Goal: Task Accomplishment & Management: Manage account settings

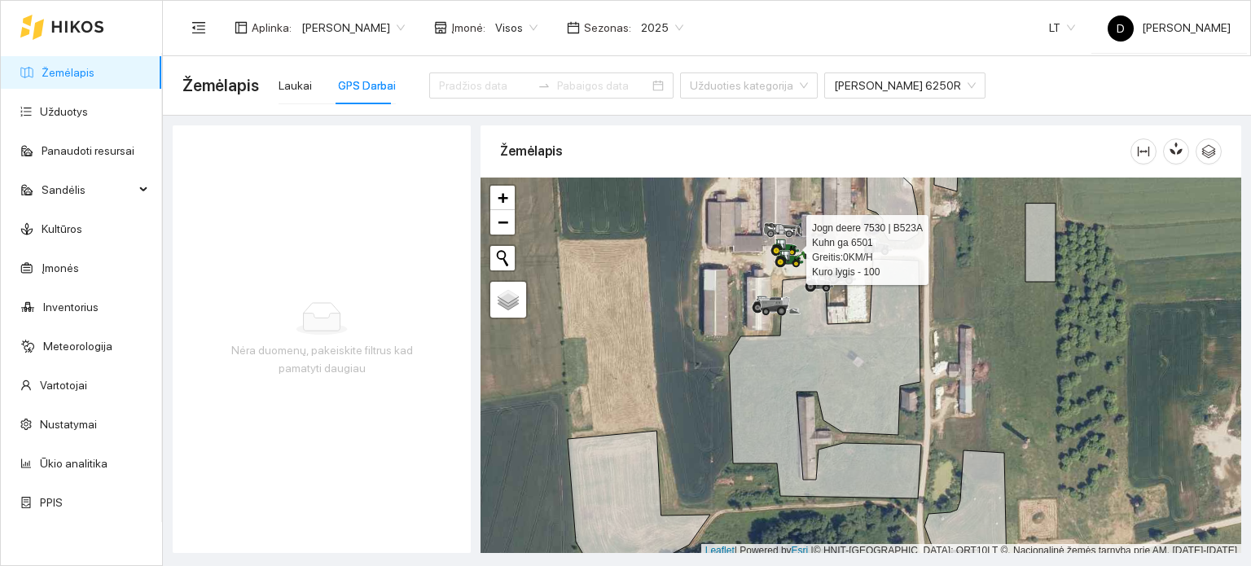
scroll to position [4, 0]
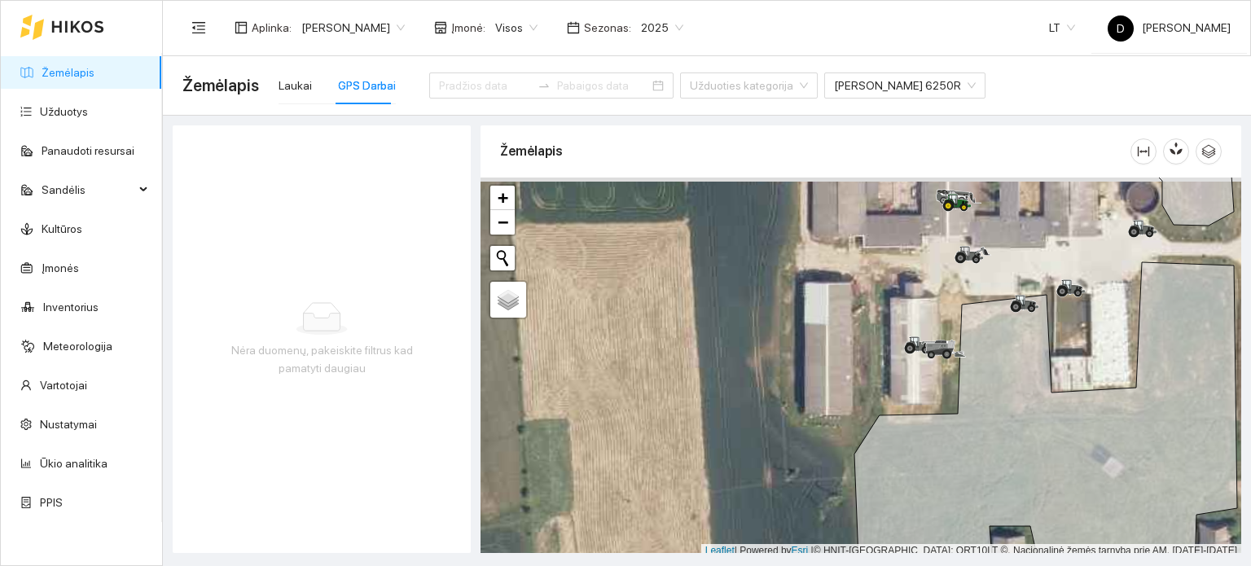
scroll to position [4, 0]
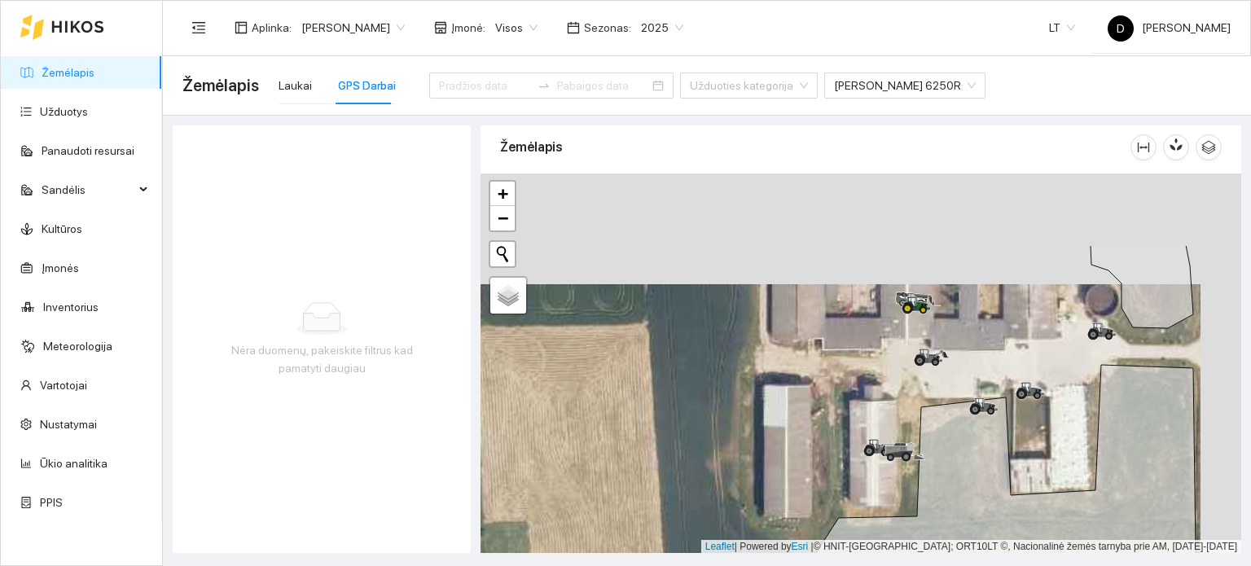
drag, startPoint x: 835, startPoint y: 261, endPoint x: 785, endPoint y: 380, distance: 128.9
click at [785, 380] on div at bounding box center [861, 364] width 761 height 380
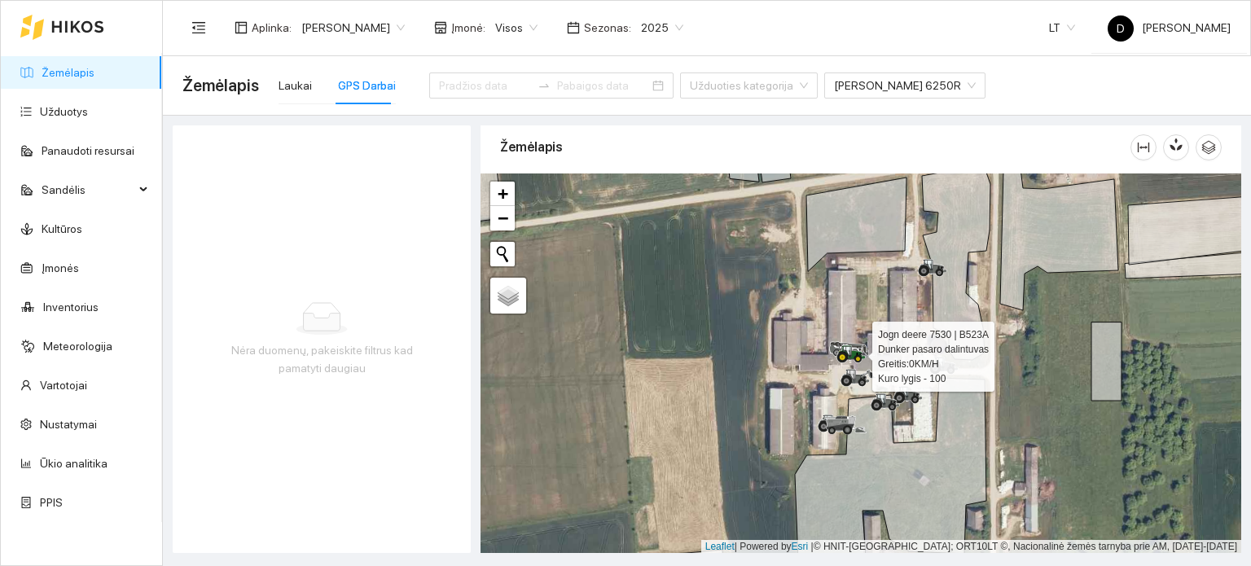
click at [843, 357] on icon at bounding box center [843, 358] width 2 height 2
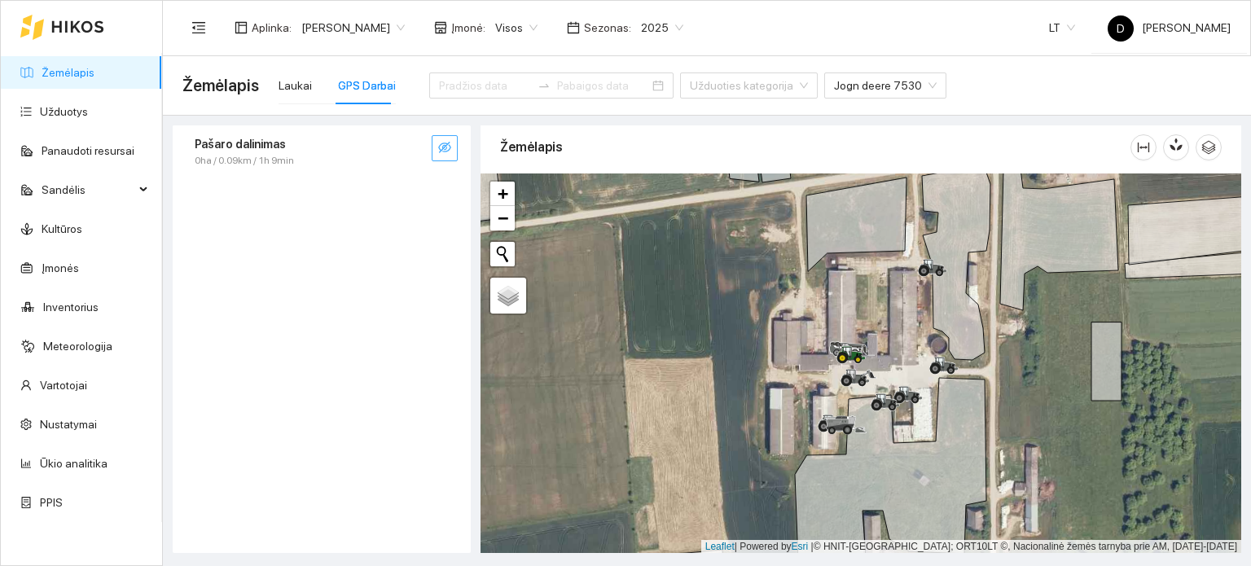
click at [443, 146] on icon "eye-invisible" at bounding box center [444, 147] width 13 height 11
click at [46, 20] on div at bounding box center [62, 27] width 84 height 52
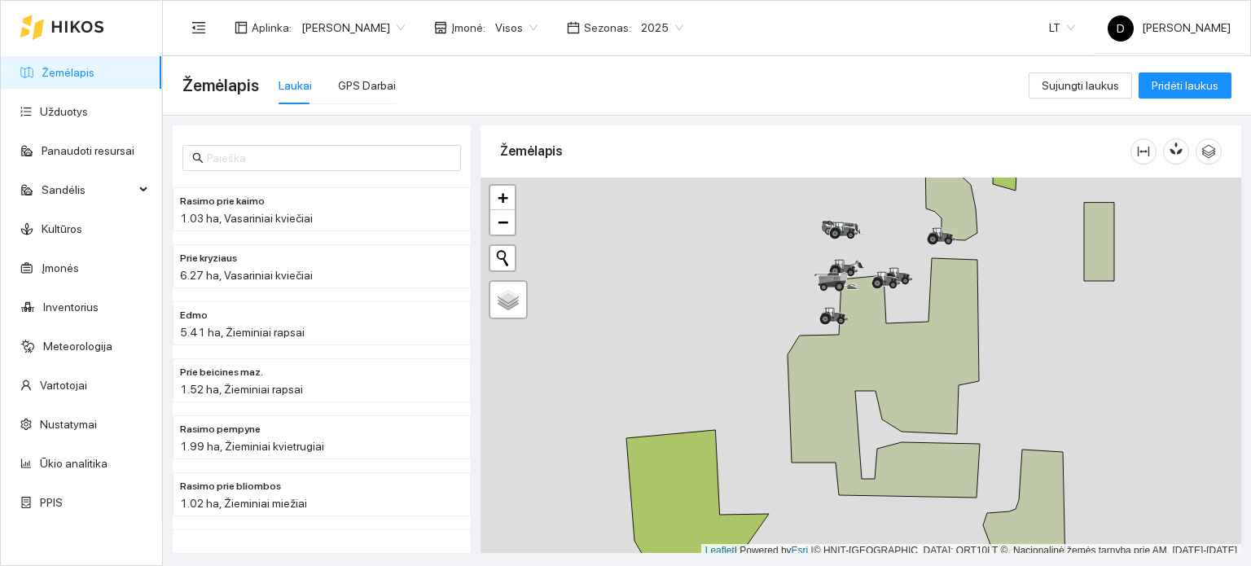
scroll to position [4, 0]
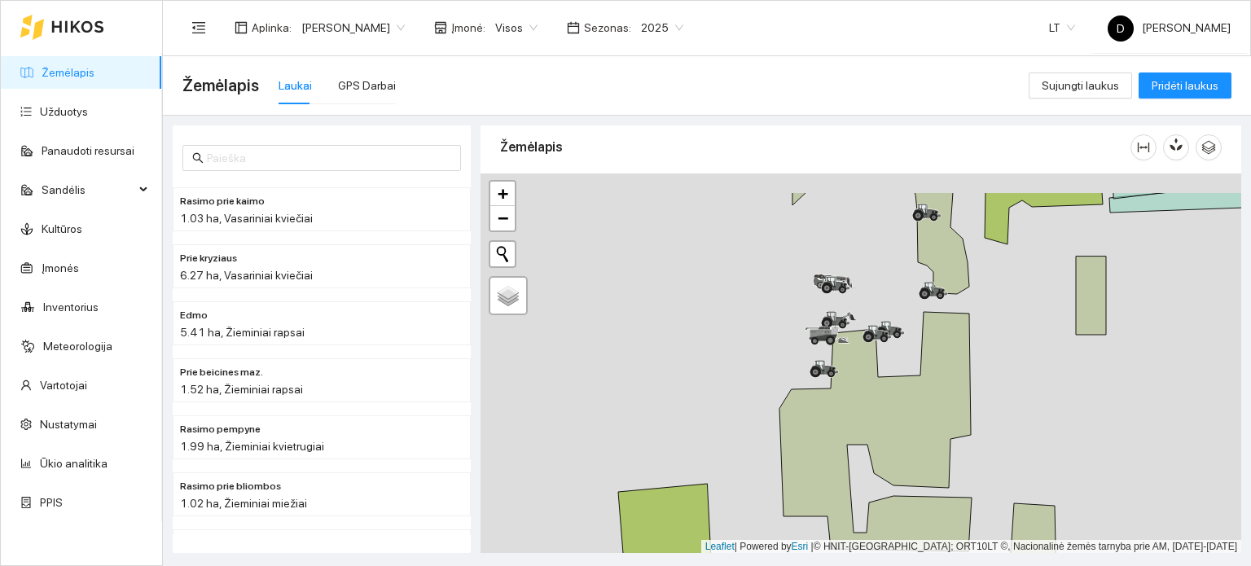
drag, startPoint x: 816, startPoint y: 293, endPoint x: 779, endPoint y: 404, distance: 117.0
click at [781, 403] on div at bounding box center [861, 364] width 761 height 380
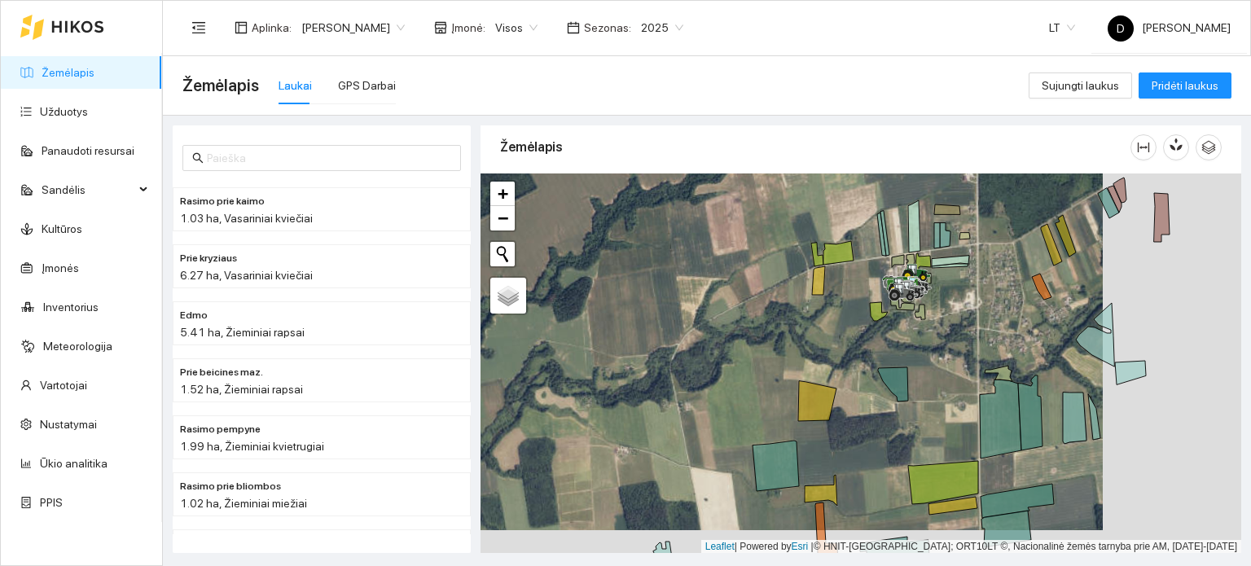
drag, startPoint x: 932, startPoint y: 391, endPoint x: 754, endPoint y: 359, distance: 181.2
click at [754, 359] on div at bounding box center [861, 364] width 761 height 380
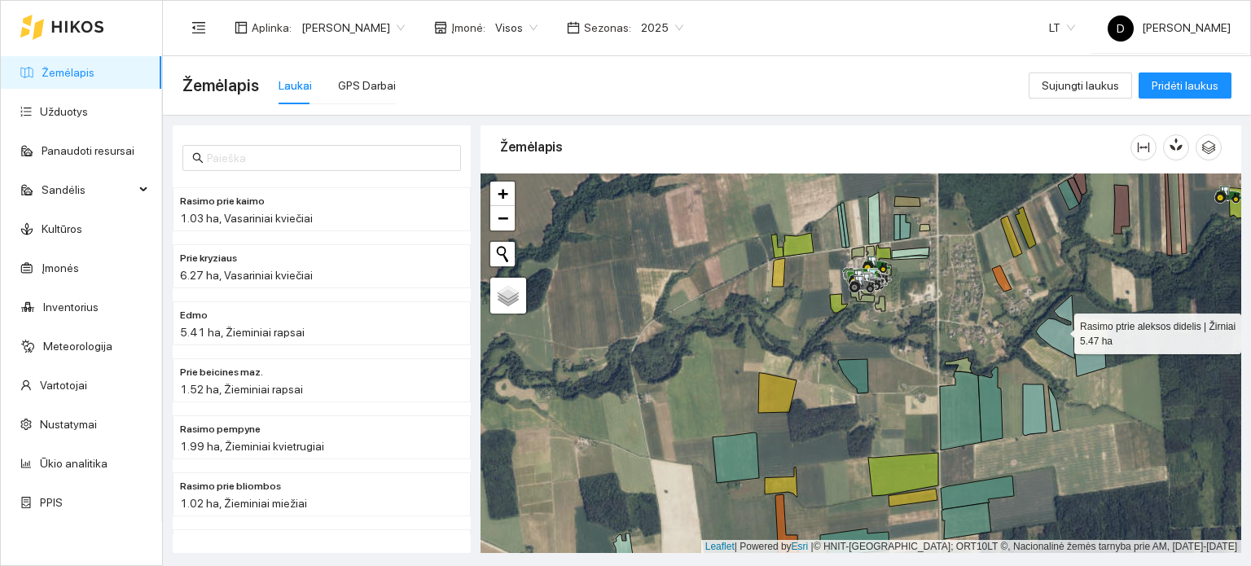
drag, startPoint x: 1065, startPoint y: 307, endPoint x: 629, endPoint y: 357, distance: 438.7
click at [1036, 357] on icon at bounding box center [1055, 327] width 38 height 64
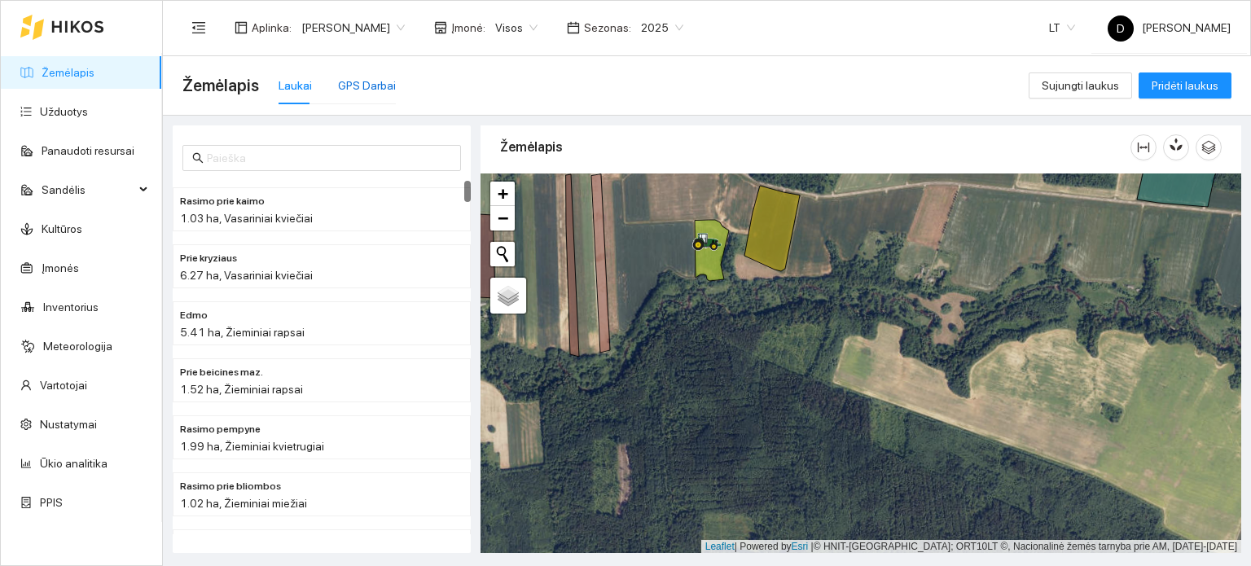
click at [358, 91] on div "GPS Darbai" at bounding box center [367, 86] width 58 height 18
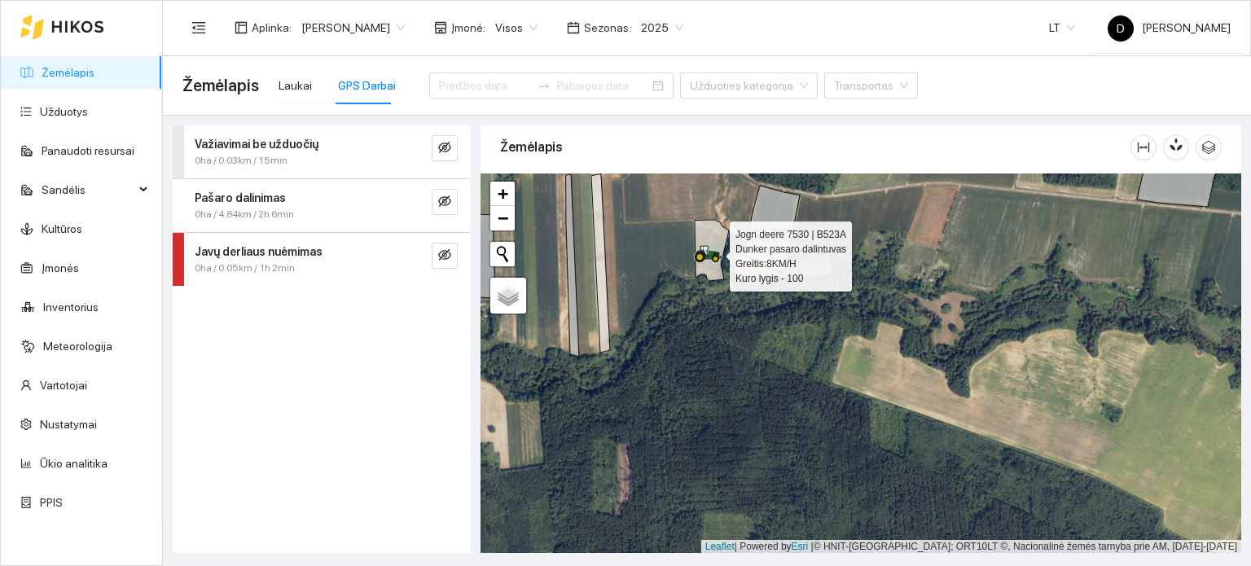
click at [704, 252] on icon at bounding box center [708, 254] width 29 height 18
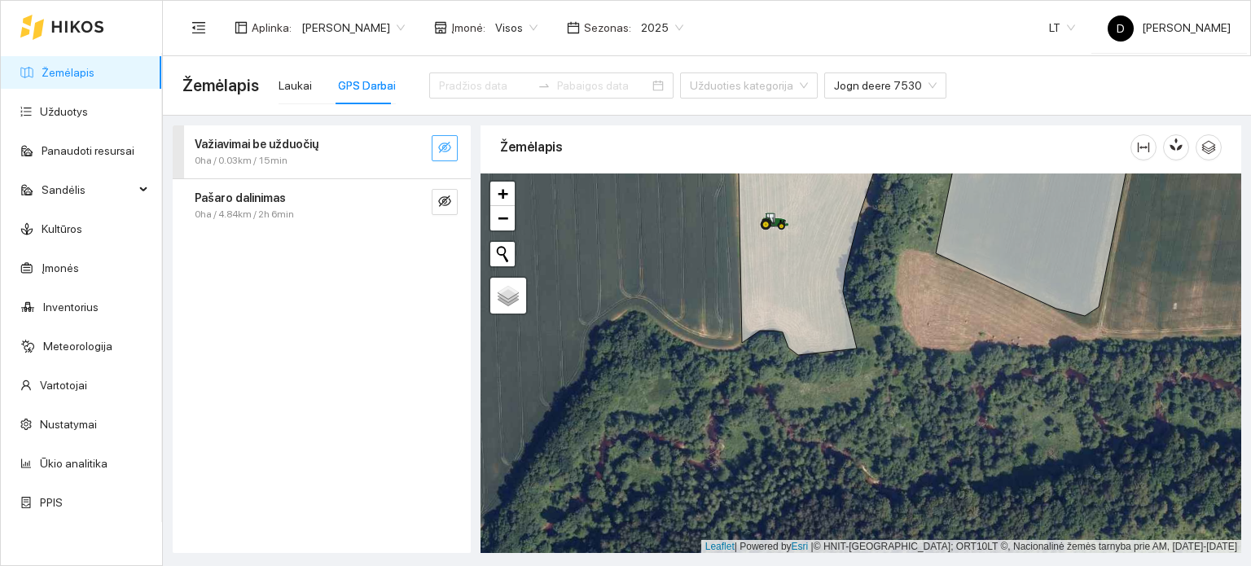
click at [443, 143] on icon "eye-invisible" at bounding box center [444, 147] width 13 height 11
click at [443, 143] on icon "eye" at bounding box center [444, 148] width 13 height 10
click at [444, 202] on icon "eye-invisible" at bounding box center [444, 201] width 13 height 13
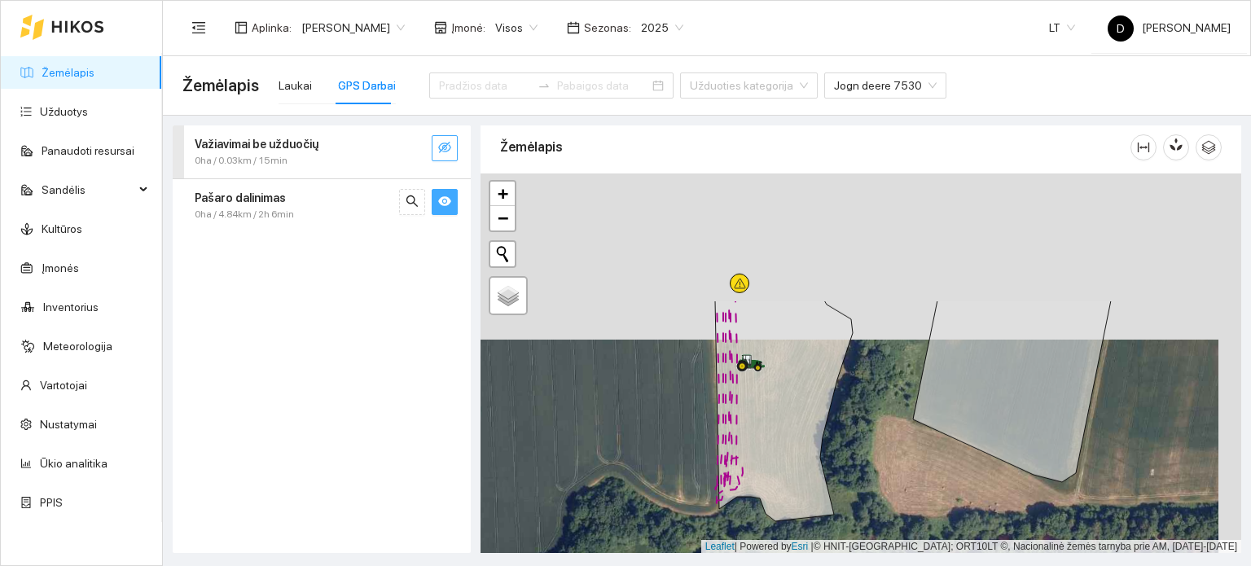
drag, startPoint x: 737, startPoint y: 234, endPoint x: 714, endPoint y: 403, distance: 171.0
click at [714, 402] on div at bounding box center [861, 364] width 761 height 380
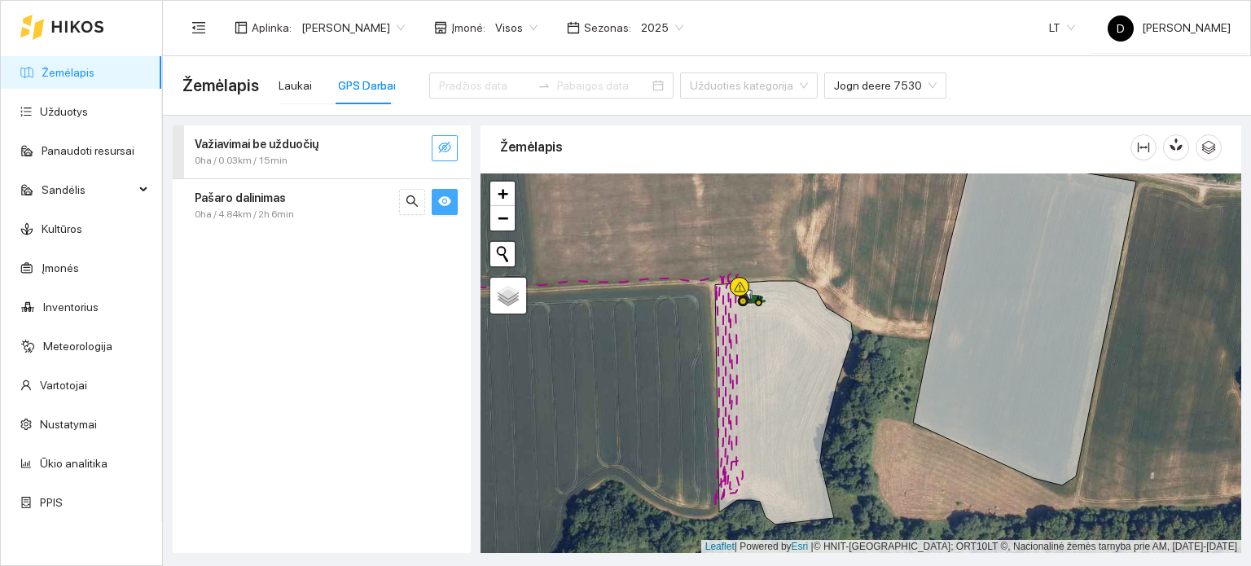
click at [266, 213] on span "0ha / 4.84km / 2h 6min" at bounding box center [244, 214] width 99 height 15
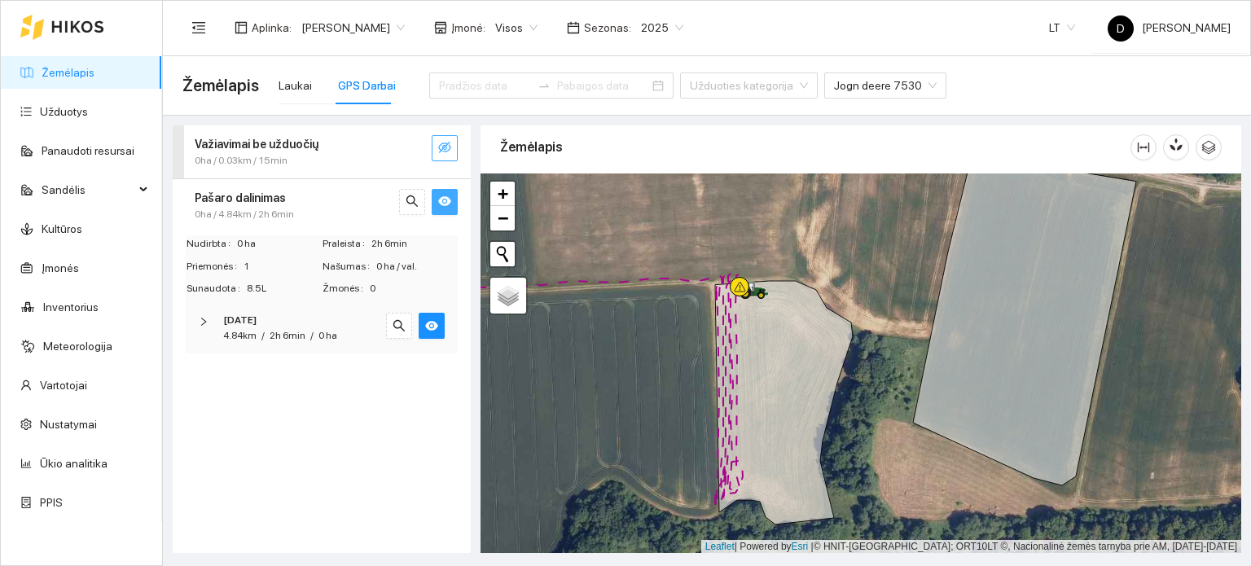
click at [266, 213] on span "0ha / 4.84km / 2h 6min" at bounding box center [244, 214] width 99 height 15
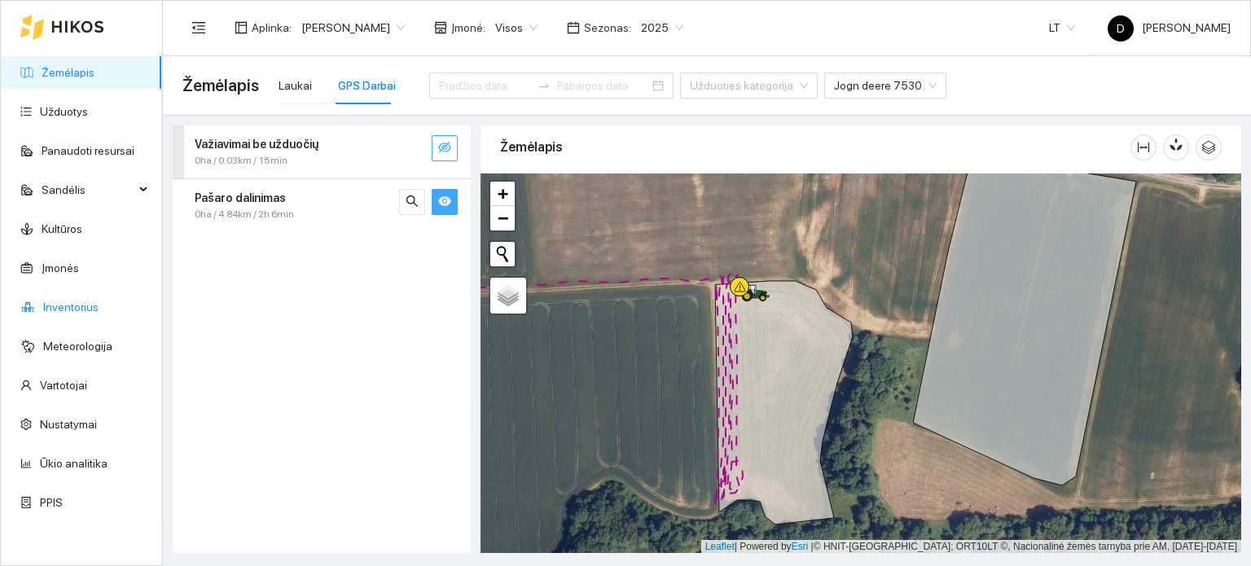
click at [49, 307] on link "Inventorius" at bounding box center [70, 307] width 55 height 13
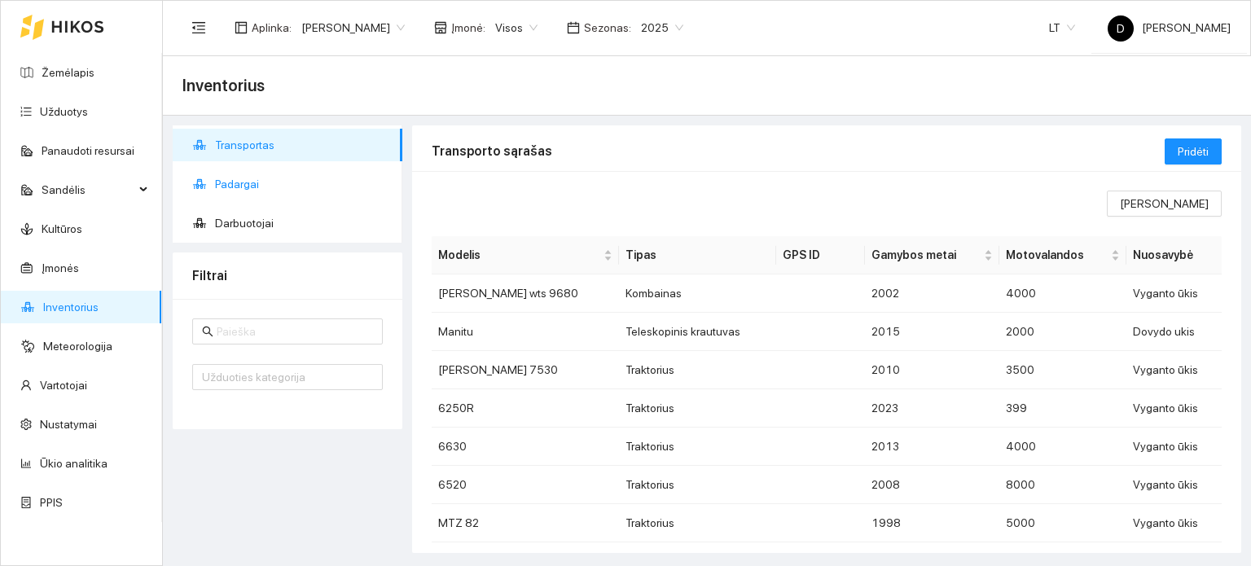
click at [255, 195] on span "Padargai" at bounding box center [302, 184] width 174 height 33
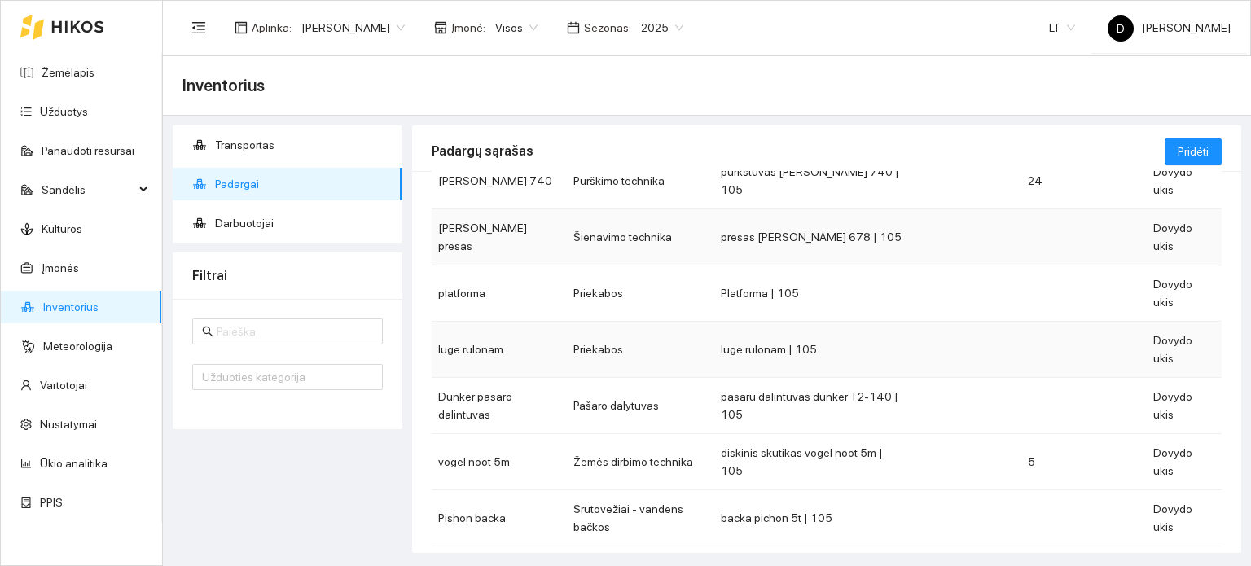
scroll to position [222, 0]
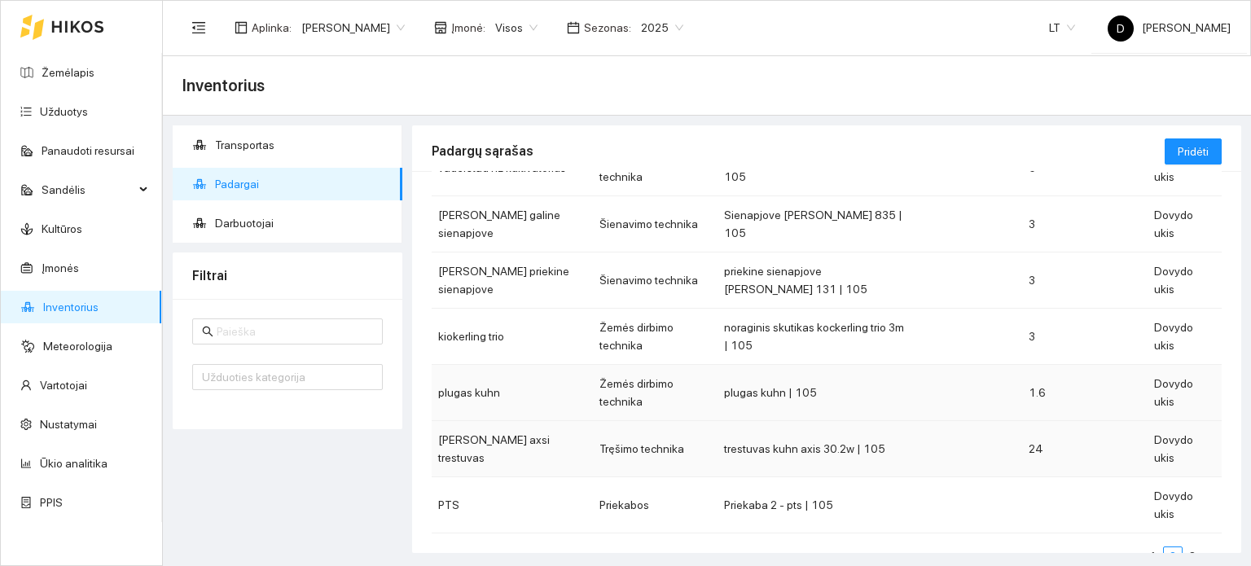
scroll to position [346, 0]
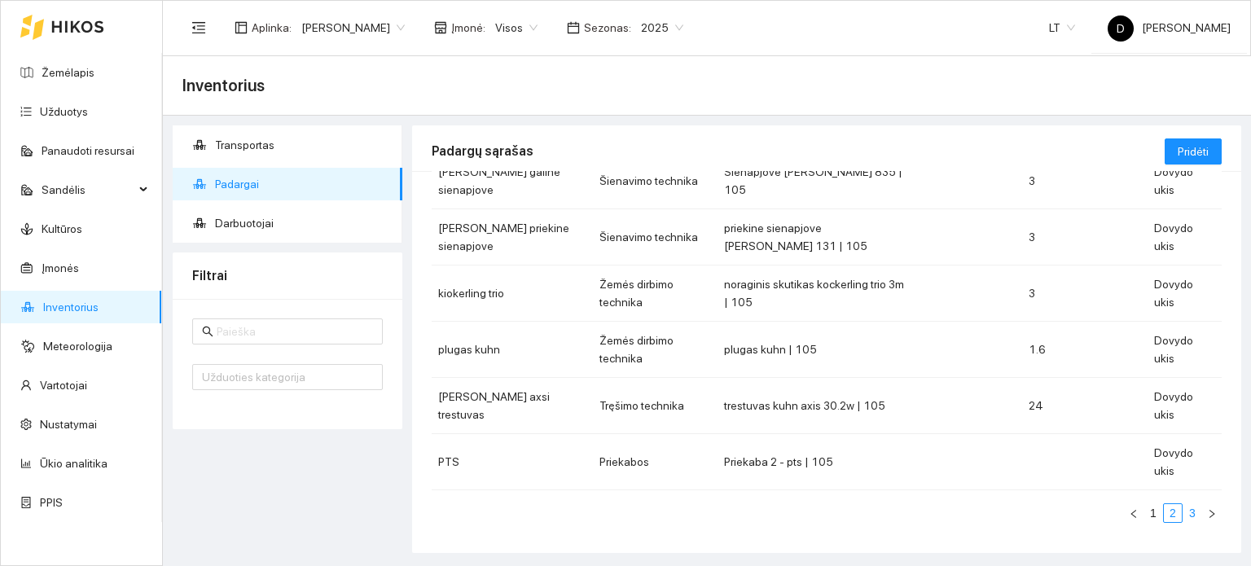
click at [1184, 515] on link "3" at bounding box center [1193, 513] width 18 height 18
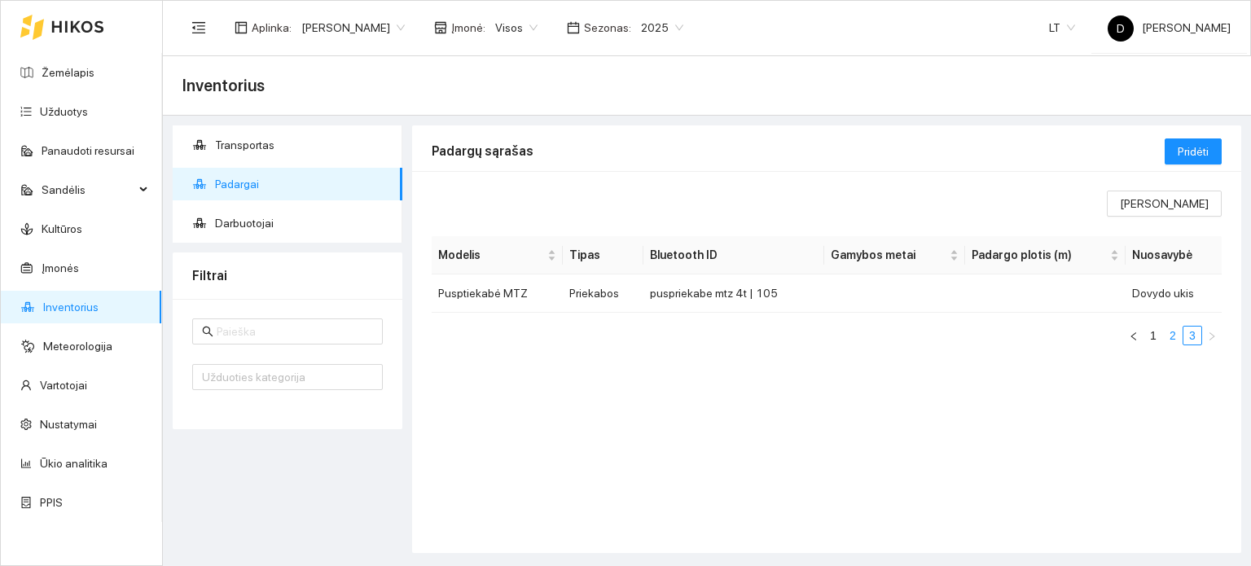
click at [1170, 332] on link "2" at bounding box center [1173, 336] width 18 height 18
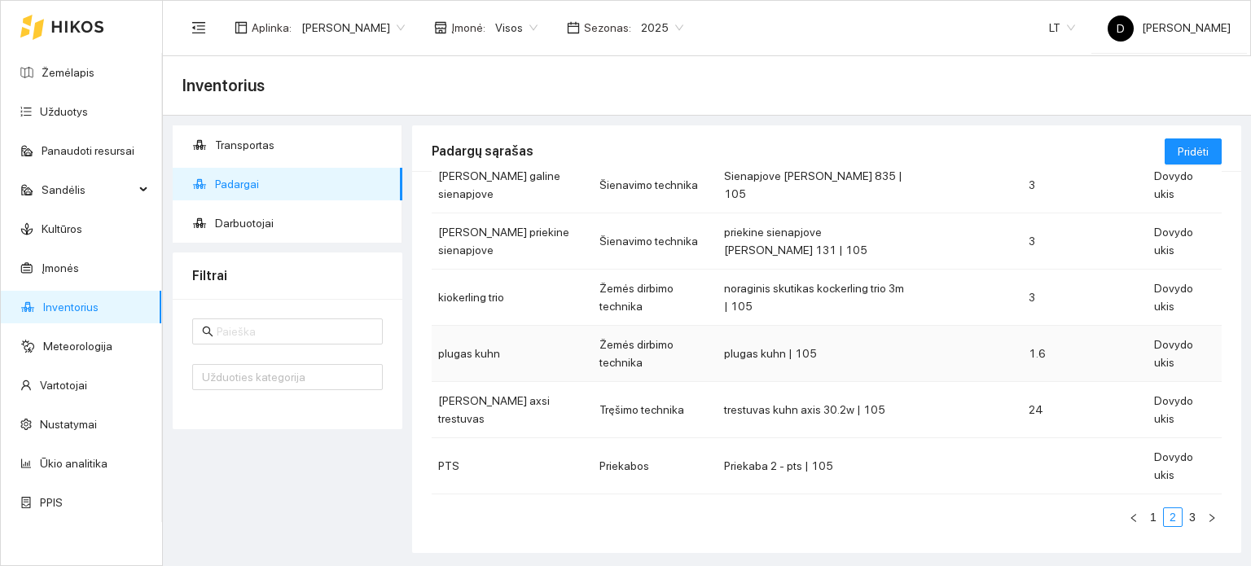
scroll to position [346, 0]
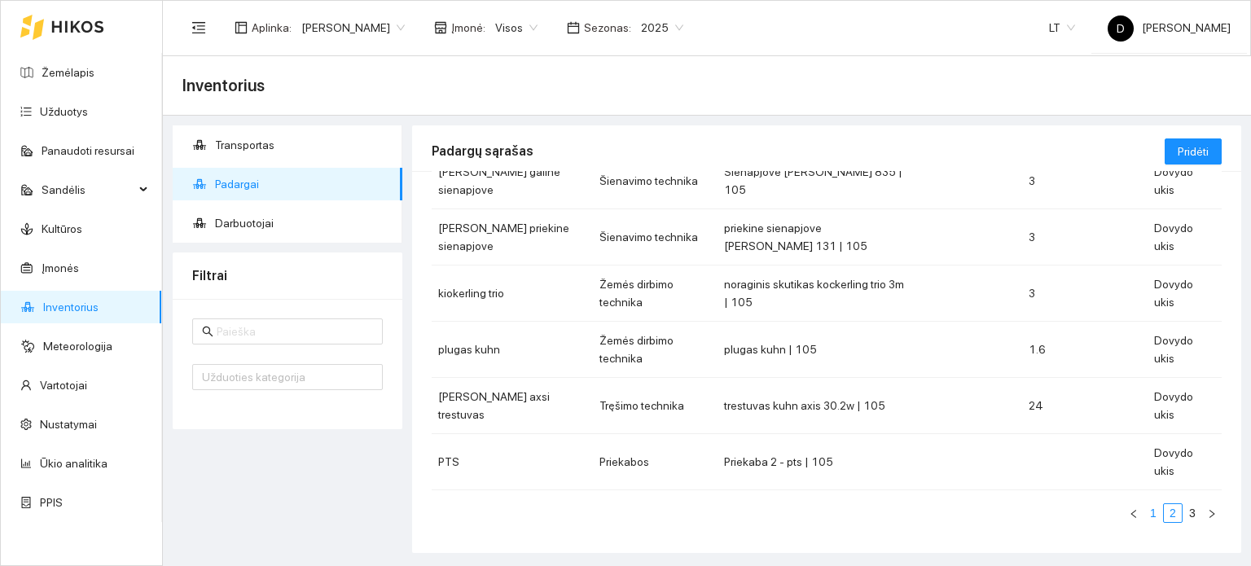
click at [1145, 512] on link "1" at bounding box center [1154, 513] width 18 height 18
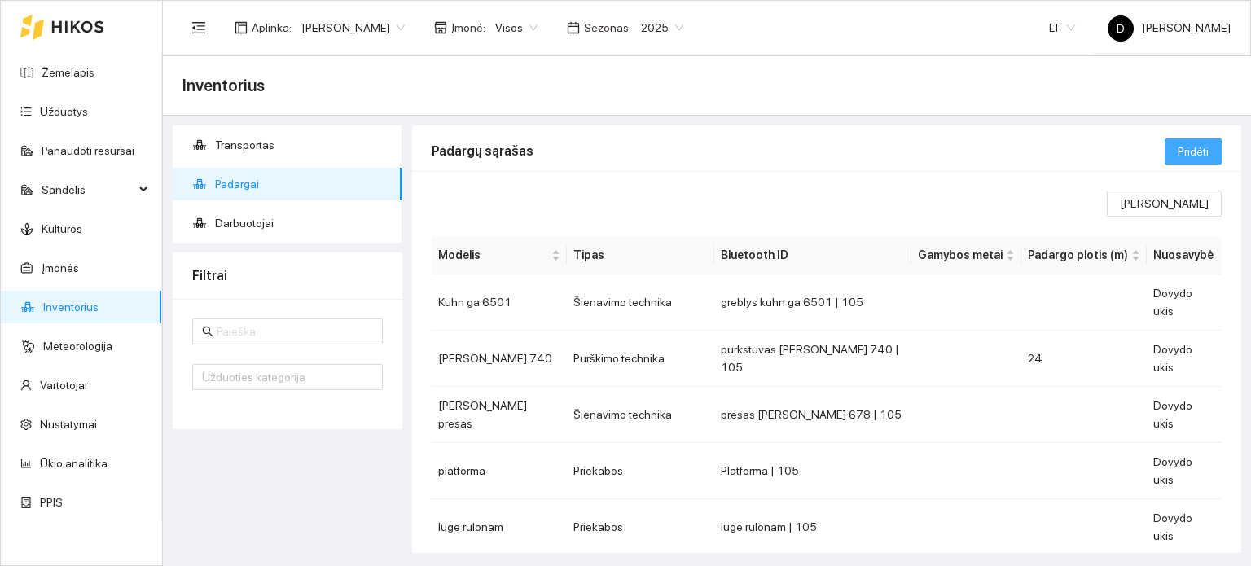
click at [1204, 147] on span "Pridėti" at bounding box center [1193, 152] width 31 height 18
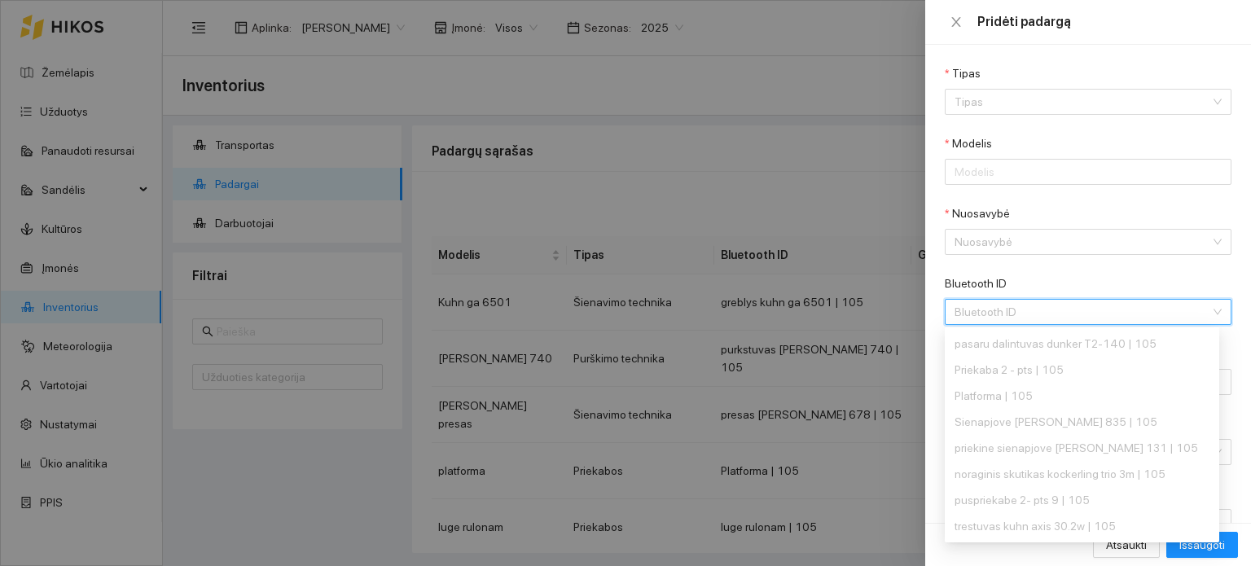
click at [1095, 312] on input "Bluetooth ID" at bounding box center [1083, 312] width 256 height 24
click at [886, 95] on div at bounding box center [625, 283] width 1251 height 566
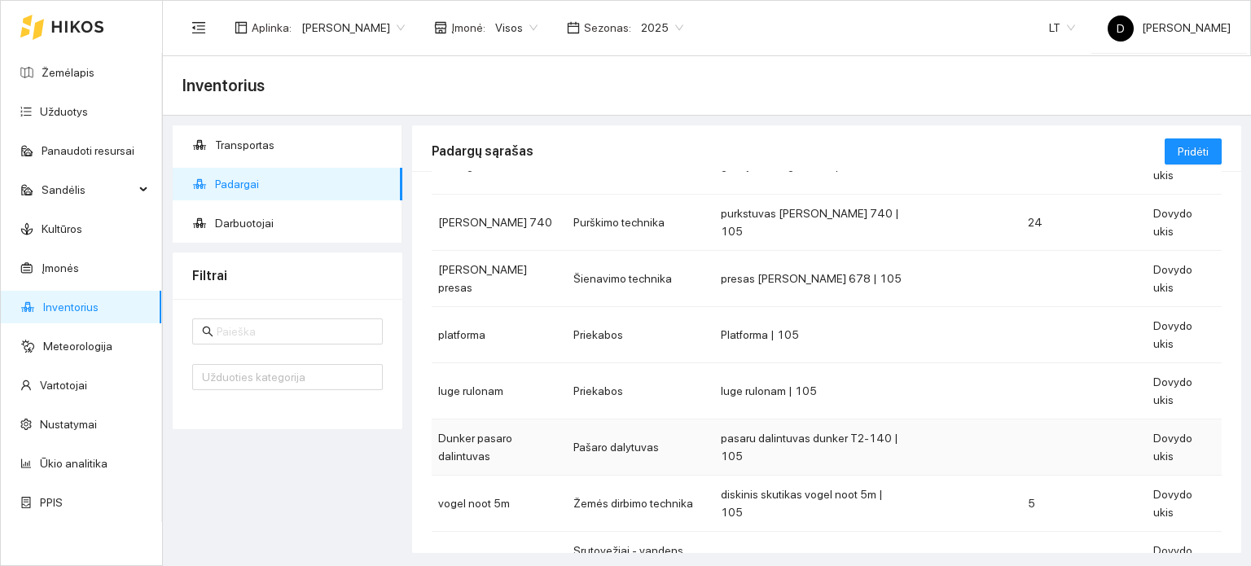
scroll to position [163, 0]
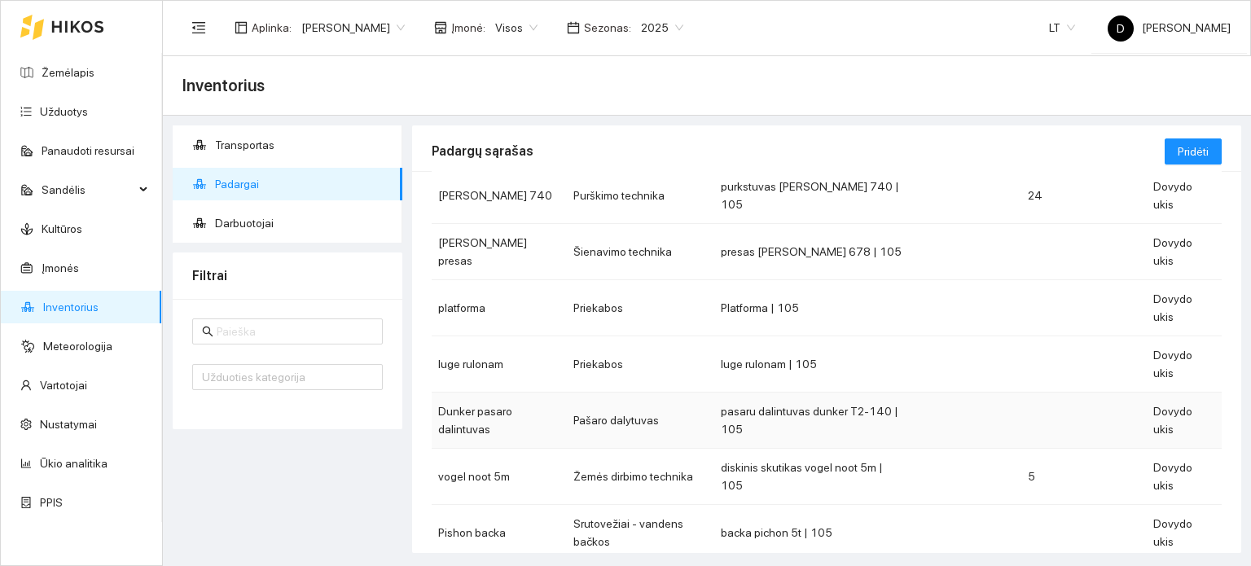
click at [778, 393] on td "pasaru dalintuvas dunker T2-140 | 105" at bounding box center [814, 421] width 198 height 56
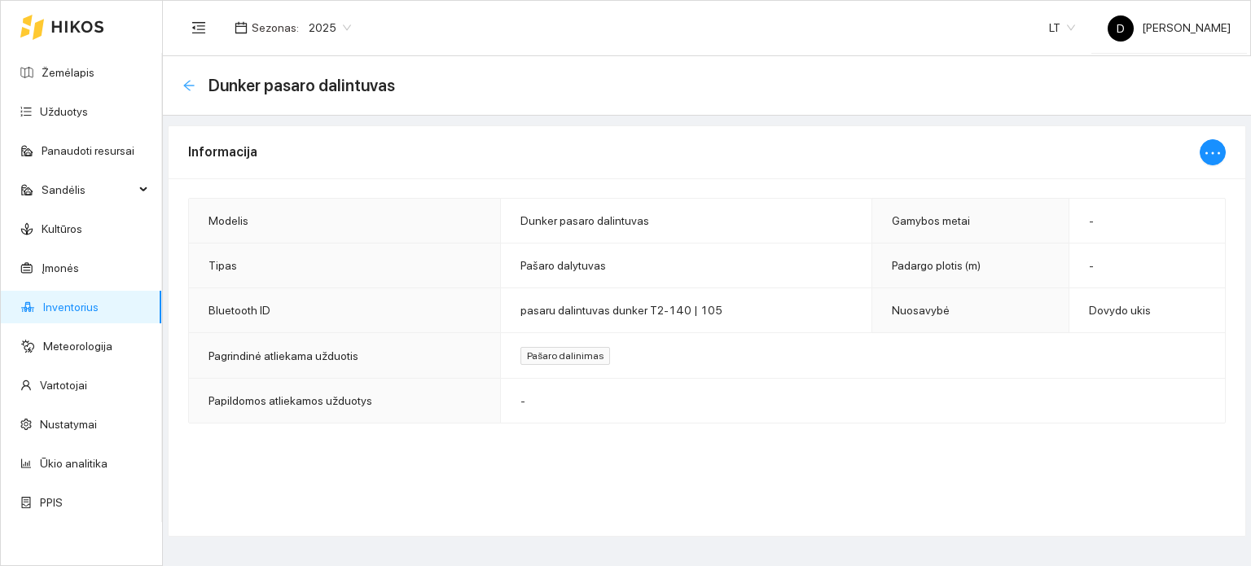
click at [194, 87] on icon "arrow-left" at bounding box center [189, 85] width 13 height 13
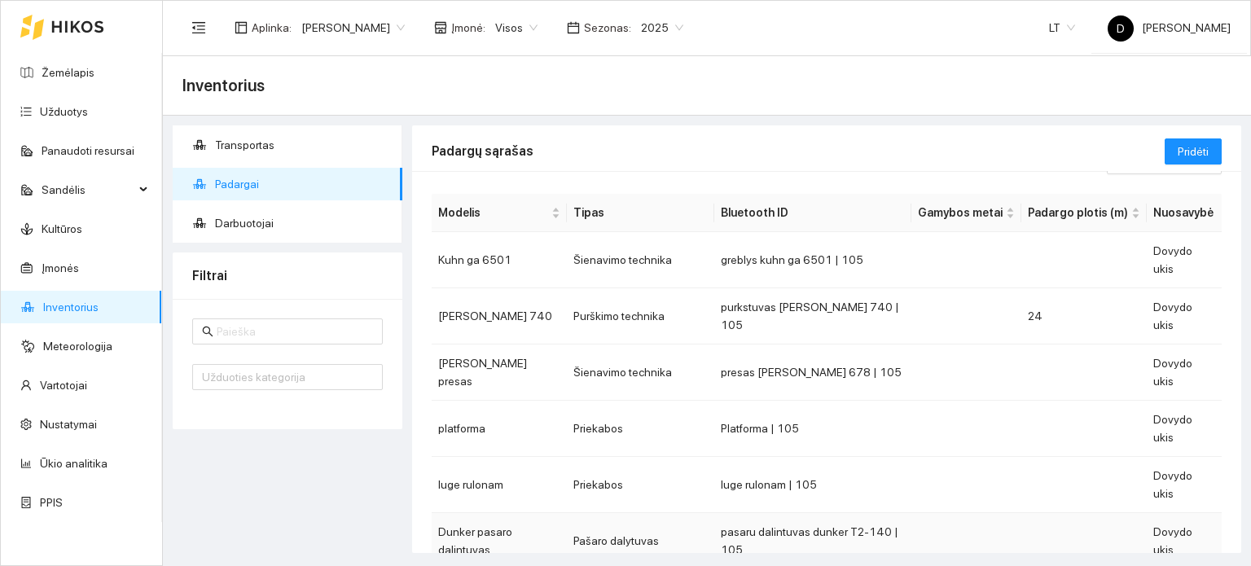
scroll to position [81, 0]
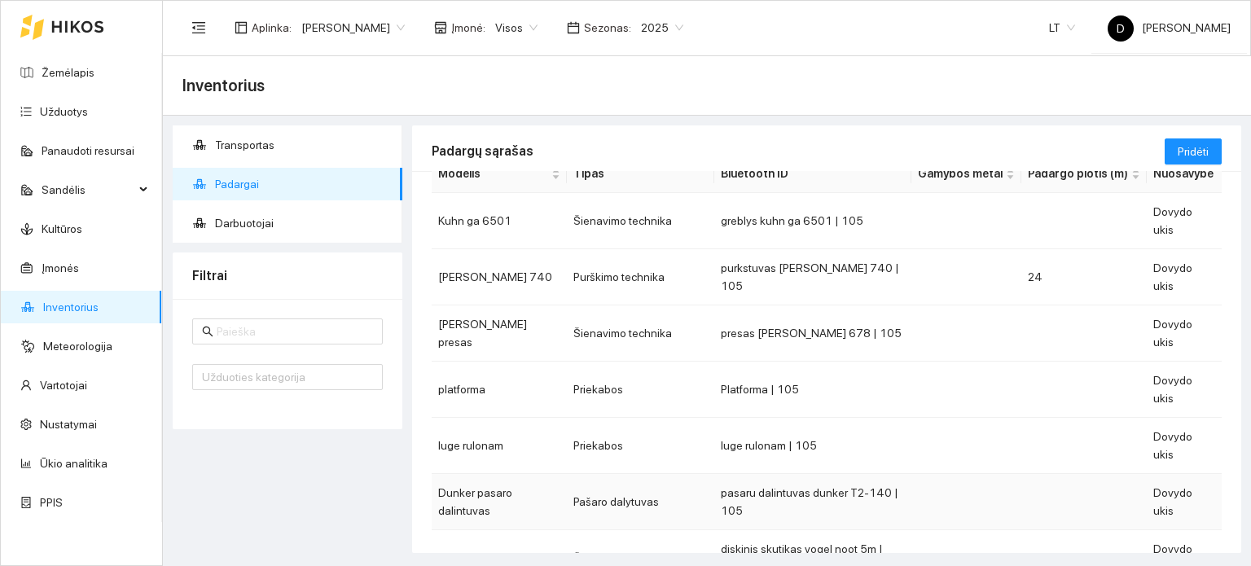
click at [601, 474] on td "Pašaro dalytuvas" at bounding box center [640, 502] width 147 height 56
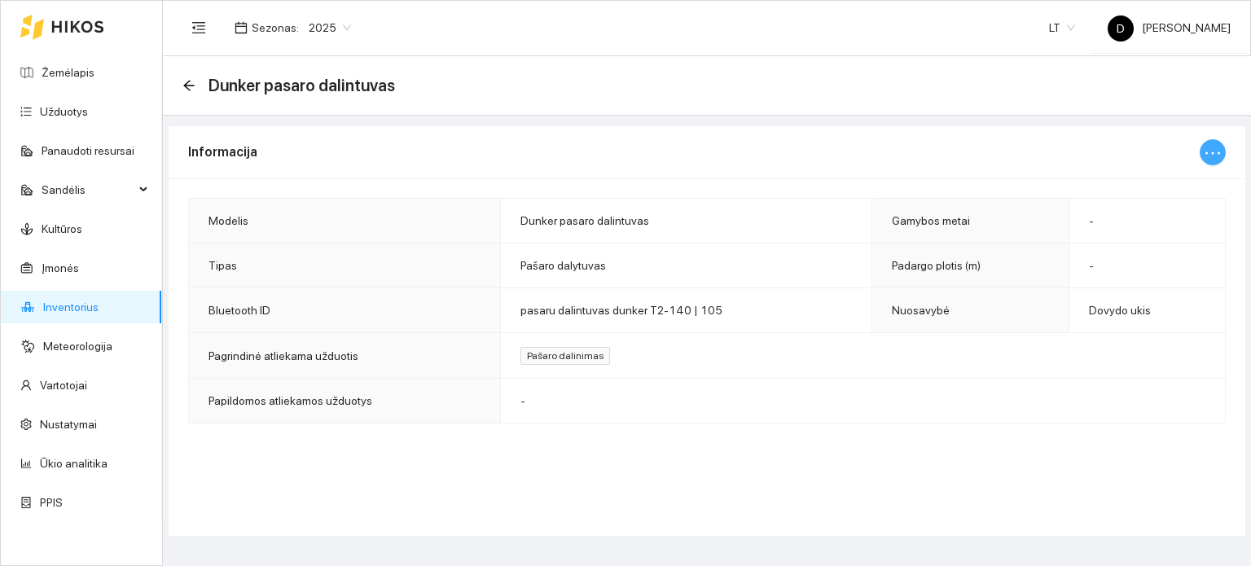
click at [1211, 149] on icon "ellipsis" at bounding box center [1213, 153] width 20 height 20
click at [1165, 190] on span "Keisti informaciją" at bounding box center [1179, 184] width 84 height 18
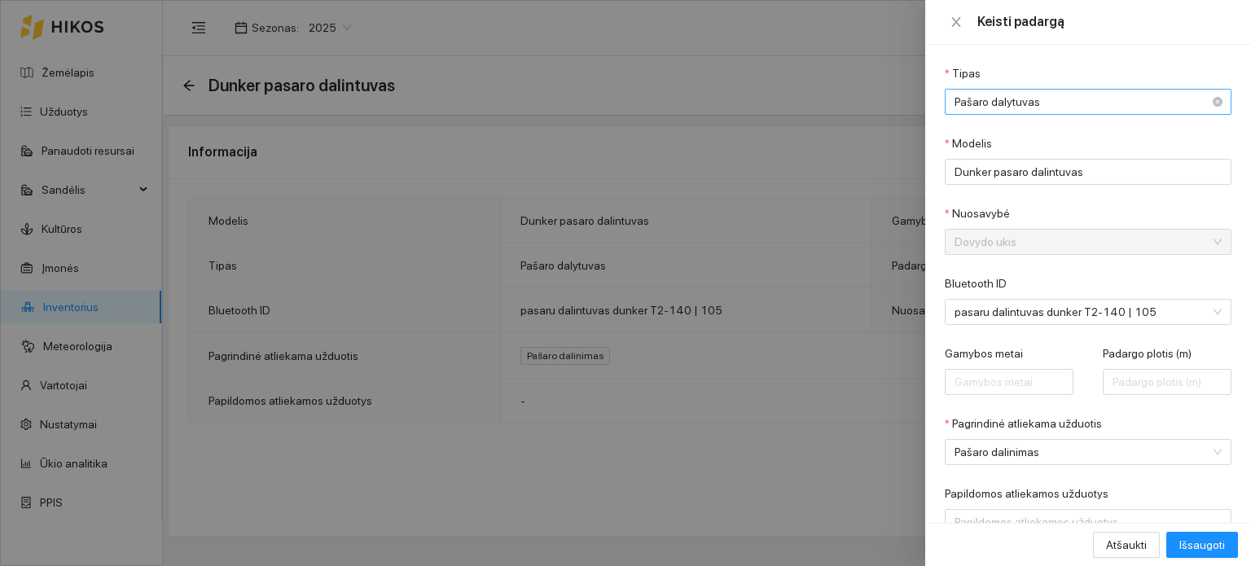
click at [1095, 108] on span "Pašaro dalytuvas" at bounding box center [1077, 102] width 244 height 24
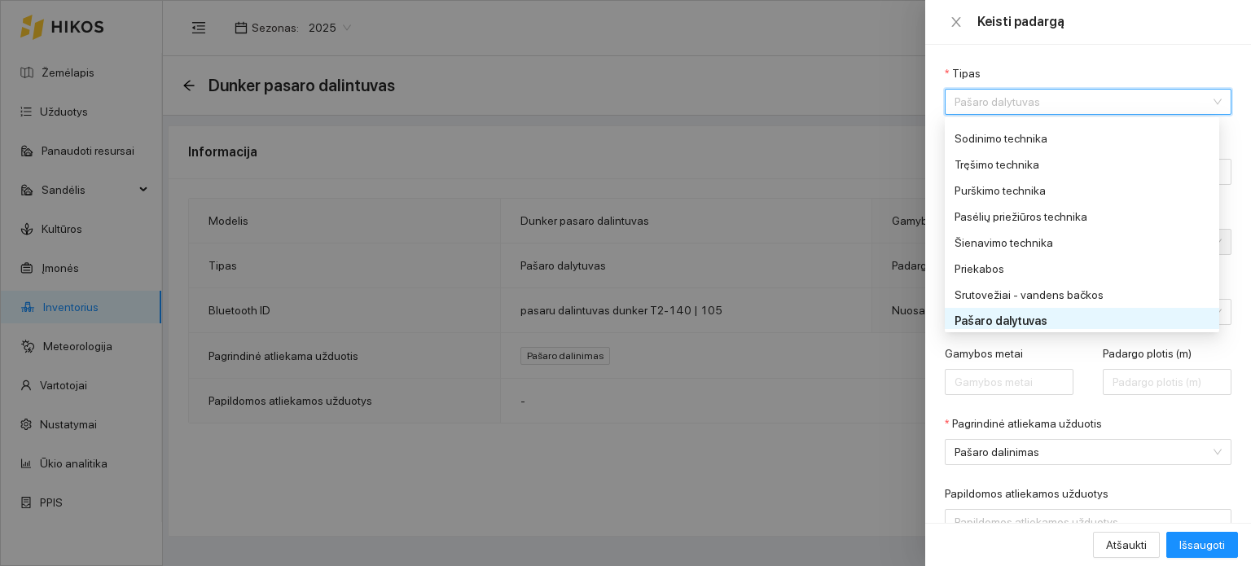
scroll to position [46, 0]
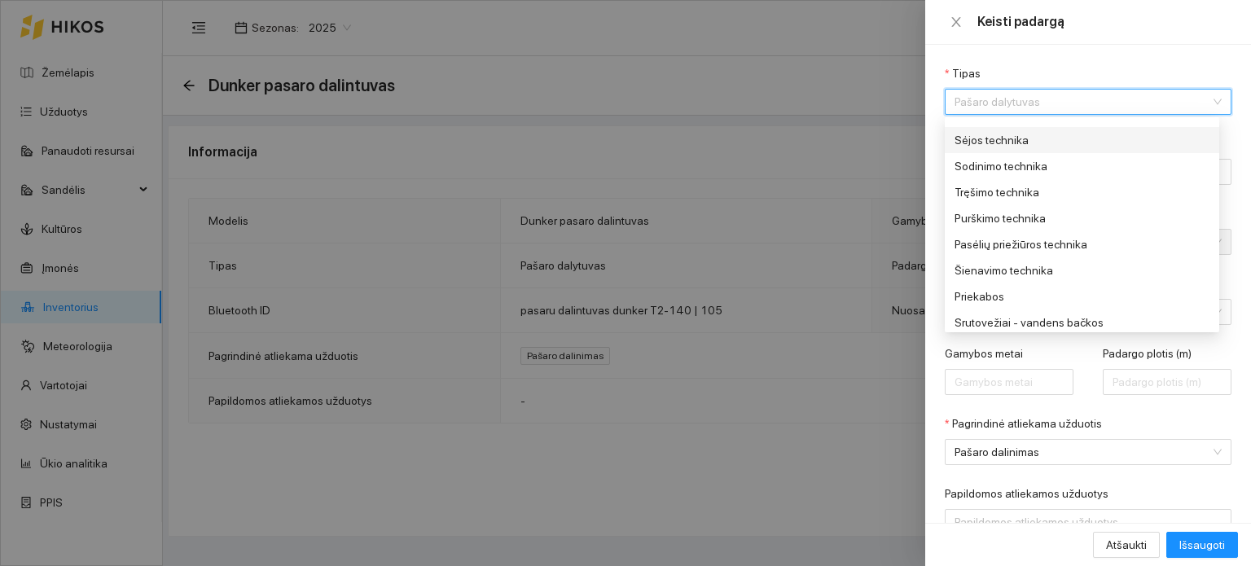
click at [1000, 141] on div "Sėjos technika" at bounding box center [1077, 140] width 244 height 18
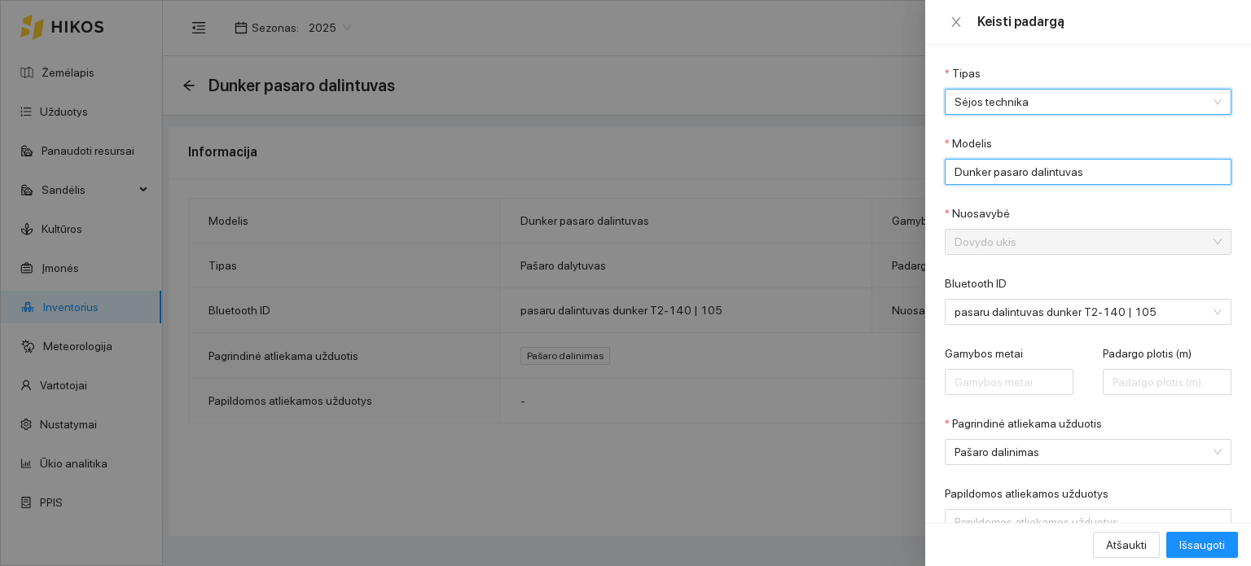
click at [1036, 167] on input "Dunker pasaro dalintuvas" at bounding box center [1088, 172] width 287 height 26
drag, startPoint x: 1091, startPoint y: 174, endPoint x: 899, endPoint y: 174, distance: 191.5
click at [899, 174] on div "Keisti padargą Tipas Sėjos technika Modelis Dunker pasaro dalintuvas Nuosavybė …" at bounding box center [625, 283] width 1251 height 566
type input "rapidas 3m"
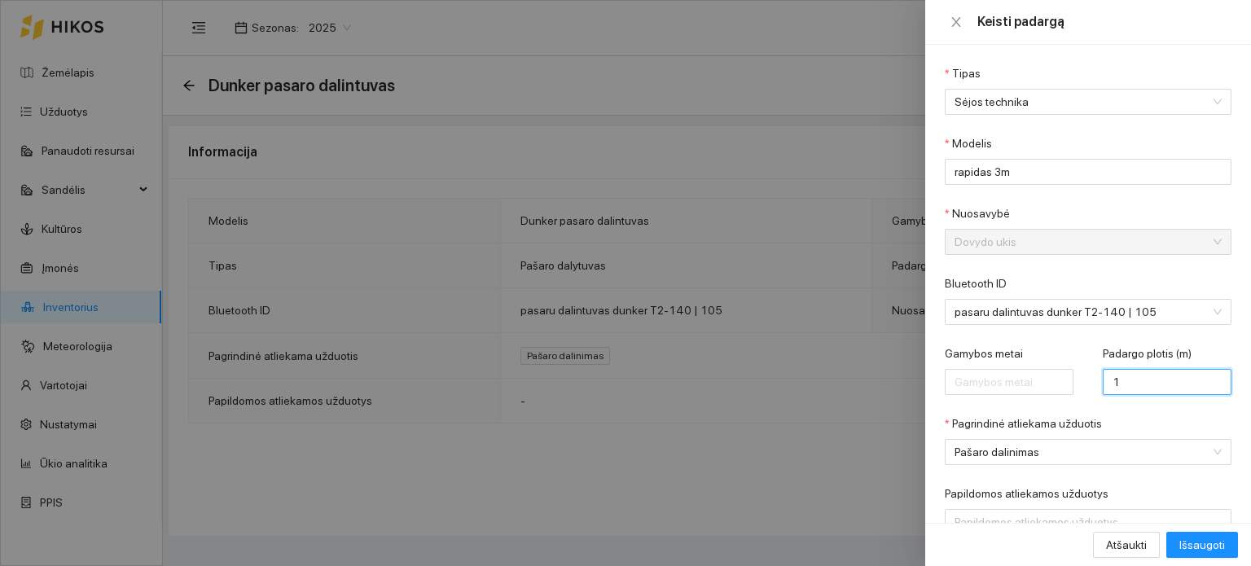
click at [1199, 372] on input "1" at bounding box center [1167, 382] width 129 height 26
click at [1198, 372] on input "2" at bounding box center [1167, 382] width 129 height 26
type input "3"
click at [1199, 372] on input "3" at bounding box center [1167, 382] width 129 height 26
click at [1194, 543] on span "Išsaugoti" at bounding box center [1203, 545] width 46 height 18
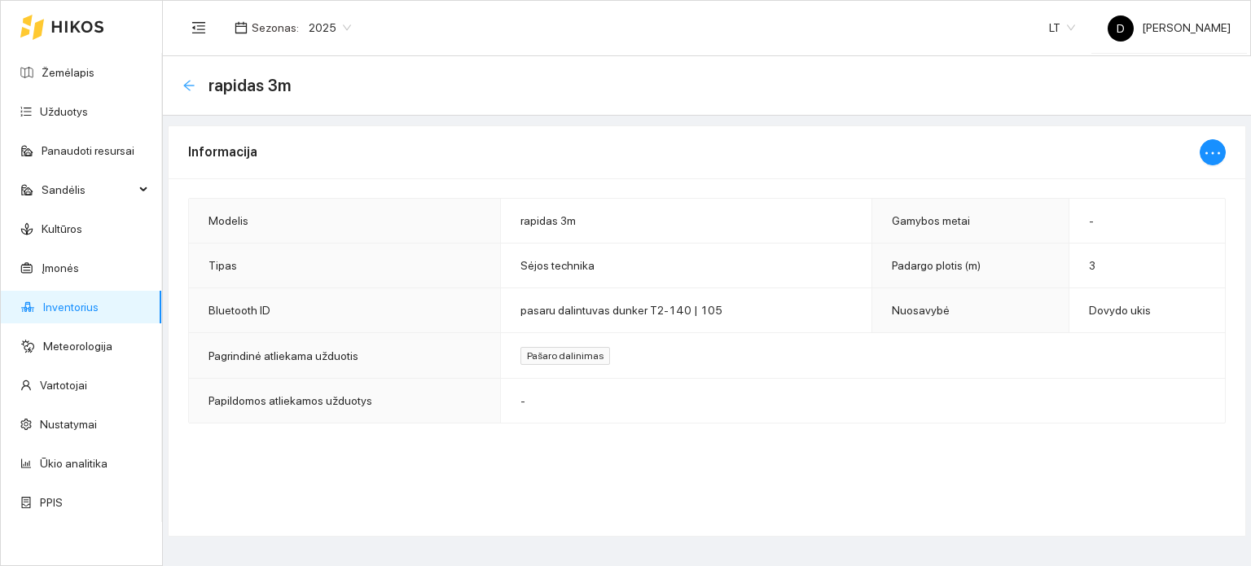
click at [183, 86] on icon "arrow-left" at bounding box center [189, 85] width 13 height 13
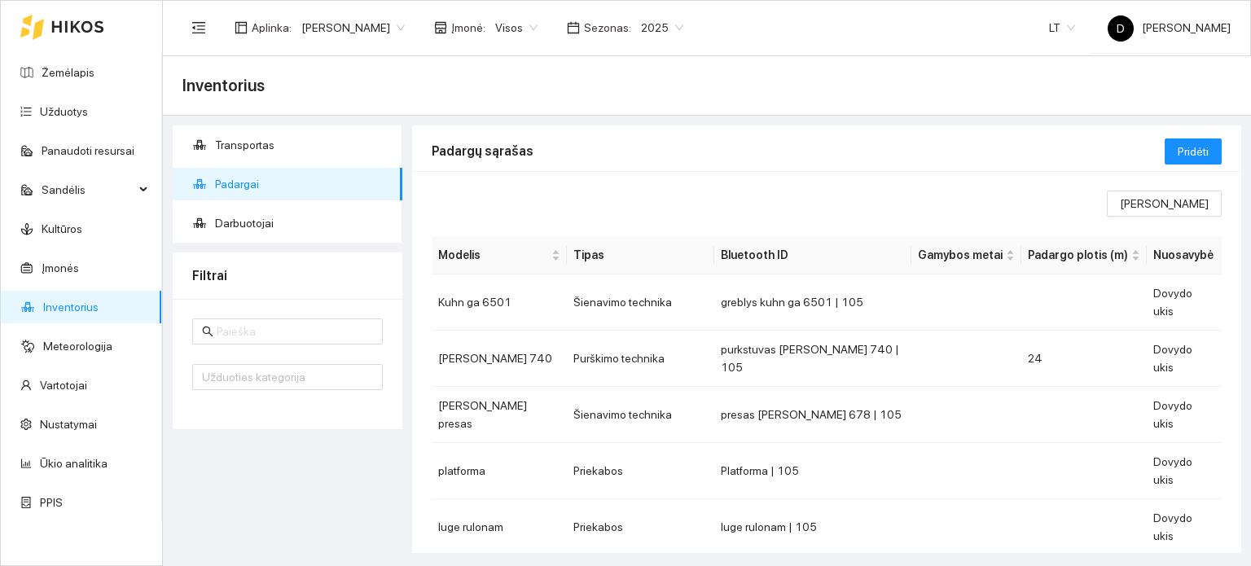
click at [73, 24] on icon at bounding box center [77, 26] width 53 height 13
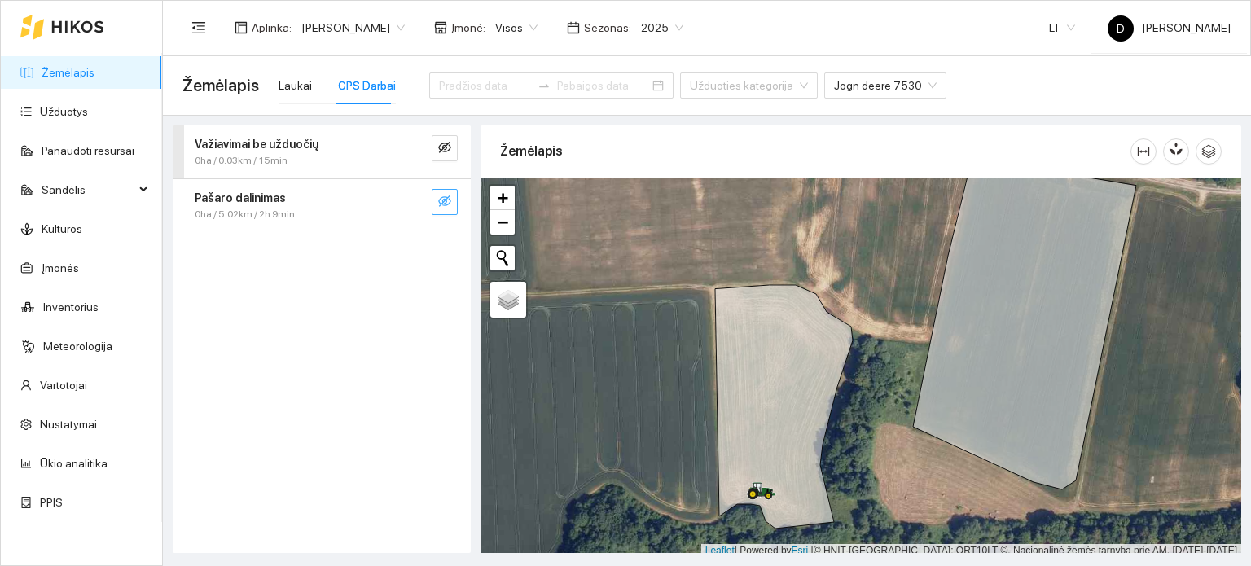
click at [447, 199] on icon "eye-invisible" at bounding box center [444, 201] width 13 height 13
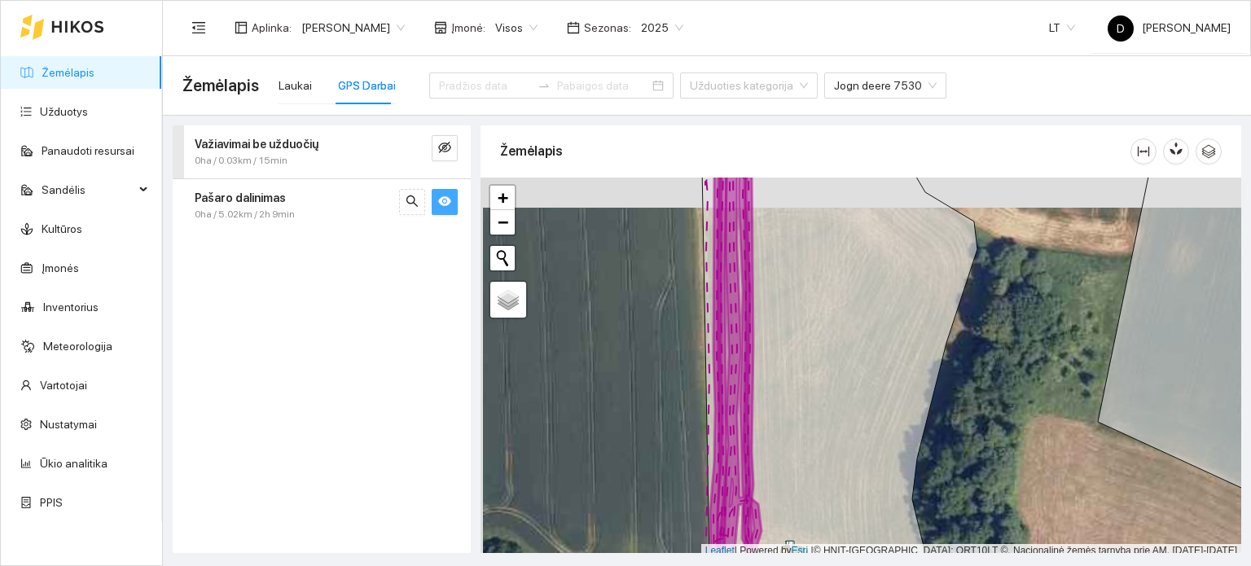
scroll to position [4, 0]
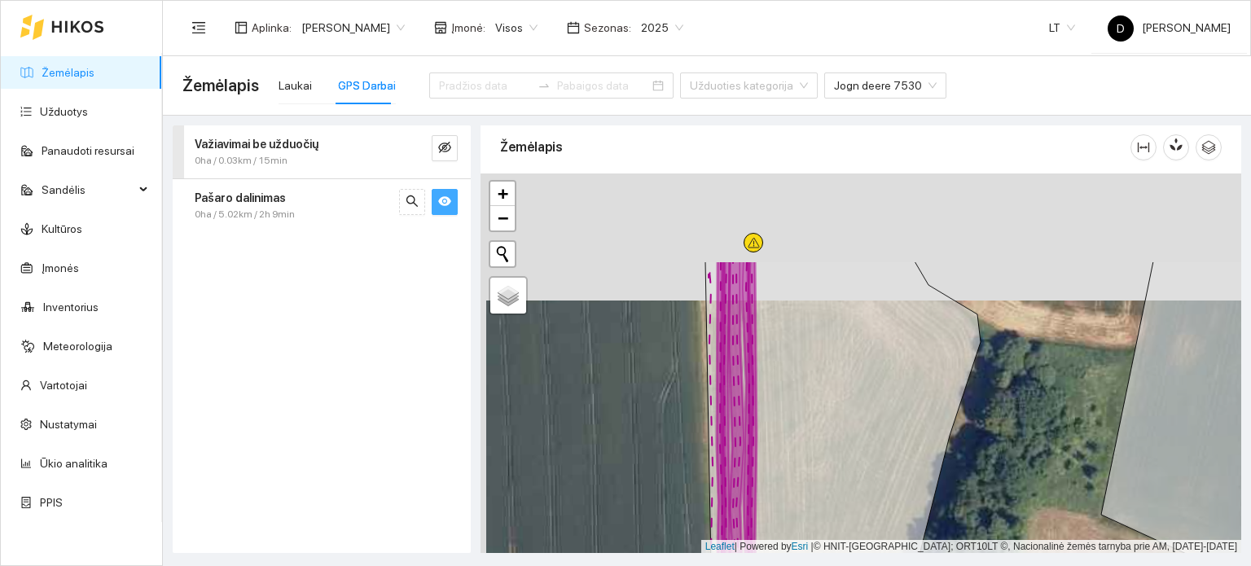
drag, startPoint x: 658, startPoint y: 345, endPoint x: 663, endPoint y: 448, distance: 102.8
click at [663, 448] on div at bounding box center [861, 364] width 761 height 380
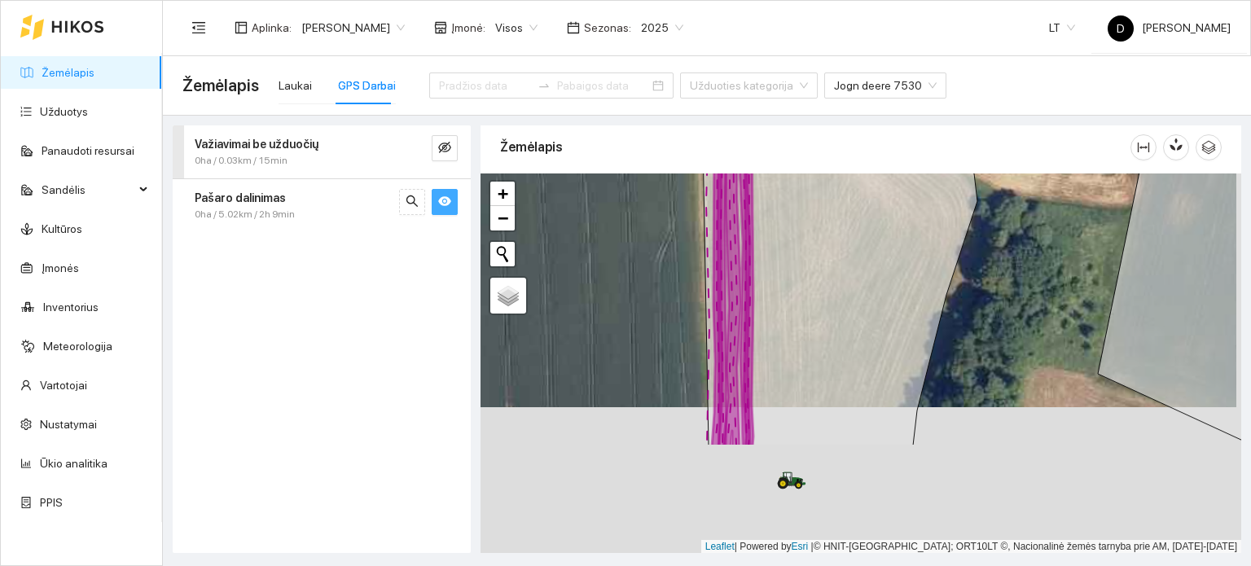
drag, startPoint x: 663, startPoint y: 433, endPoint x: 659, endPoint y: 287, distance: 145.9
click at [658, 288] on div at bounding box center [861, 364] width 761 height 380
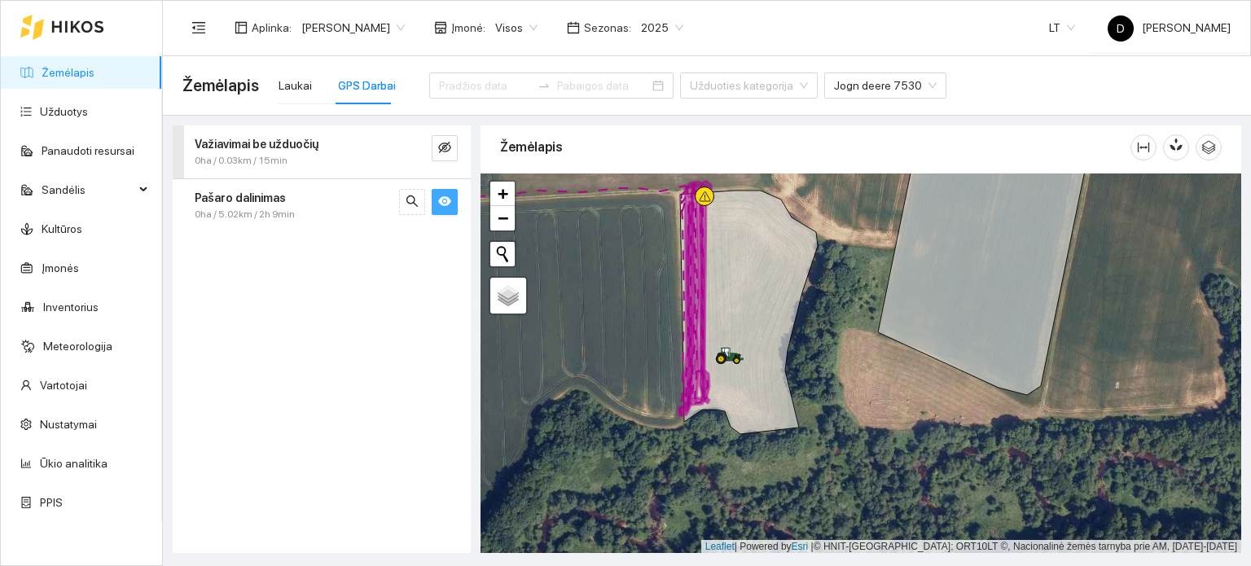
click at [257, 208] on span "0ha / 5.02km / 2h 9min" at bounding box center [245, 214] width 100 height 15
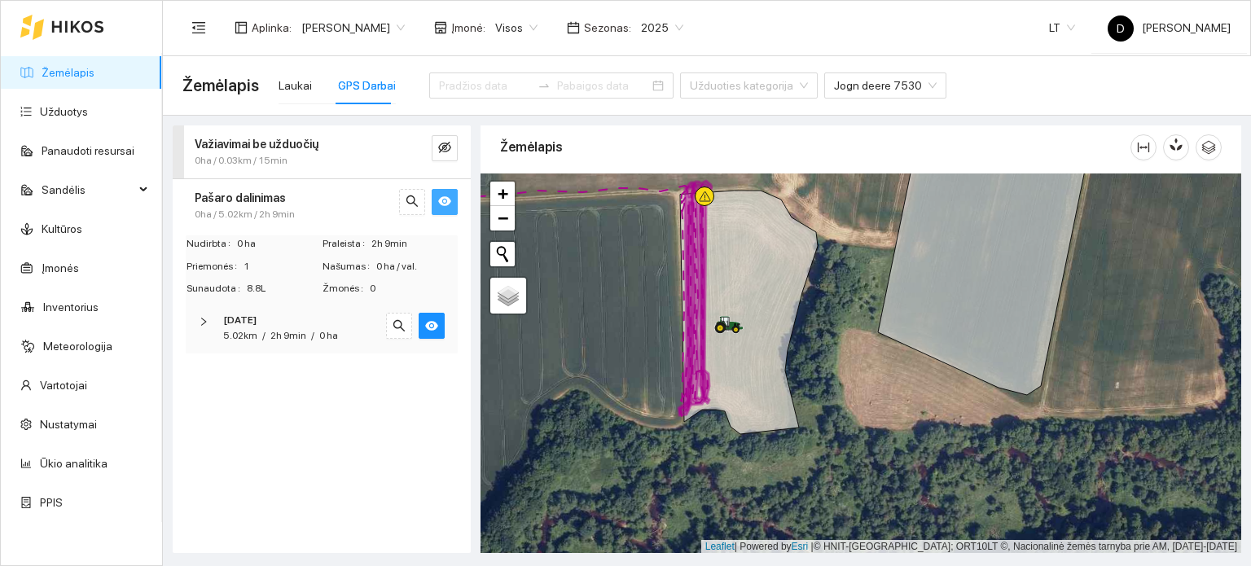
click at [257, 208] on span "0ha / 5.02km / 2h 9min" at bounding box center [245, 214] width 100 height 15
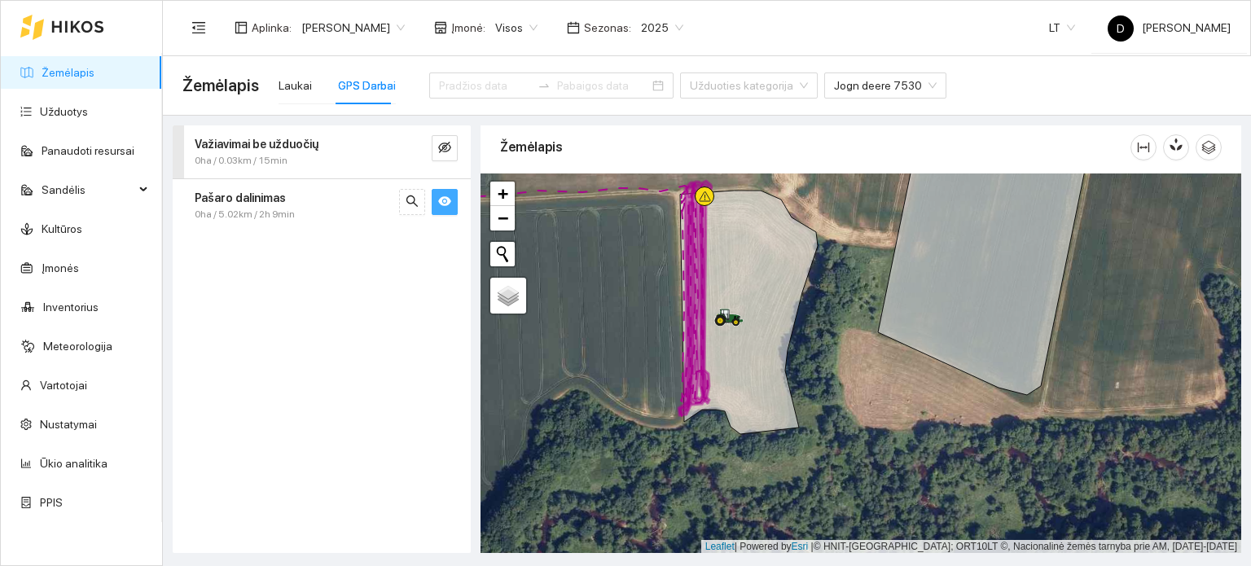
click at [257, 208] on span "0ha / 5.02km / 2h 9min" at bounding box center [245, 214] width 100 height 15
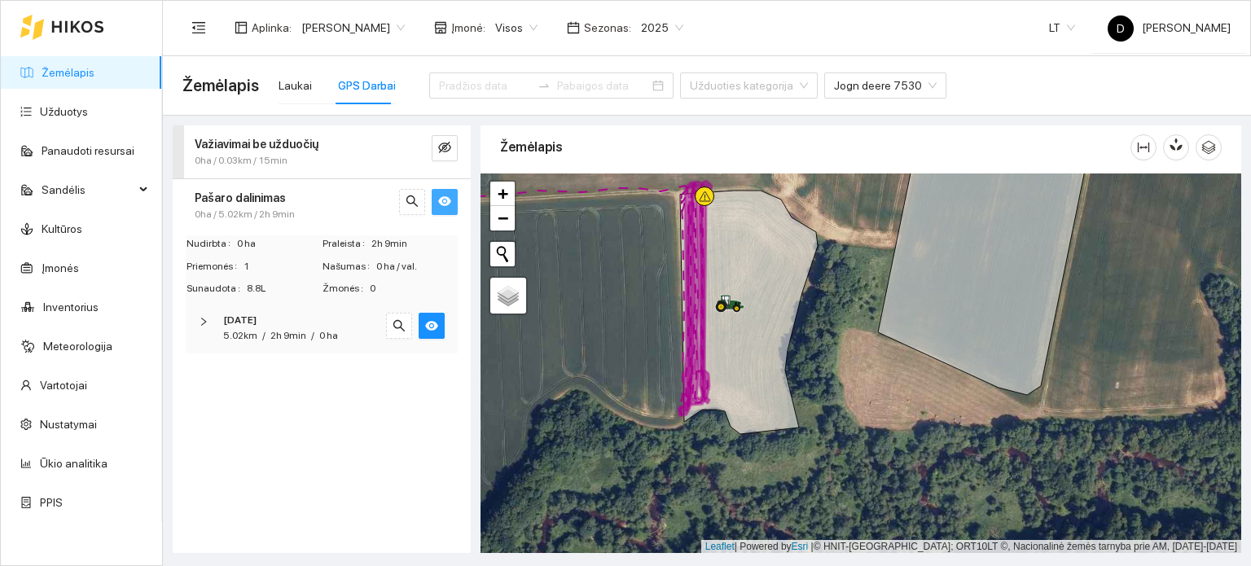
click at [257, 208] on span "0ha / 5.02km / 2h 9min" at bounding box center [245, 214] width 100 height 15
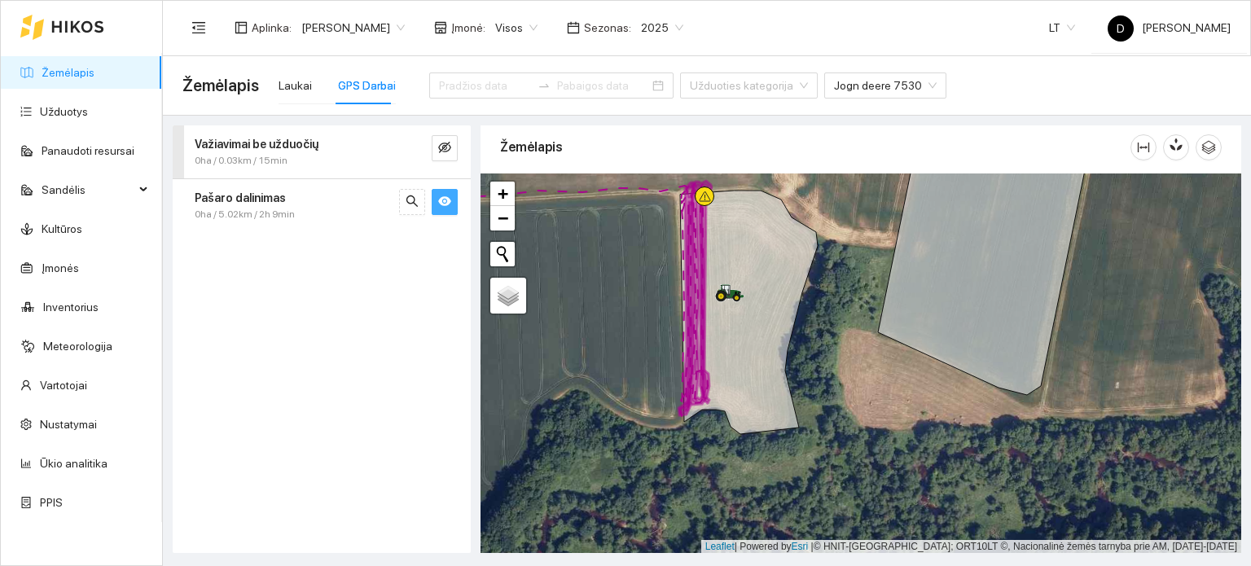
click at [76, 22] on icon at bounding box center [77, 26] width 53 height 13
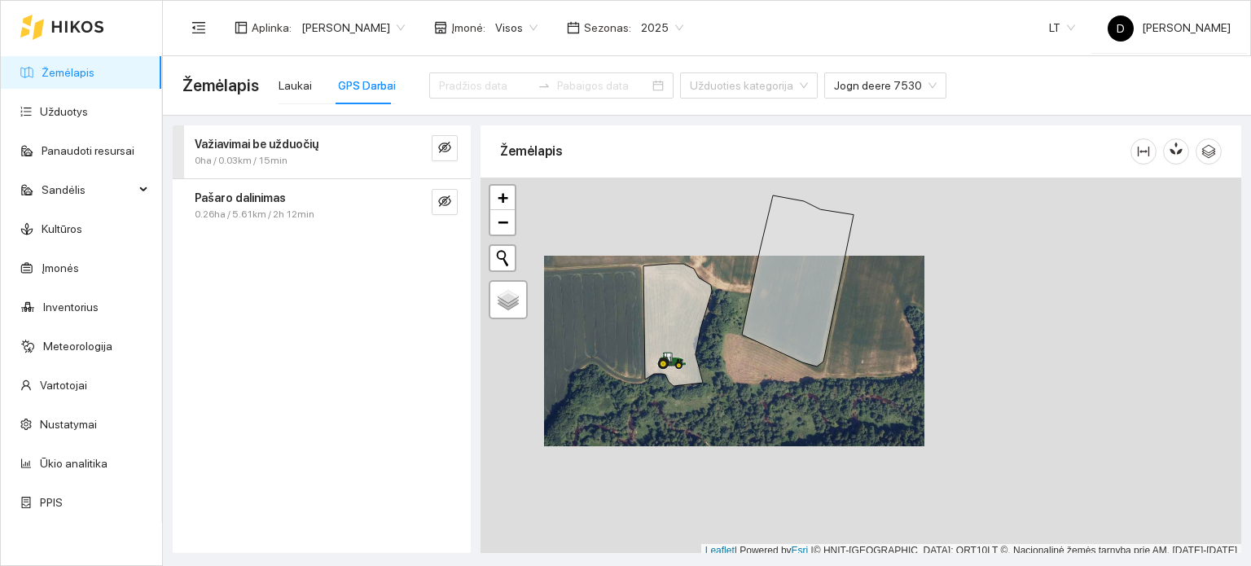
scroll to position [4, 0]
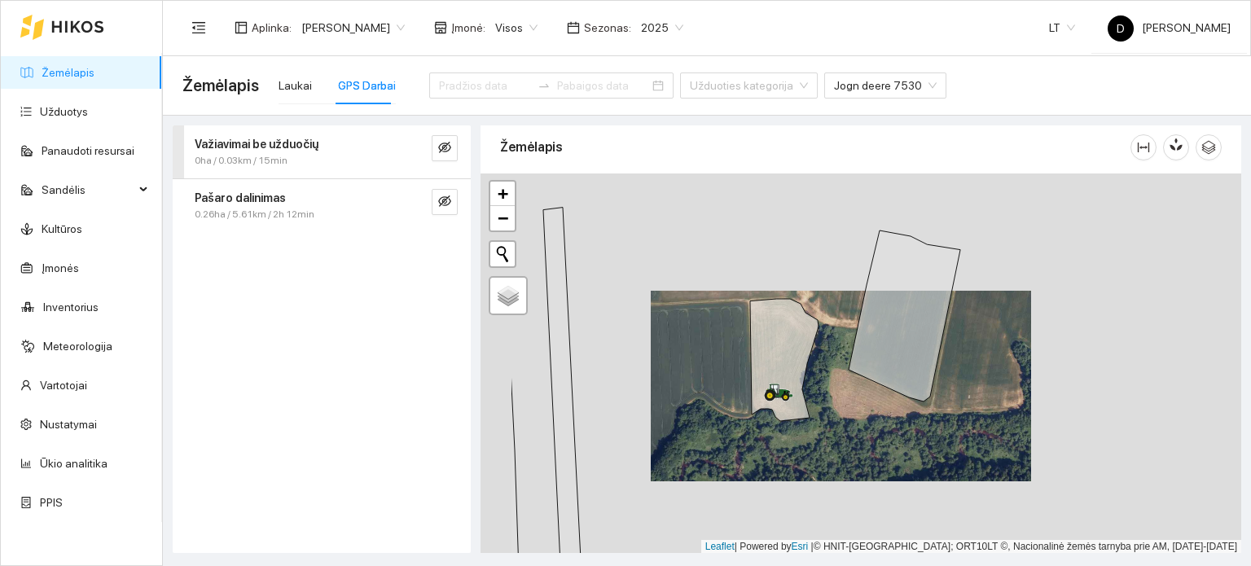
drag, startPoint x: 744, startPoint y: 399, endPoint x: 926, endPoint y: 378, distance: 182.9
click at [920, 380] on div at bounding box center [861, 364] width 761 height 380
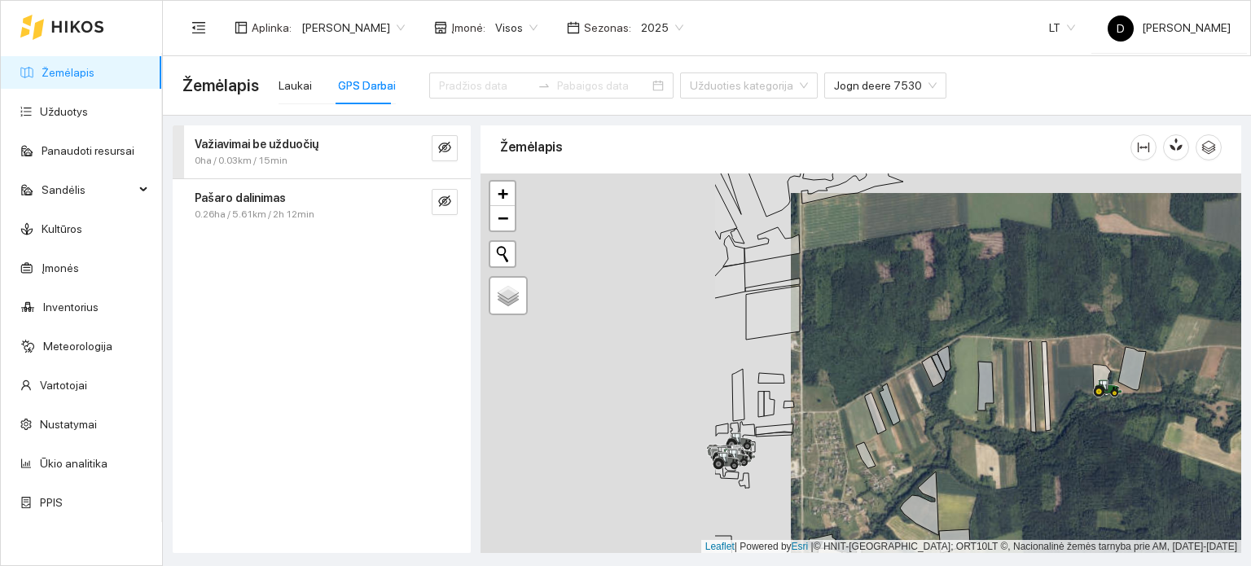
drag, startPoint x: 644, startPoint y: 414, endPoint x: 1017, endPoint y: 420, distance: 373.2
click at [1016, 421] on div at bounding box center [861, 364] width 761 height 380
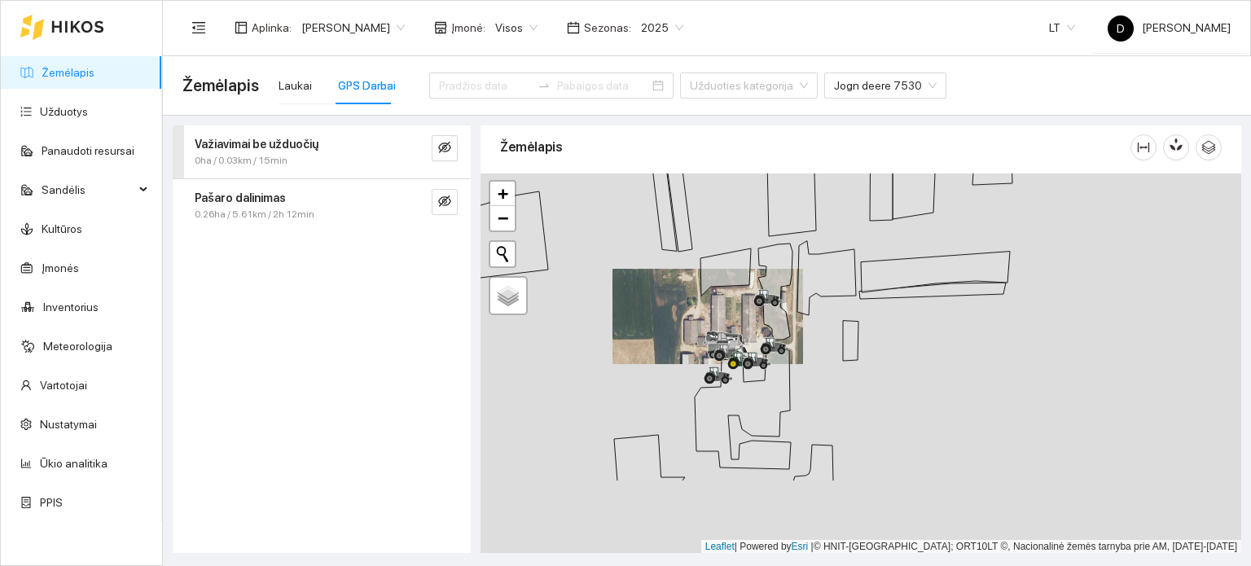
drag, startPoint x: 911, startPoint y: 434, endPoint x: 516, endPoint y: 253, distance: 434.6
click at [737, 321] on div at bounding box center [861, 364] width 761 height 380
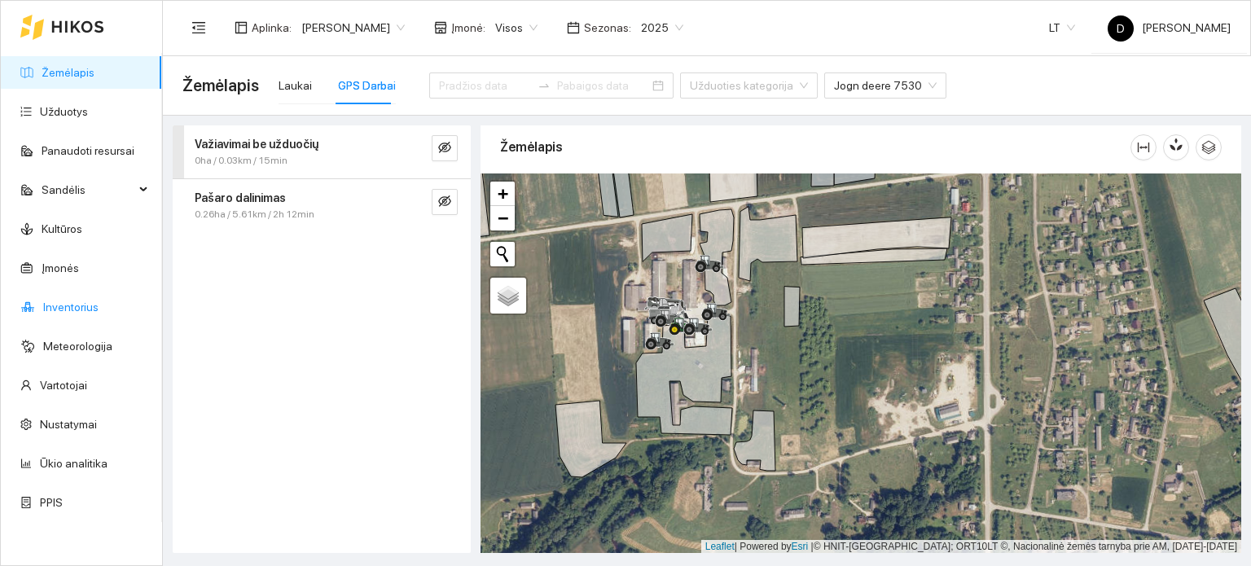
click at [80, 303] on link "Inventorius" at bounding box center [70, 307] width 55 height 13
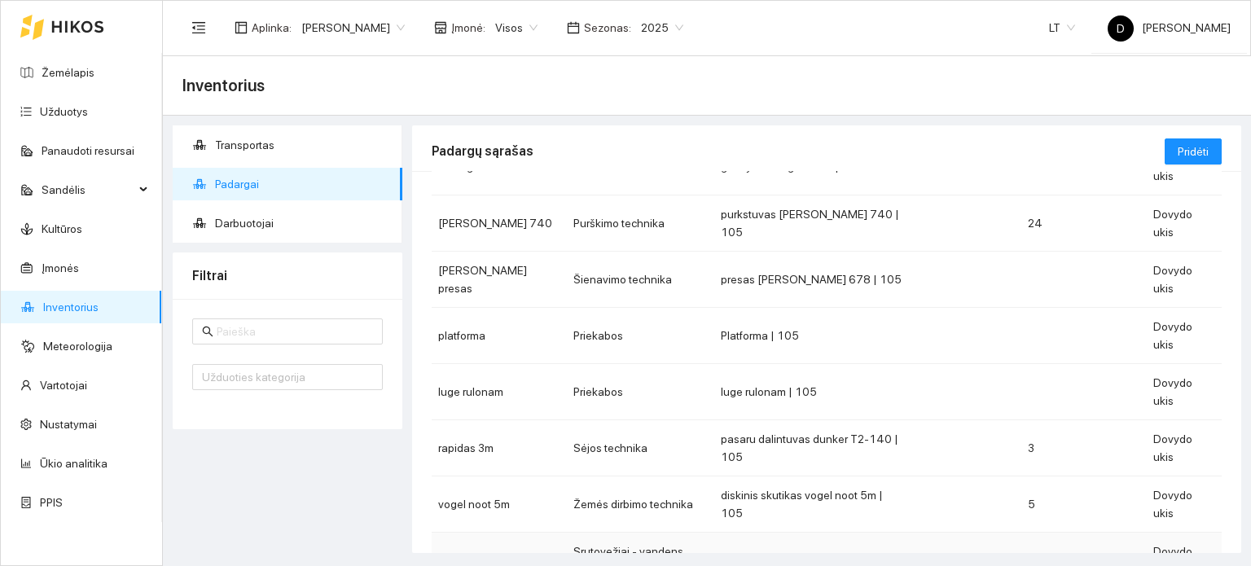
scroll to position [163, 0]
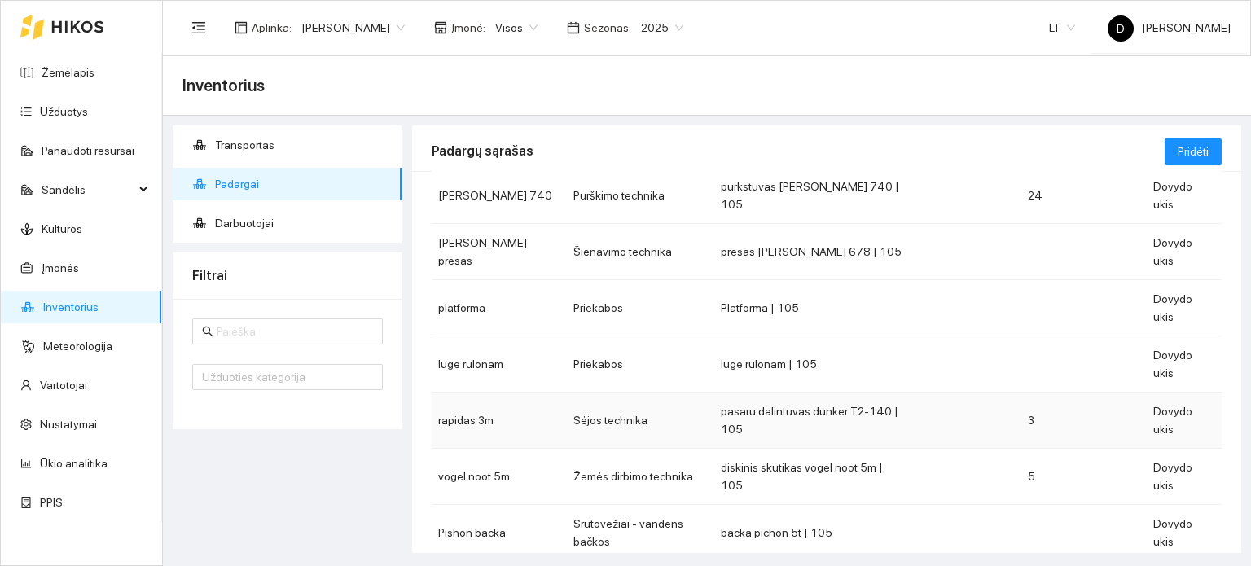
click at [761, 393] on td "pasaru dalintuvas dunker T2-140 | 105" at bounding box center [814, 421] width 198 height 56
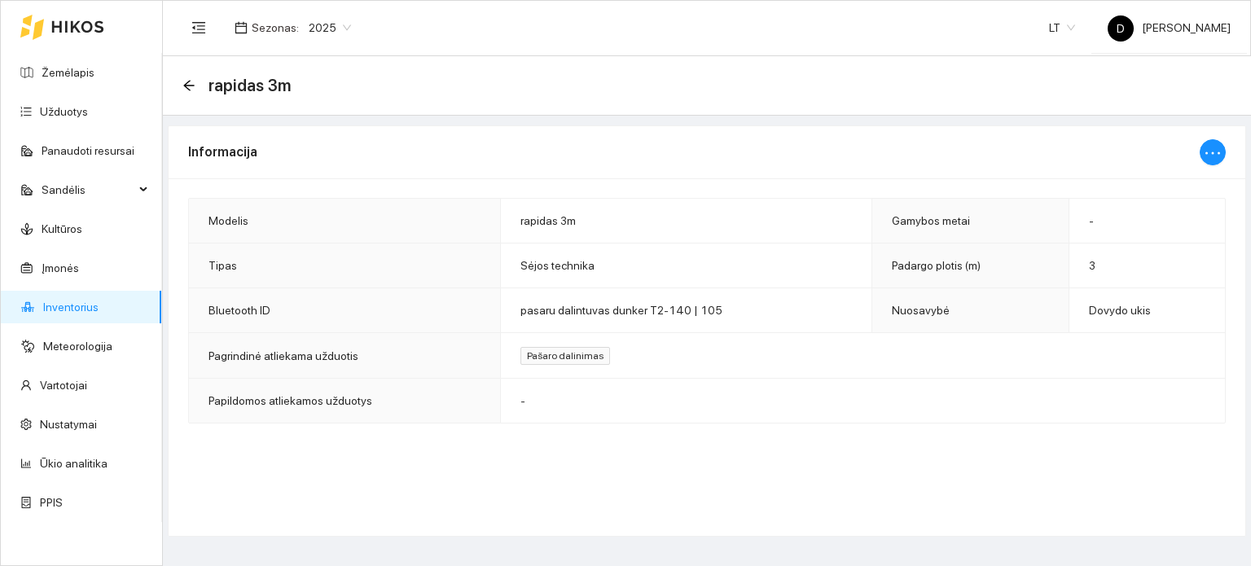
click at [576, 359] on span "Pašaro dalinimas" at bounding box center [566, 356] width 90 height 18
click at [1219, 158] on icon "ellipsis" at bounding box center [1213, 153] width 20 height 20
click at [1167, 185] on span "Keisti informaciją" at bounding box center [1179, 184] width 84 height 18
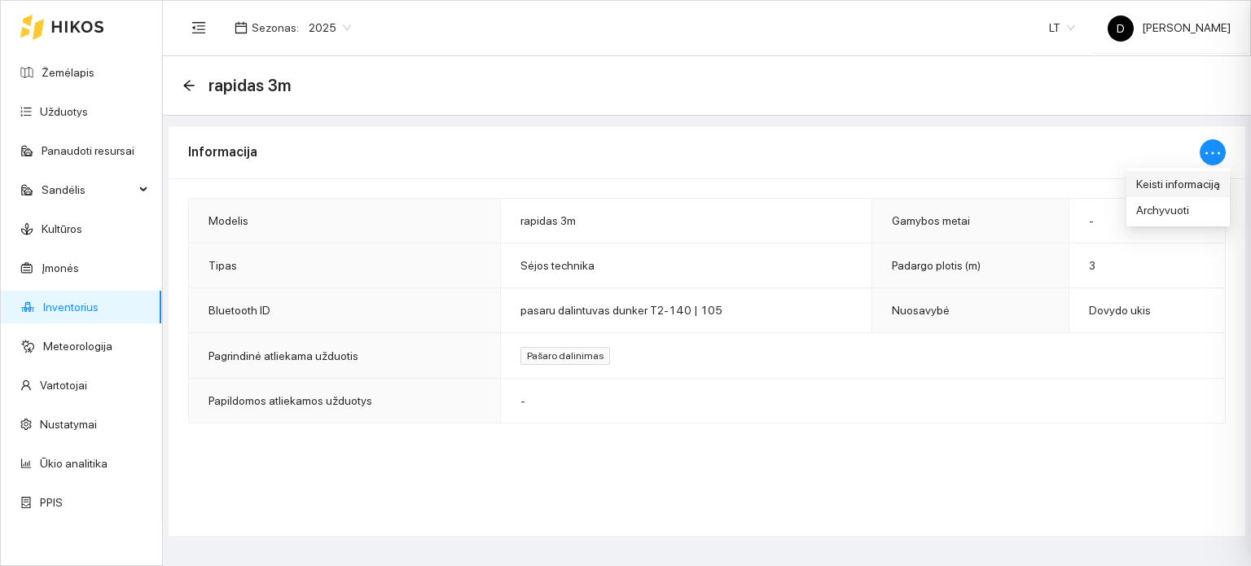
type input "rapidas 3m"
type input "3"
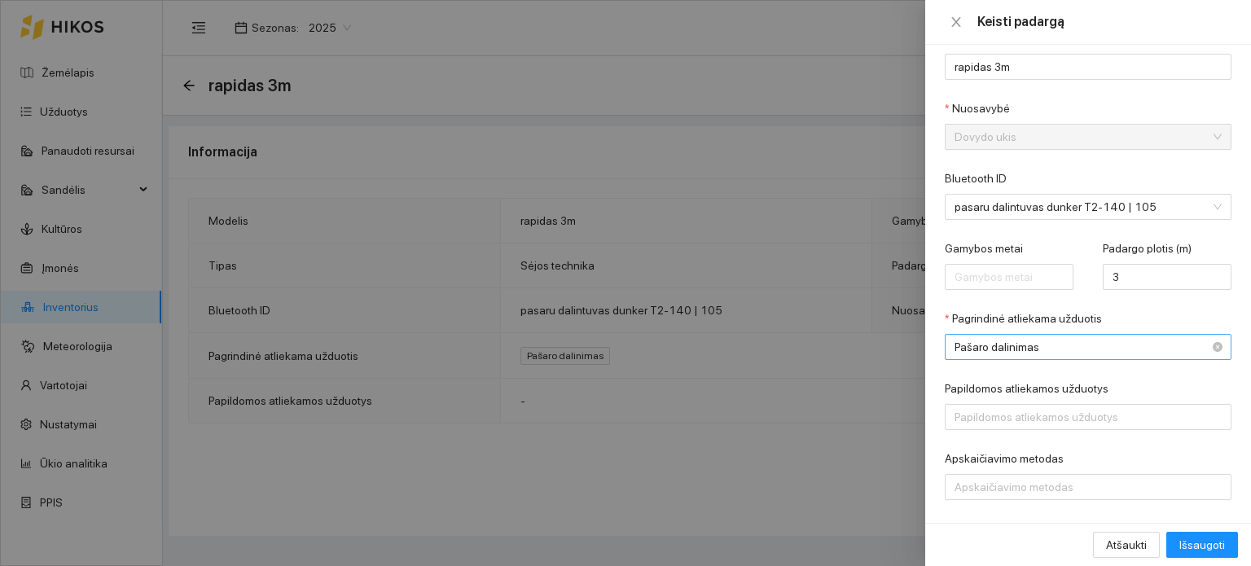
scroll to position [121, 0]
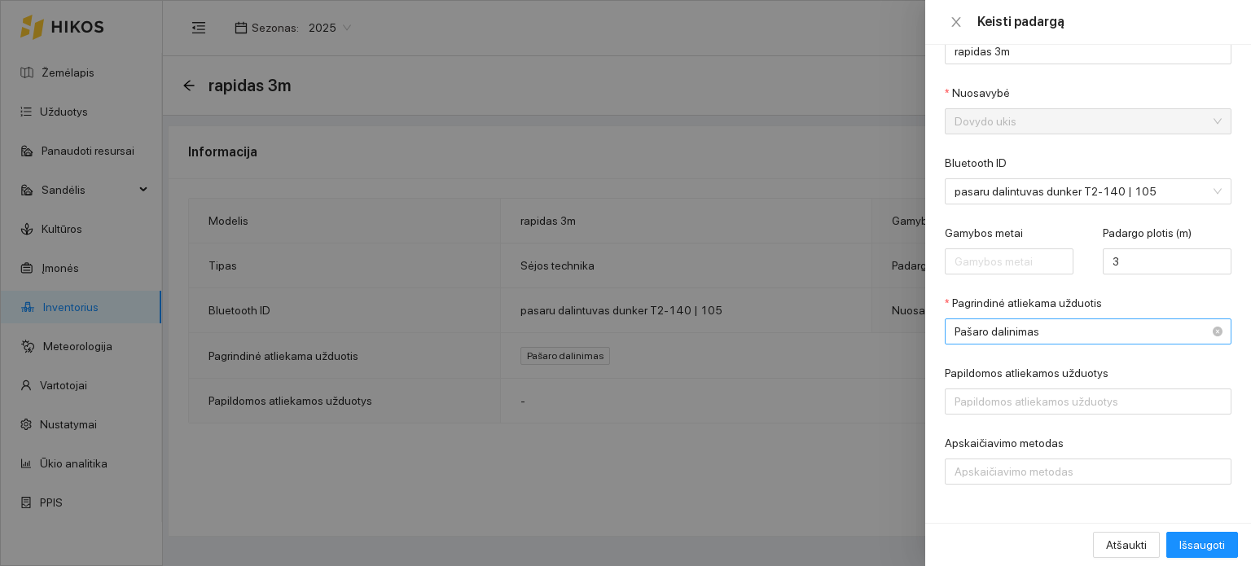
click at [1091, 335] on span "Pašaro dalinimas" at bounding box center [1077, 331] width 244 height 24
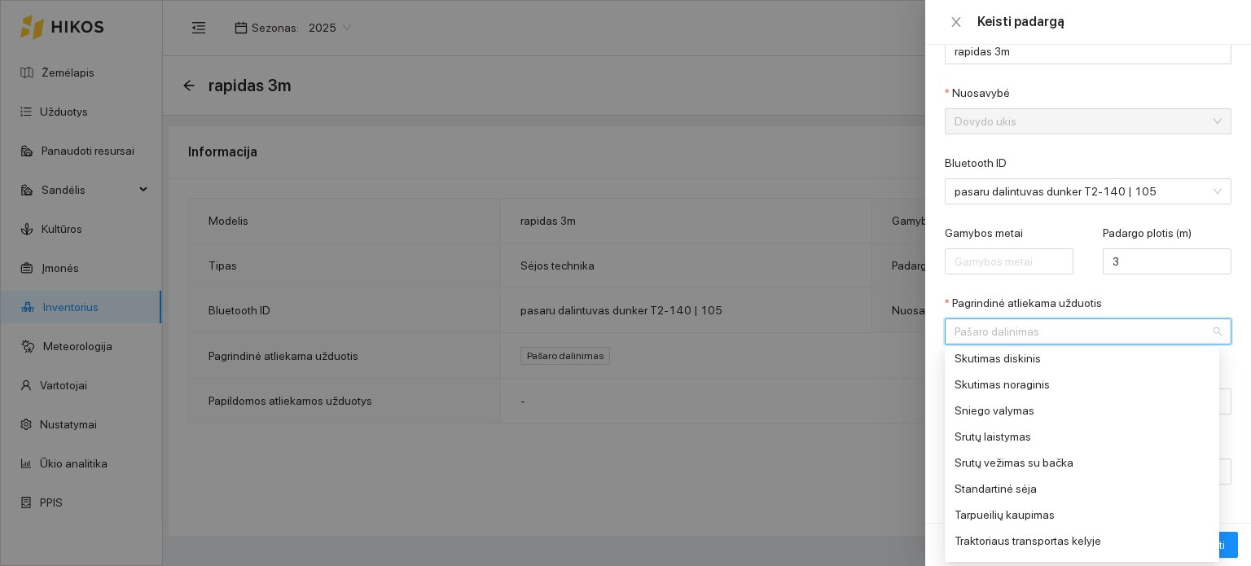
scroll to position [815, 0]
click at [1023, 468] on div "Standartinė sėja" at bounding box center [1077, 461] width 244 height 18
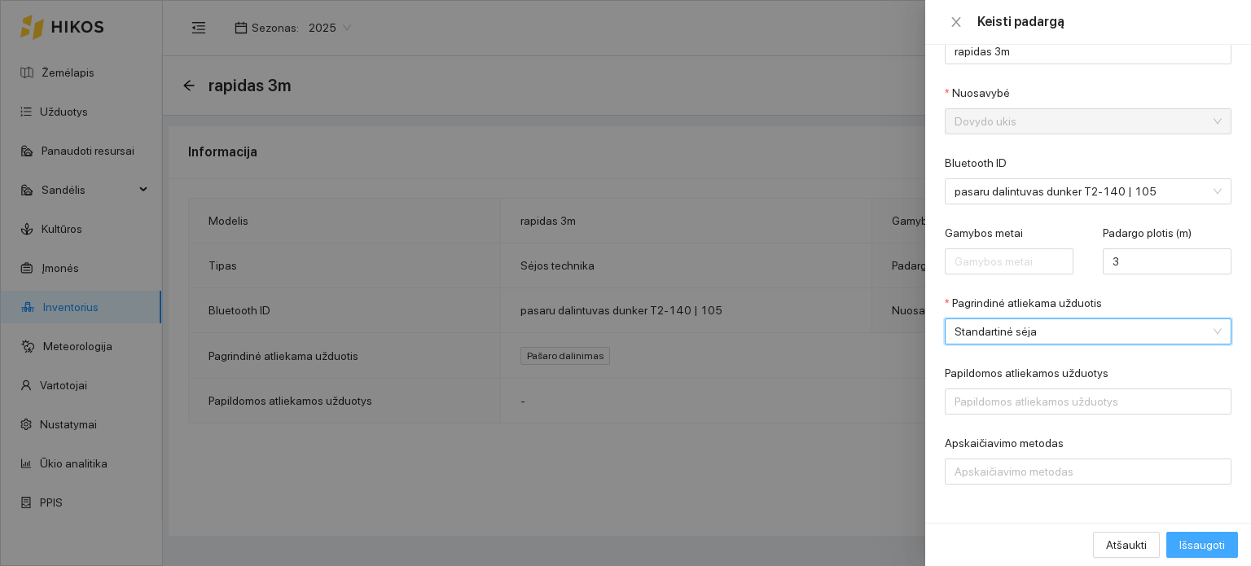
click at [1194, 540] on span "Išsaugoti" at bounding box center [1203, 545] width 46 height 18
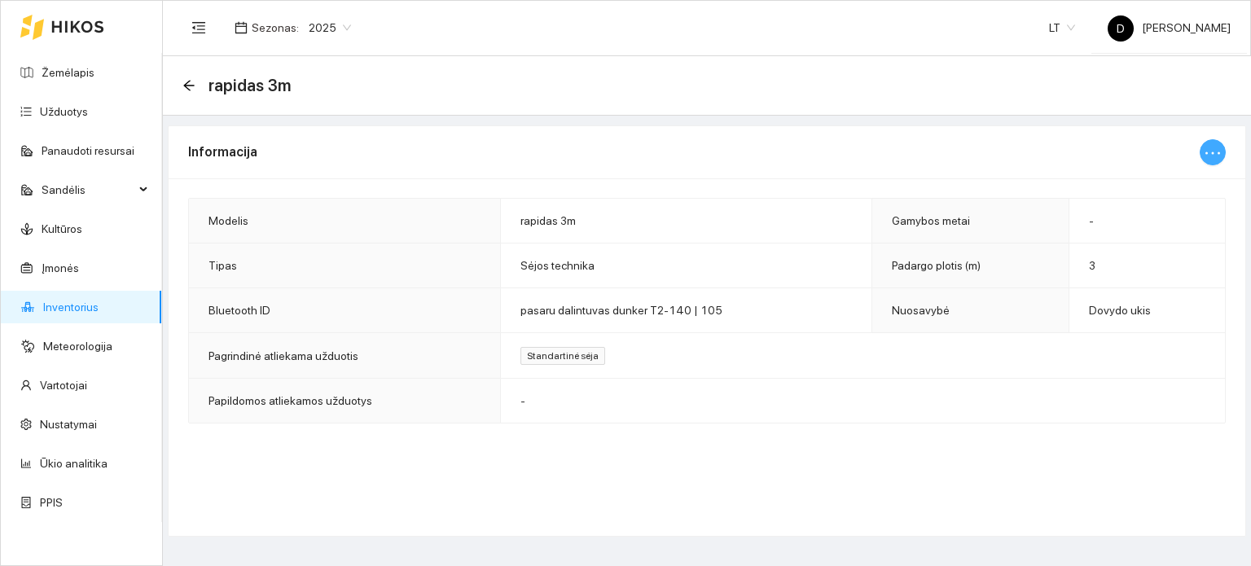
click at [1217, 152] on icon "ellipsis" at bounding box center [1213, 153] width 20 height 20
click at [1176, 189] on span "Keisti informaciją" at bounding box center [1179, 184] width 84 height 18
type input "rapidas 3m"
type input "3"
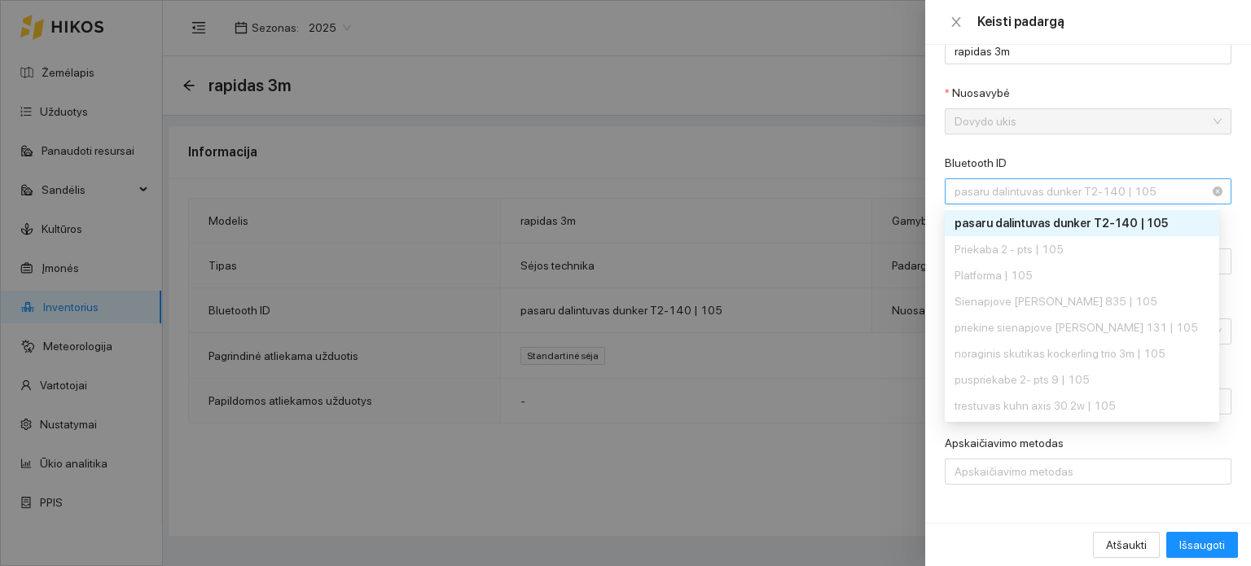
click at [1158, 191] on span "pasaru dalintuvas dunker T2-140 | 105" at bounding box center [1077, 191] width 244 height 24
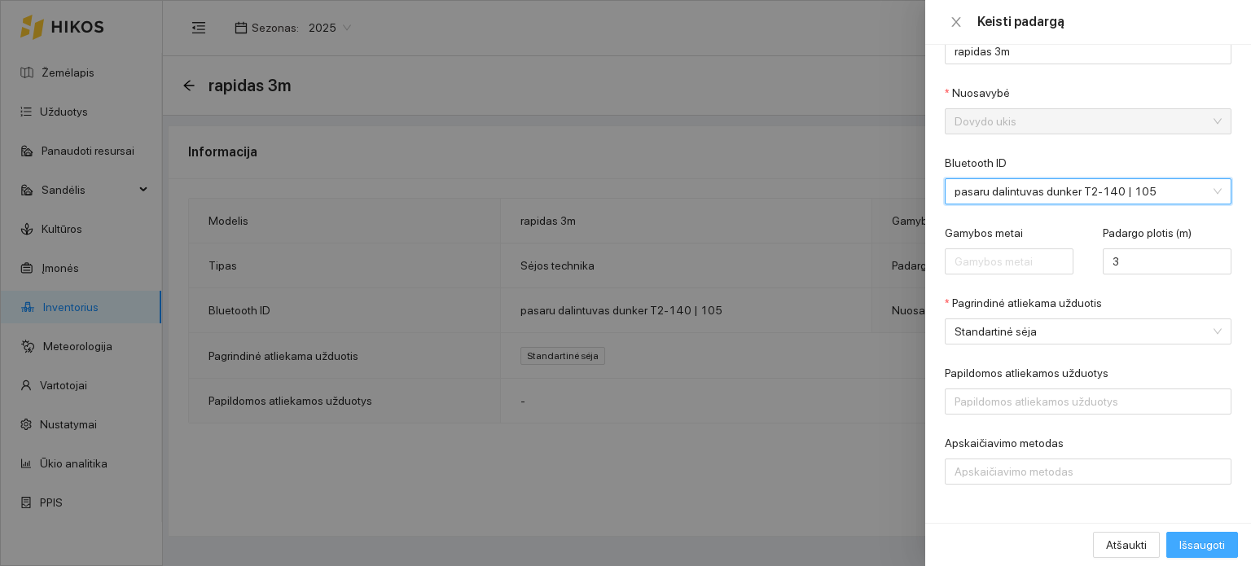
click at [1212, 539] on span "Išsaugoti" at bounding box center [1203, 545] width 46 height 18
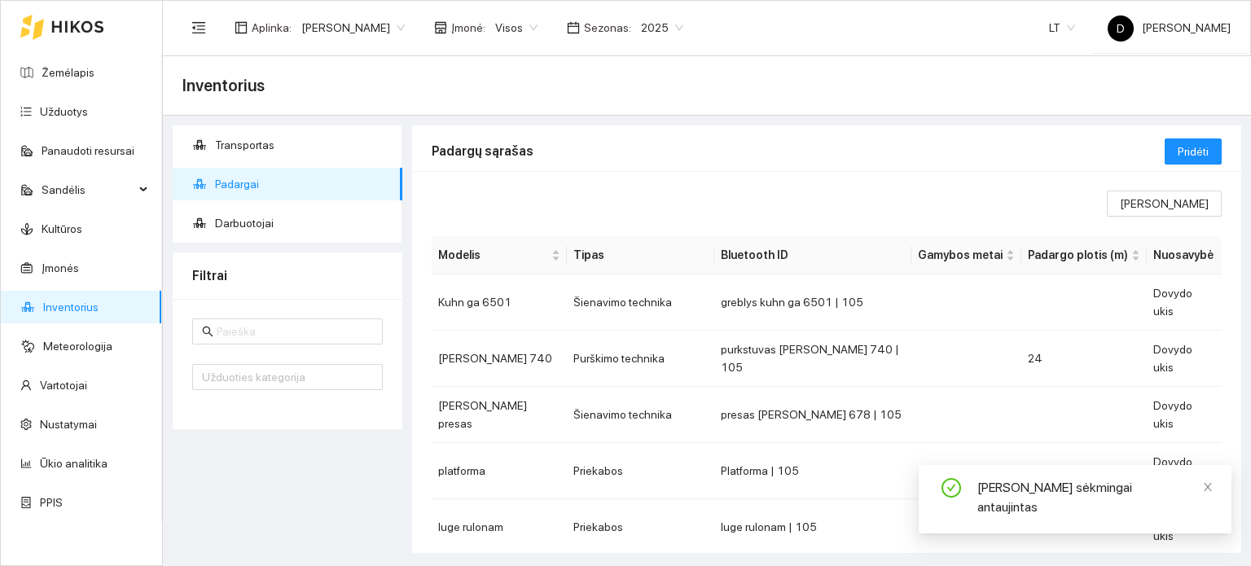
click at [57, 20] on icon at bounding box center [77, 26] width 53 height 13
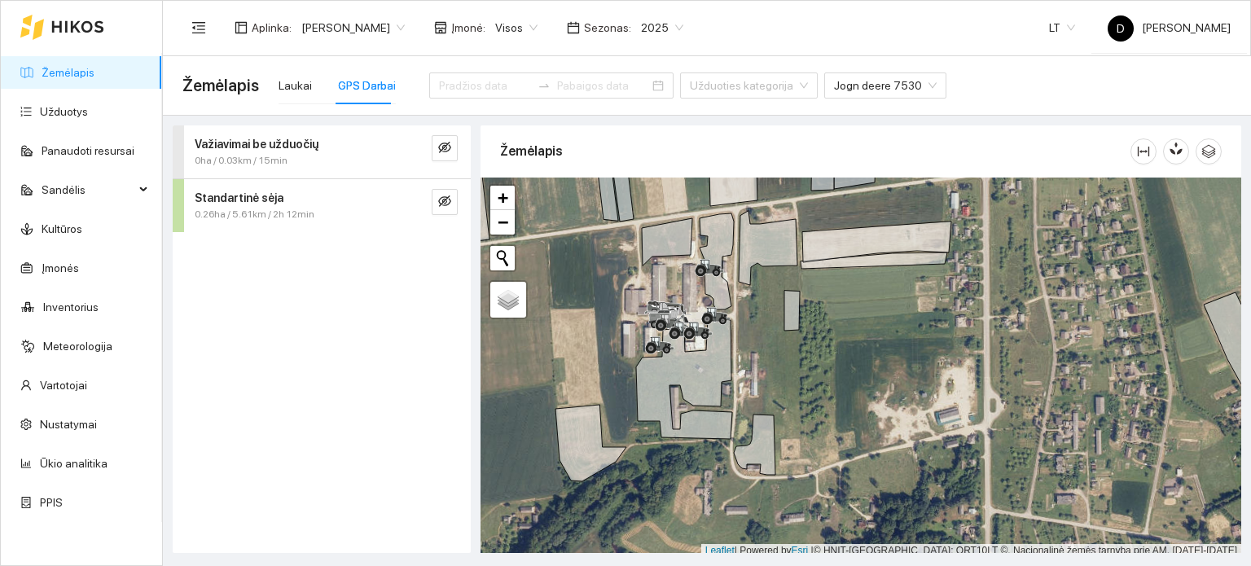
click at [306, 208] on span "0.26ha / 5.61km / 2h 12min" at bounding box center [255, 214] width 120 height 15
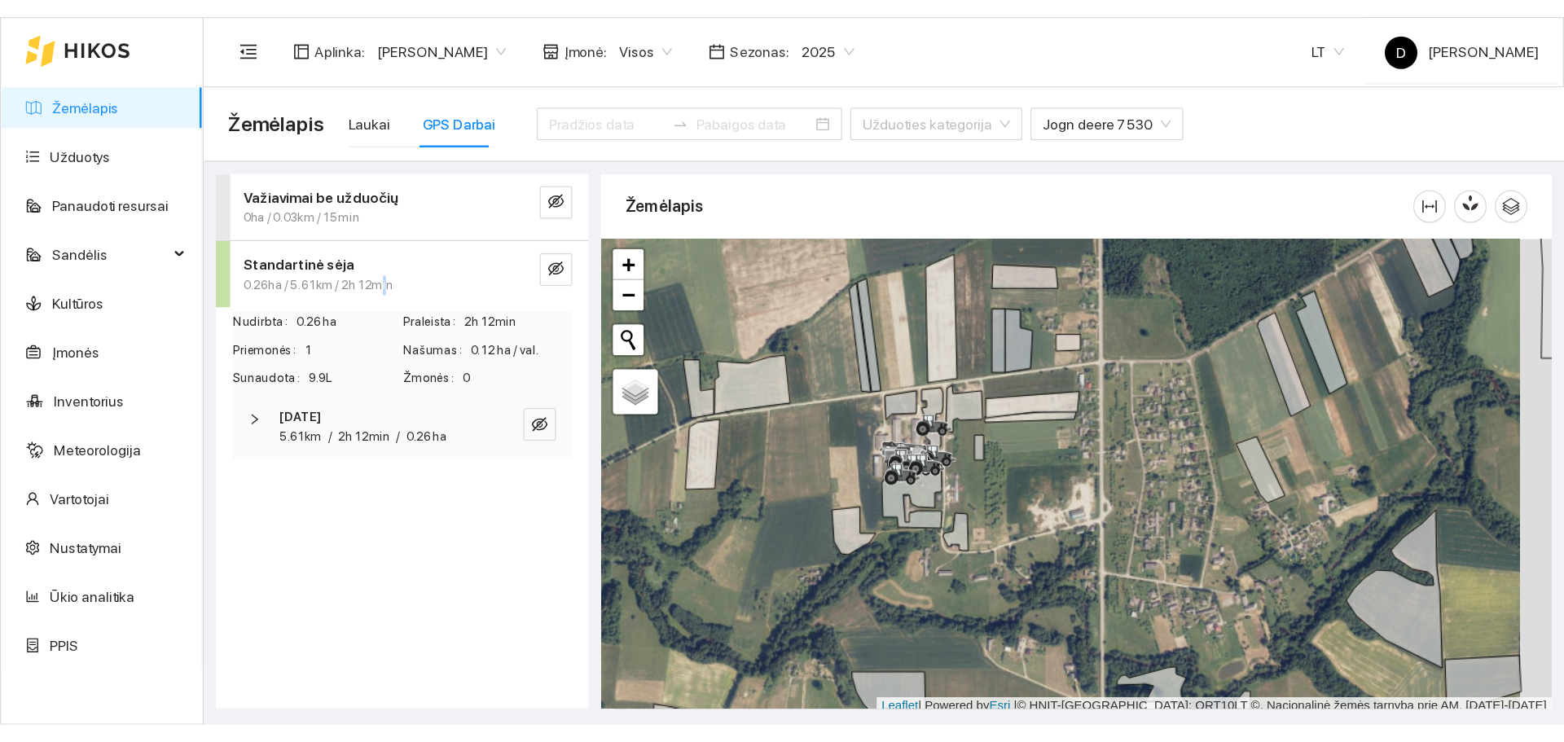
scroll to position [4, 0]
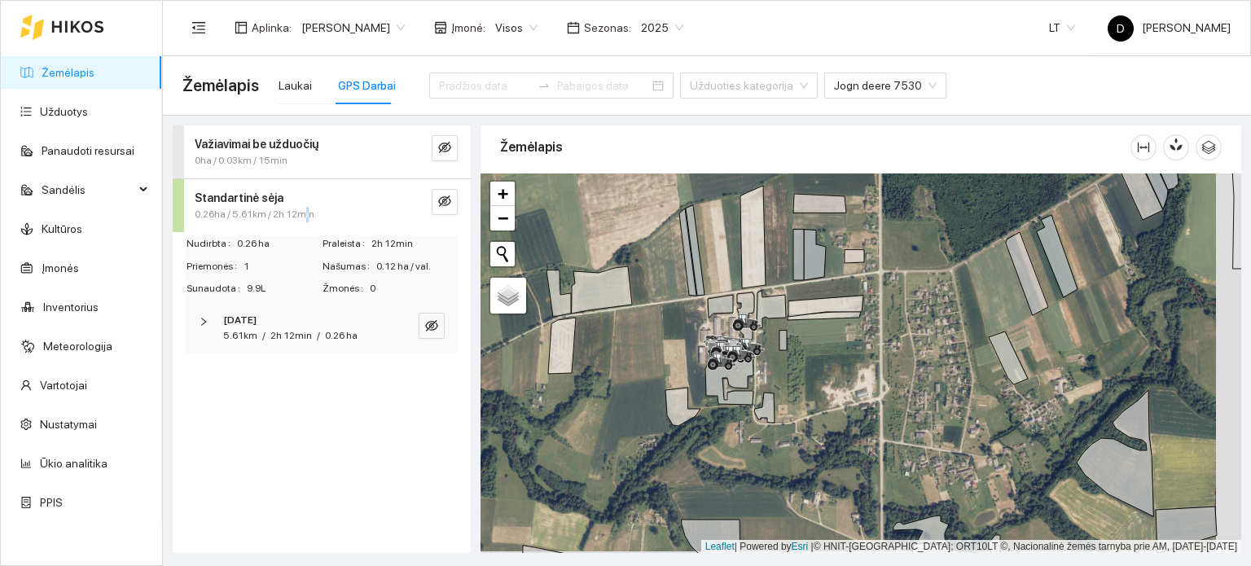
drag, startPoint x: 952, startPoint y: 373, endPoint x: 668, endPoint y: 328, distance: 288.0
click at [669, 328] on div at bounding box center [861, 364] width 761 height 380
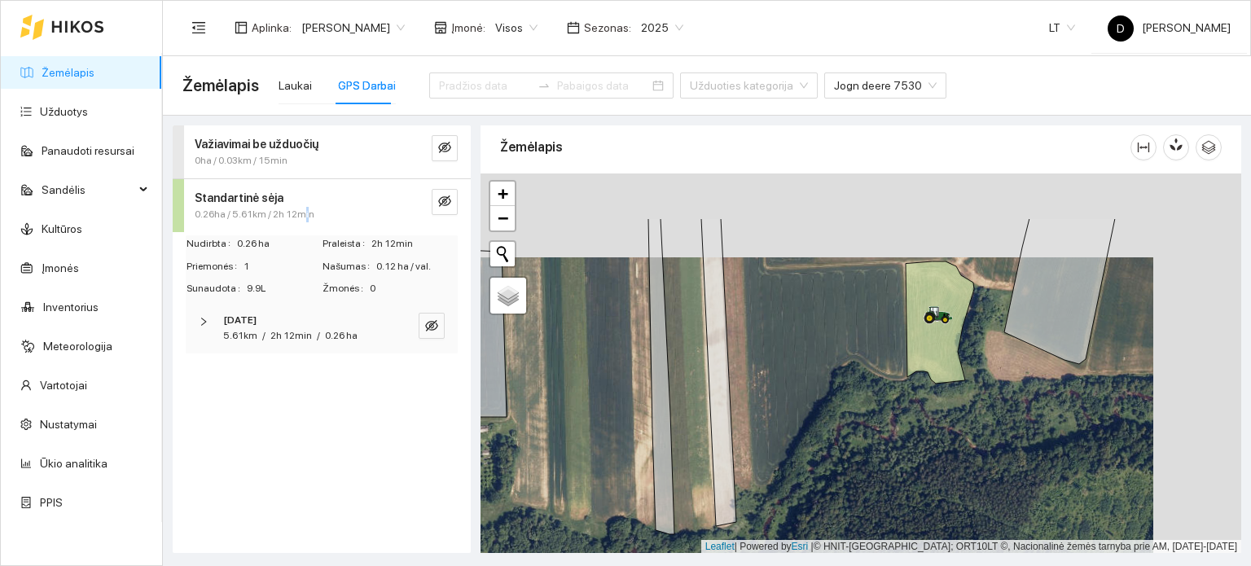
drag, startPoint x: 948, startPoint y: 324, endPoint x: 877, endPoint y: 388, distance: 95.2
click at [877, 388] on div at bounding box center [861, 364] width 761 height 380
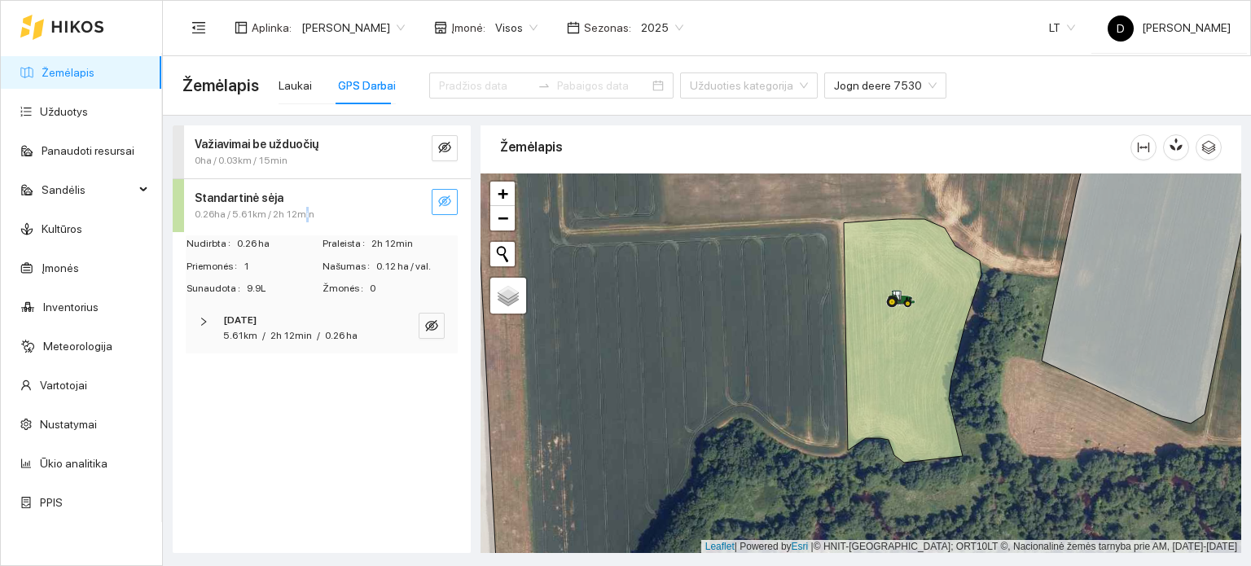
click at [447, 204] on icon "eye-invisible" at bounding box center [444, 201] width 13 height 11
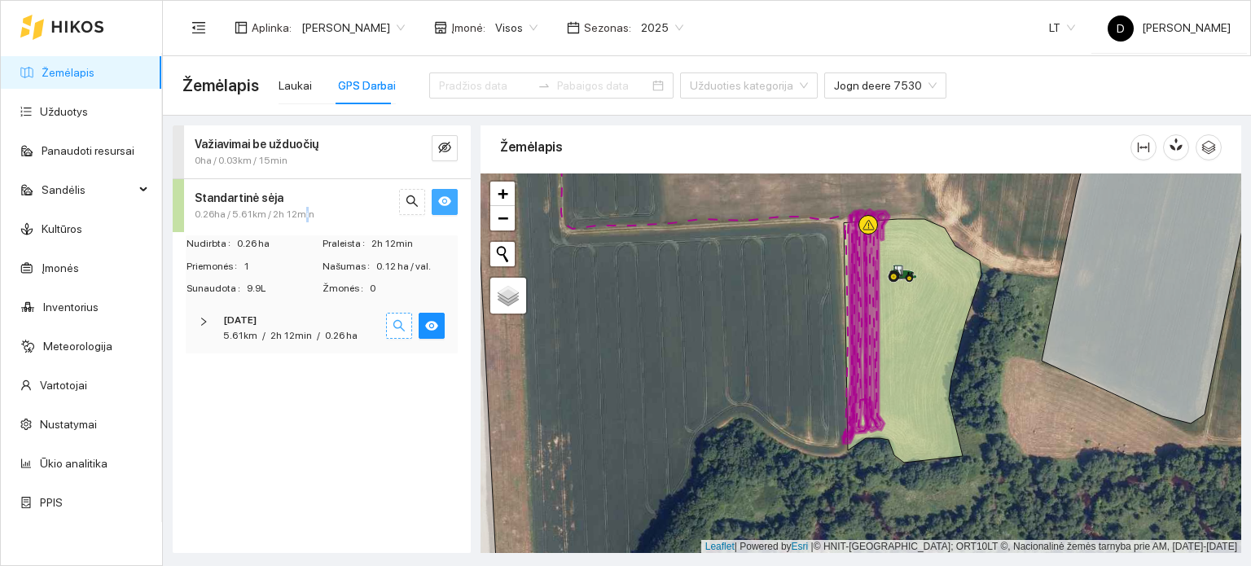
click at [404, 319] on icon "search" at bounding box center [399, 325] width 13 height 13
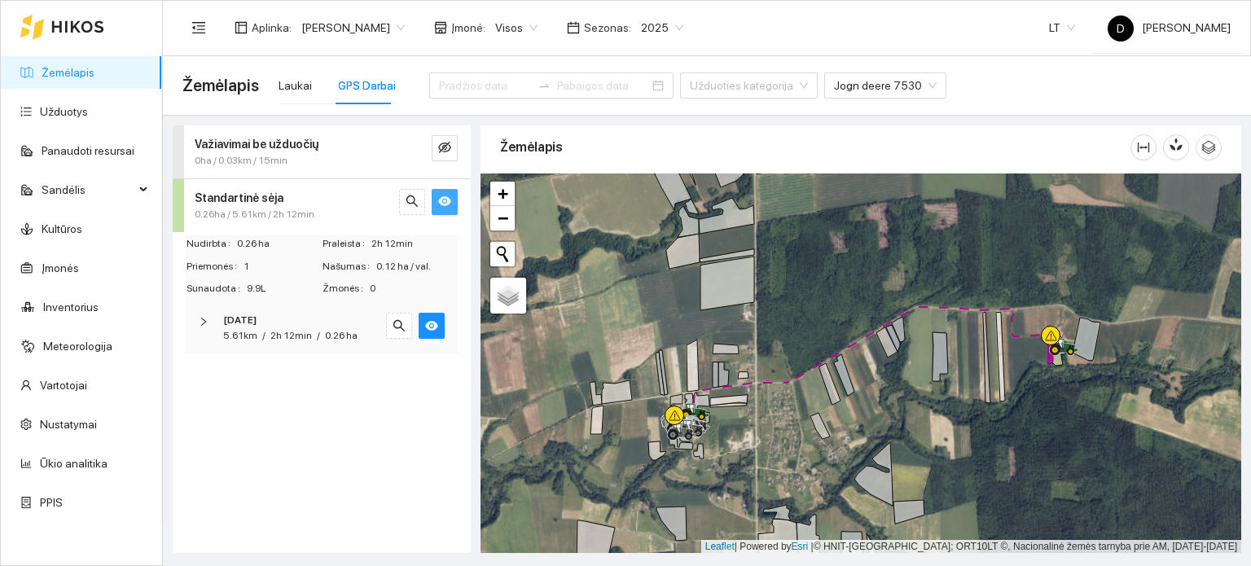
click at [209, 319] on div at bounding box center [209, 322] width 20 height 18
click at [416, 390] on div at bounding box center [419, 381] width 46 height 29
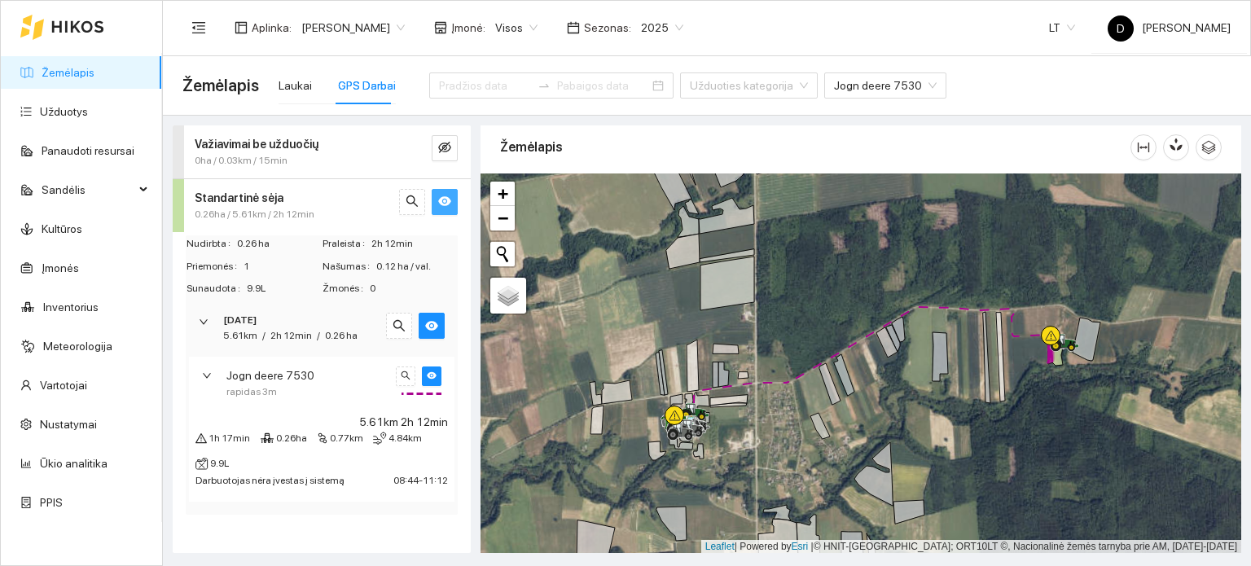
click at [248, 206] on div "Standartinė sėja 0.26ha / 5.61km / 2h 12min" at bounding box center [291, 205] width 217 height 33
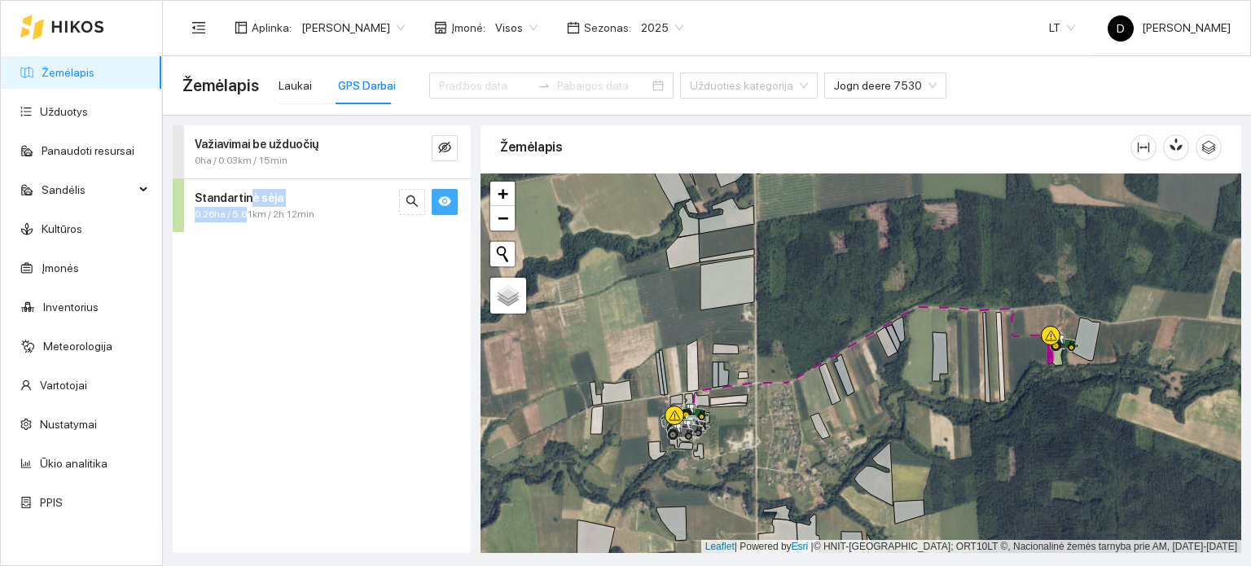
click at [826, 331] on div at bounding box center [861, 364] width 761 height 380
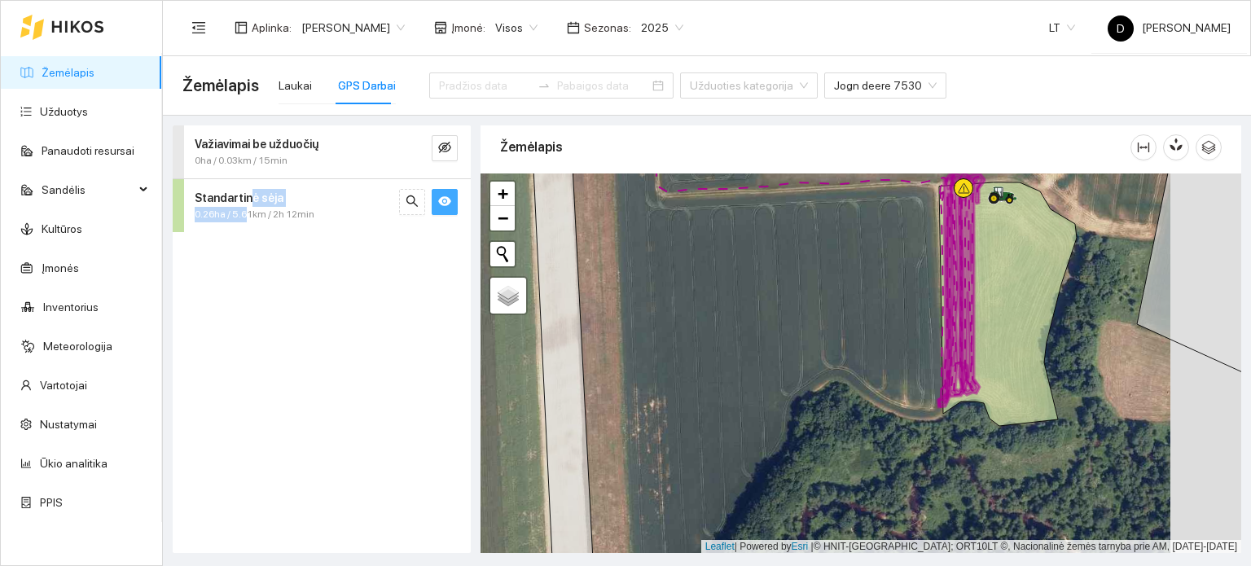
drag, startPoint x: 955, startPoint y: 328, endPoint x: 820, endPoint y: 328, distance: 135.3
click at [820, 328] on div at bounding box center [861, 364] width 761 height 380
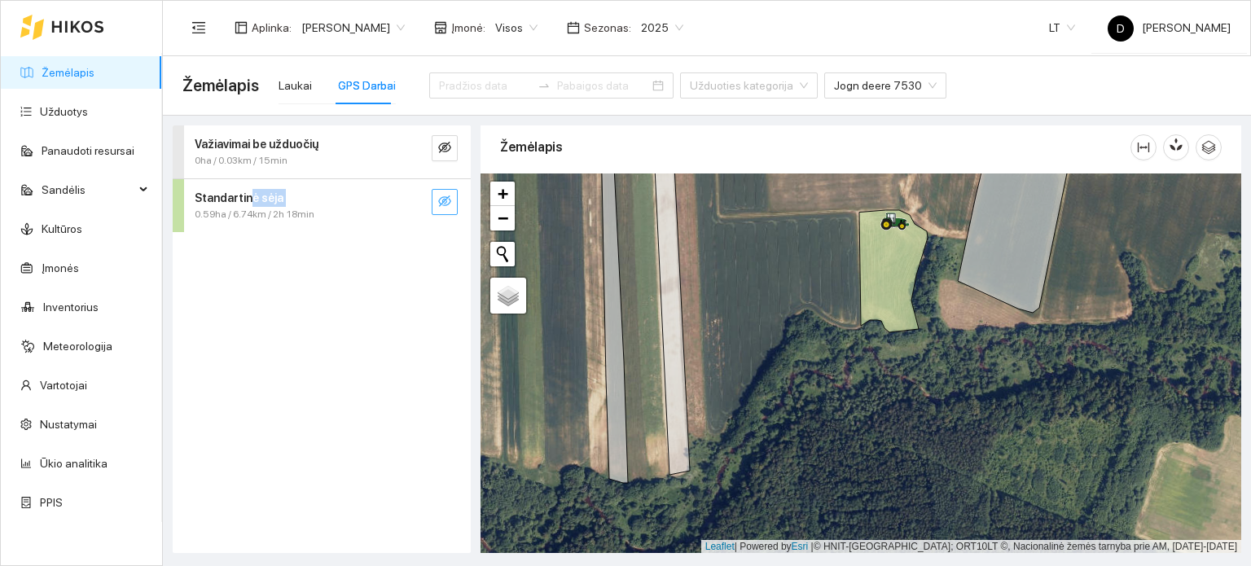
click at [762, 296] on div at bounding box center [861, 364] width 761 height 380
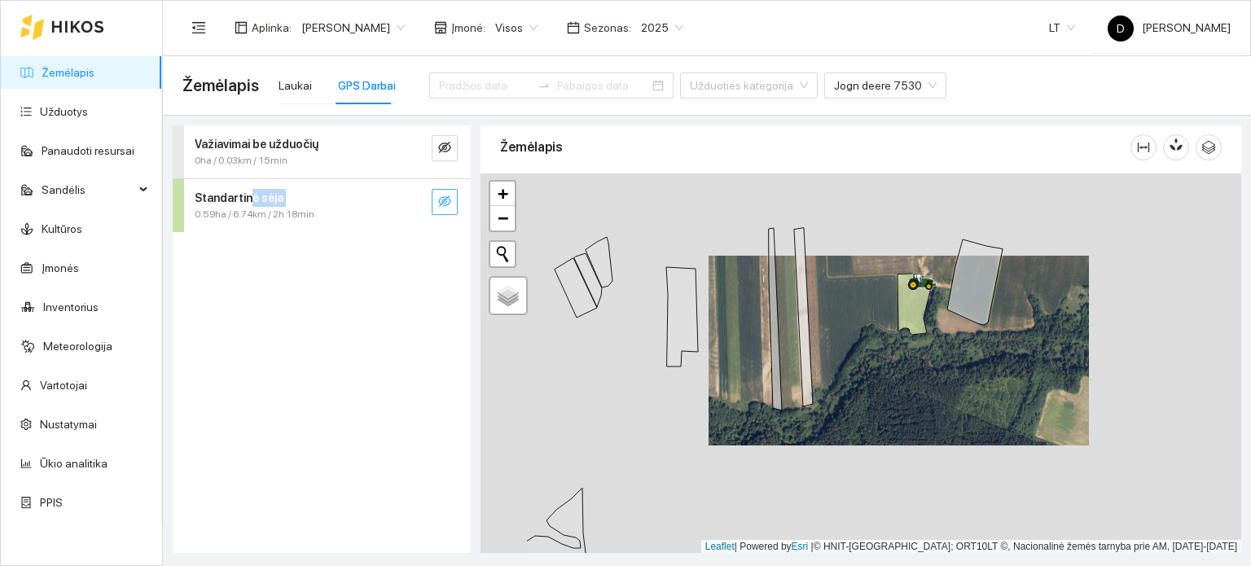
drag, startPoint x: 710, startPoint y: 309, endPoint x: 1038, endPoint y: 345, distance: 329.6
click at [1027, 352] on div at bounding box center [861, 364] width 761 height 380
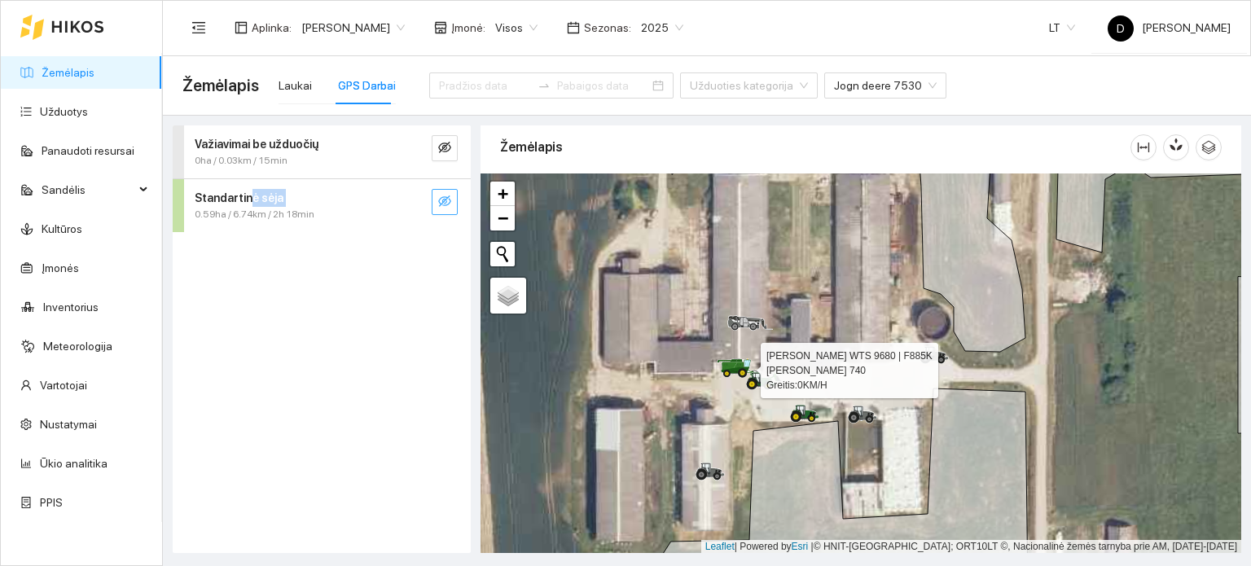
click at [727, 367] on icon at bounding box center [730, 366] width 15 height 9
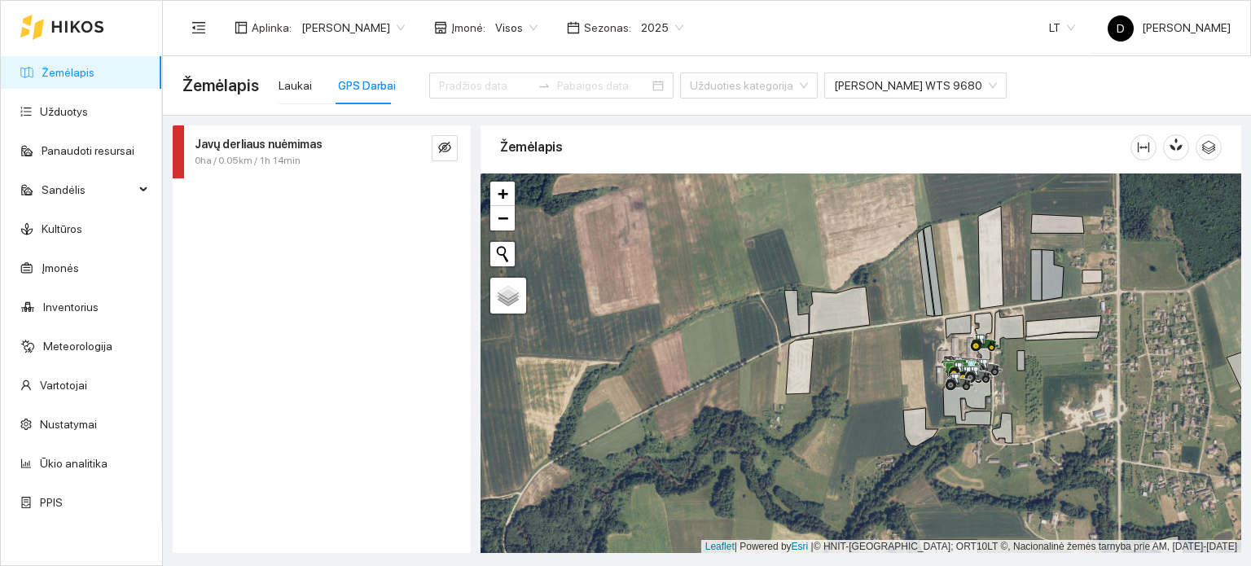
click at [907, 392] on div at bounding box center [861, 364] width 761 height 380
click at [223, 85] on span "Žemėlapis" at bounding box center [221, 86] width 77 height 26
click at [302, 84] on div "Laukai" at bounding box center [295, 86] width 33 height 18
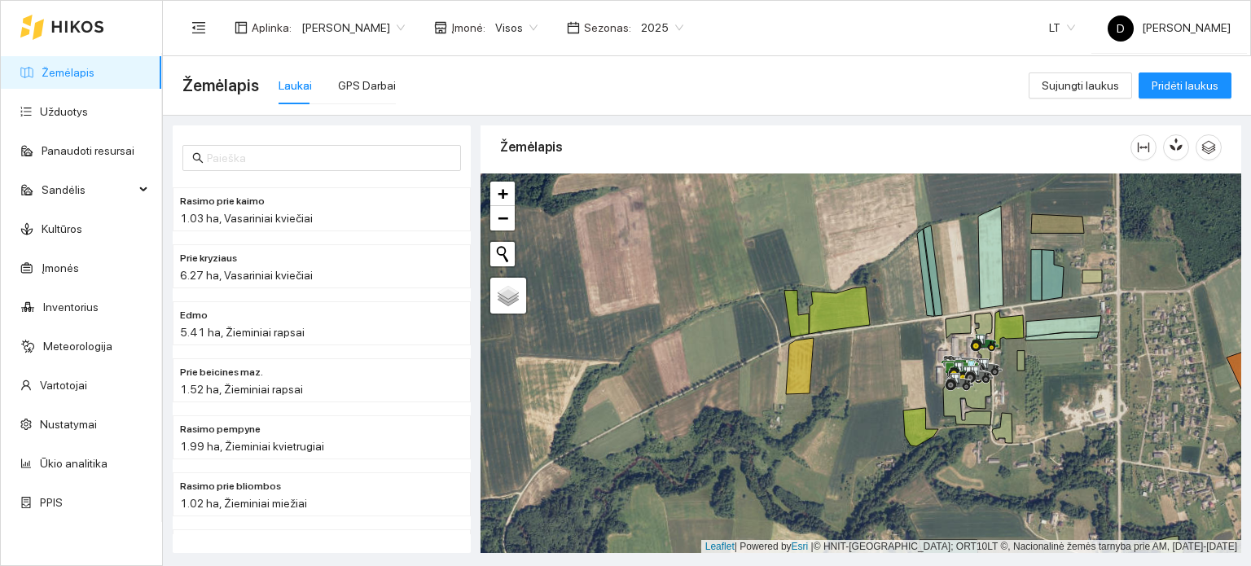
click at [684, 26] on span "2025" at bounding box center [662, 27] width 42 height 24
click at [662, 214] on div "2026" at bounding box center [663, 216] width 42 height 18
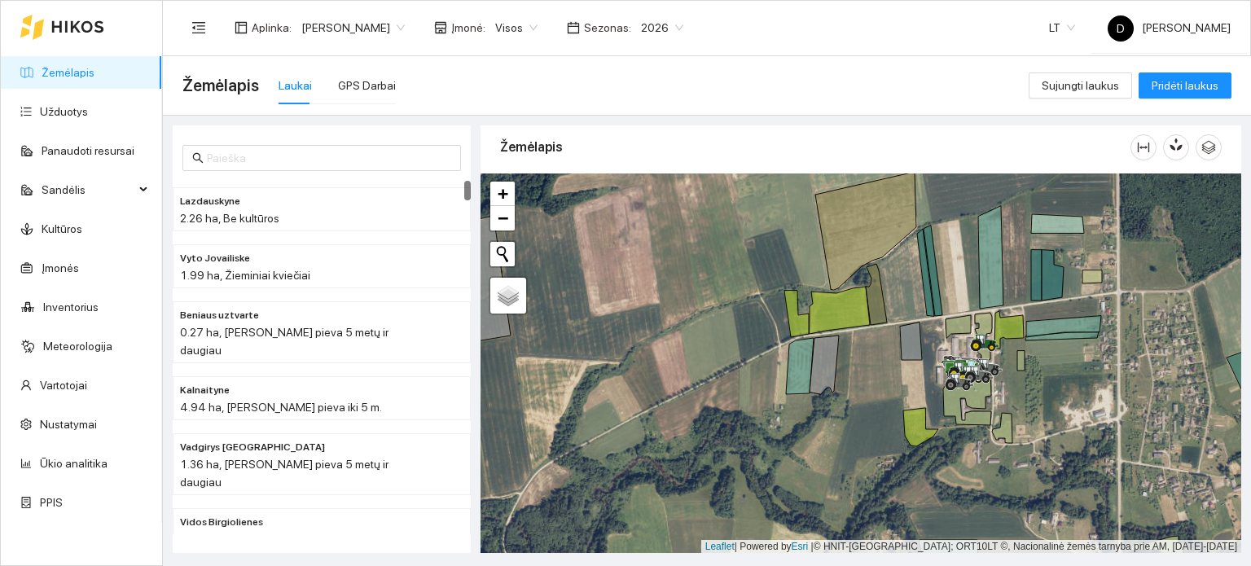
click at [701, 310] on div at bounding box center [861, 364] width 761 height 380
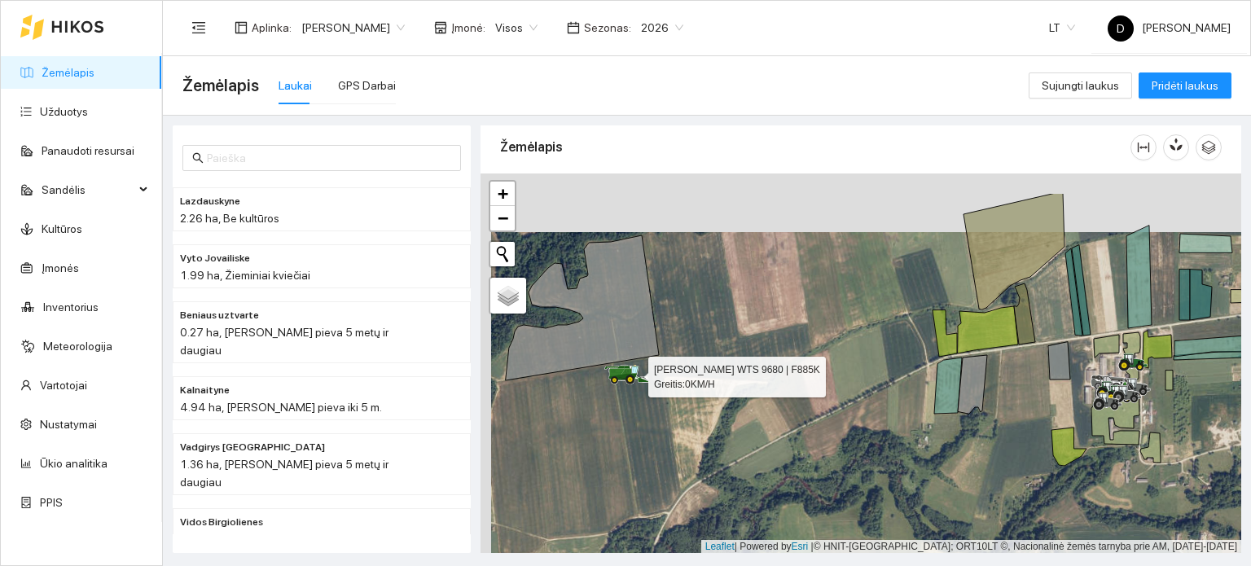
drag, startPoint x: 1068, startPoint y: 440, endPoint x: 1079, endPoint y: 499, distance: 59.6
click at [1079, 499] on div at bounding box center [861, 364] width 761 height 380
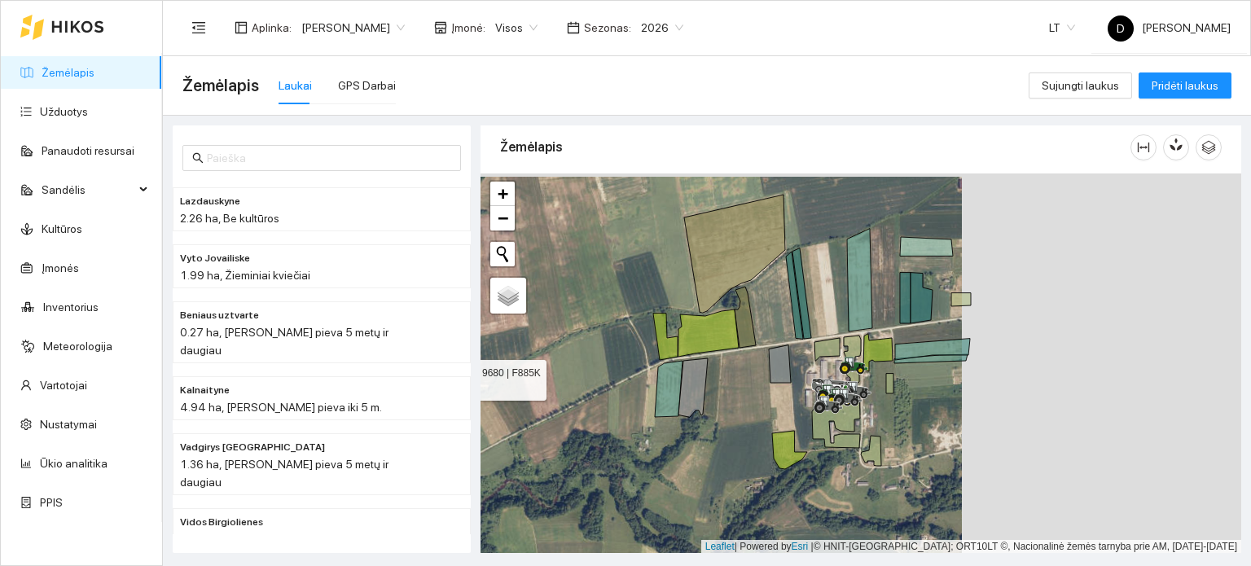
drag, startPoint x: 1131, startPoint y: 465, endPoint x: 803, endPoint y: 469, distance: 327.6
click at [813, 469] on div at bounding box center [861, 364] width 761 height 380
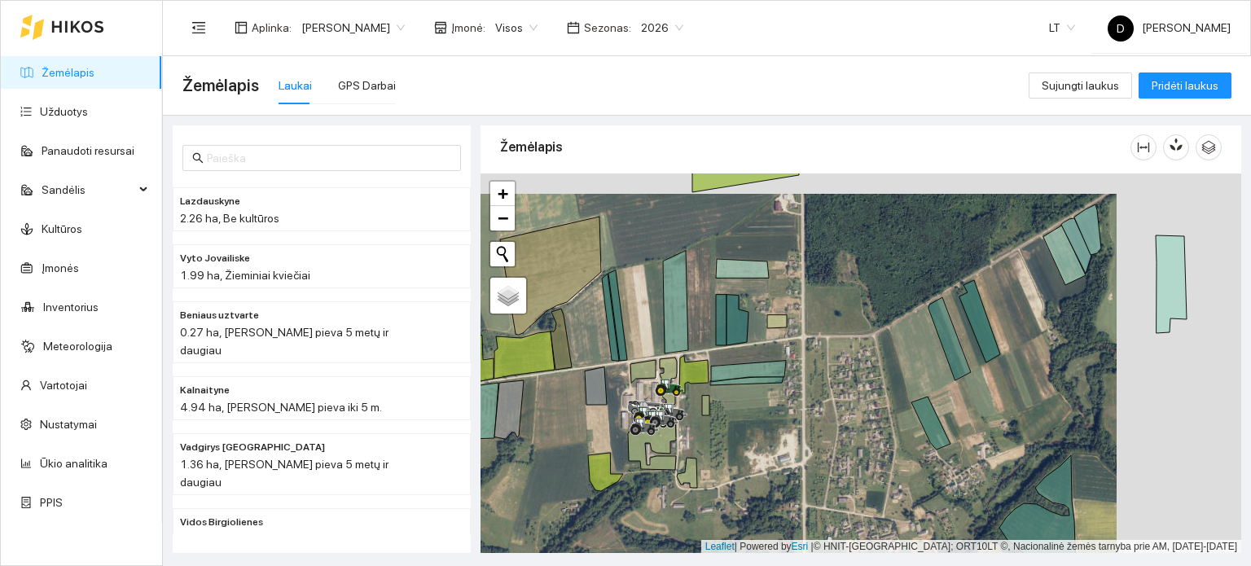
drag, startPoint x: 1020, startPoint y: 423, endPoint x: 802, endPoint y: 458, distance: 221.1
click at [802, 458] on div at bounding box center [861, 364] width 761 height 380
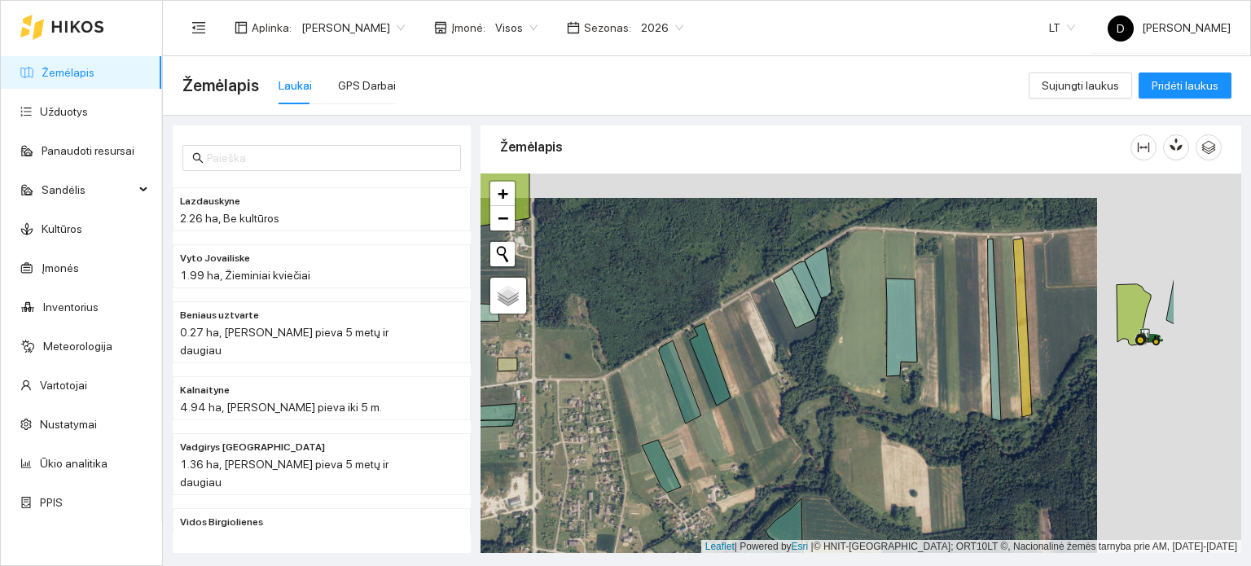
drag, startPoint x: 1130, startPoint y: 371, endPoint x: 882, endPoint y: 374, distance: 248.5
click at [884, 375] on div at bounding box center [861, 364] width 761 height 380
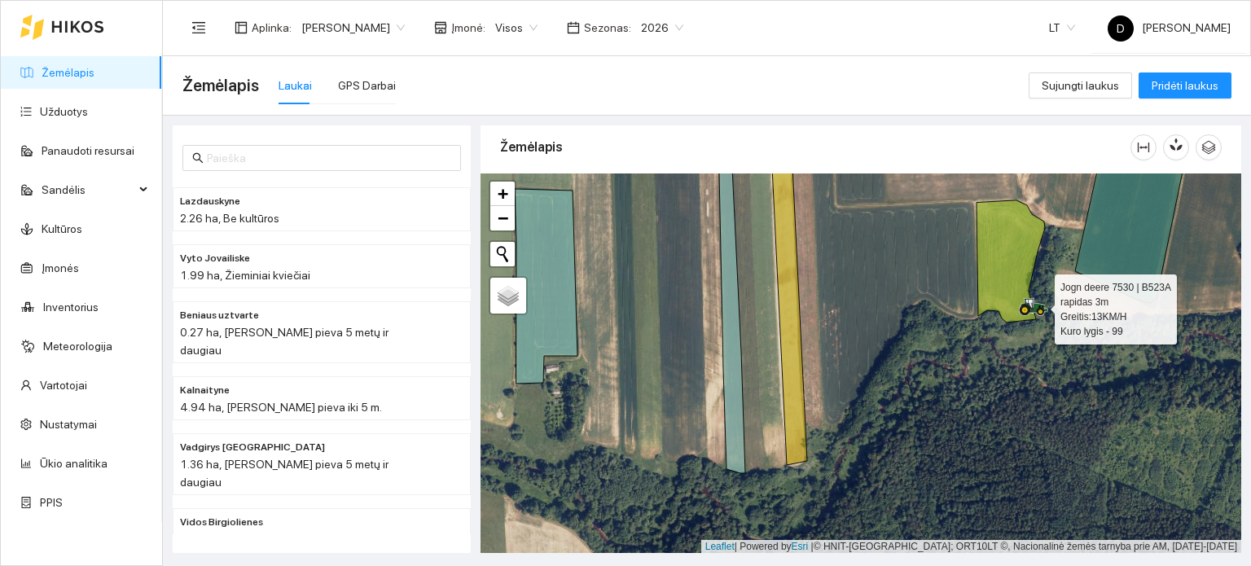
click at [1040, 306] on icon at bounding box center [1041, 307] width 2 height 3
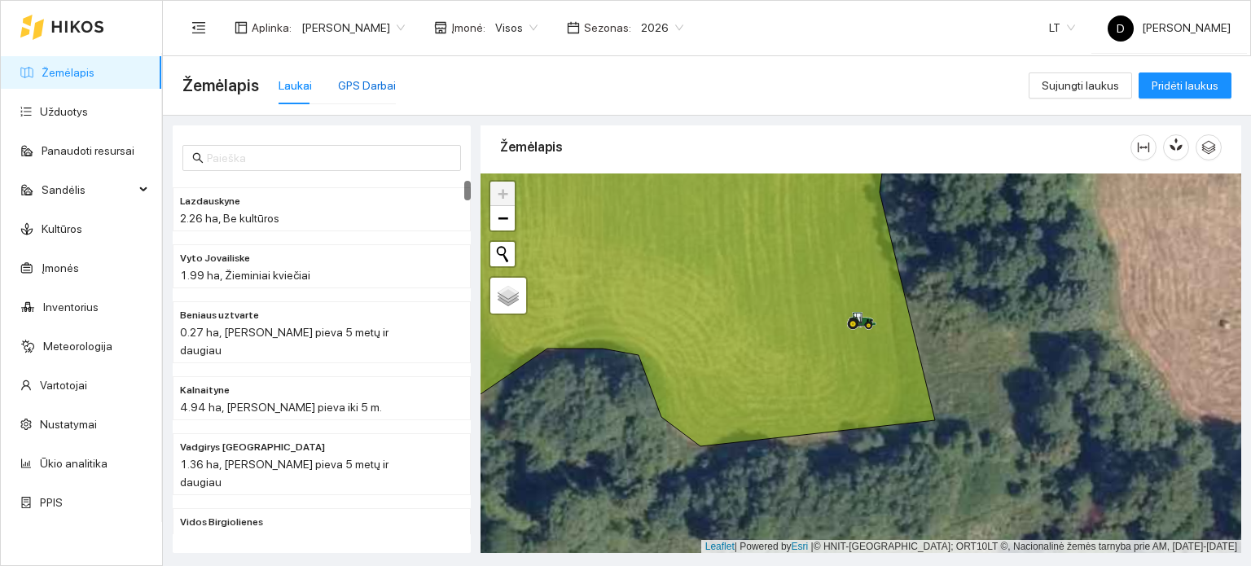
click at [372, 82] on div "GPS Darbai" at bounding box center [367, 86] width 58 height 18
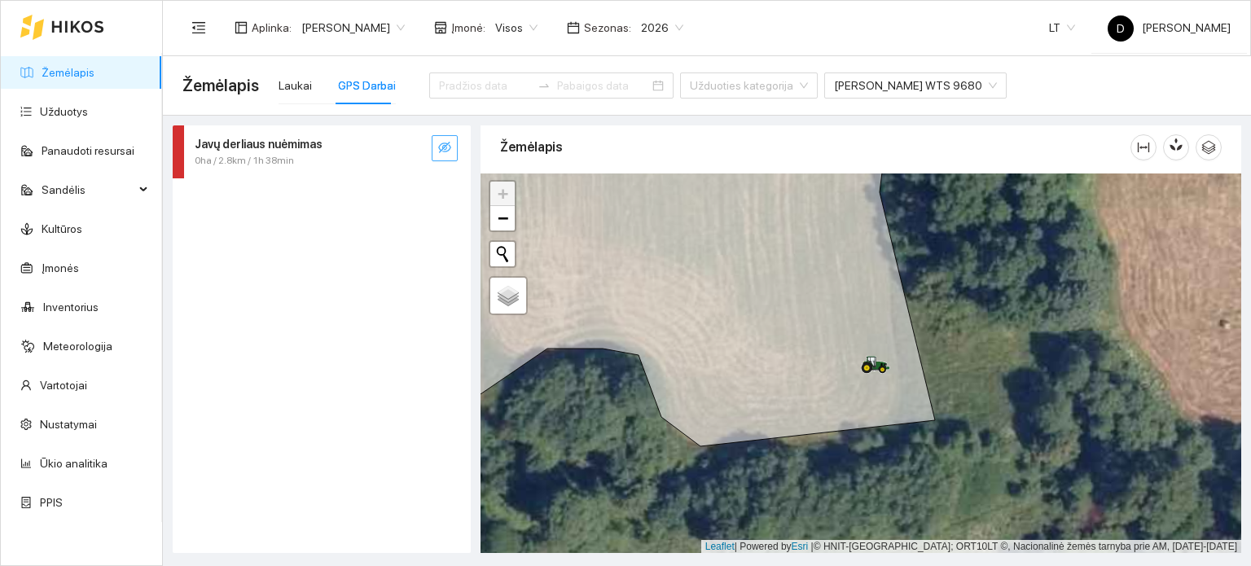
click at [449, 147] on icon "eye-invisible" at bounding box center [444, 147] width 13 height 13
click at [442, 145] on icon "eye" at bounding box center [444, 148] width 13 height 10
click at [877, 380] on icon at bounding box center [703, 290] width 464 height 314
click at [372, 89] on div "GPS Darbai" at bounding box center [367, 86] width 58 height 18
click at [330, 156] on div "0ha / 2.8km / 1h 38min" at bounding box center [295, 160] width 200 height 15
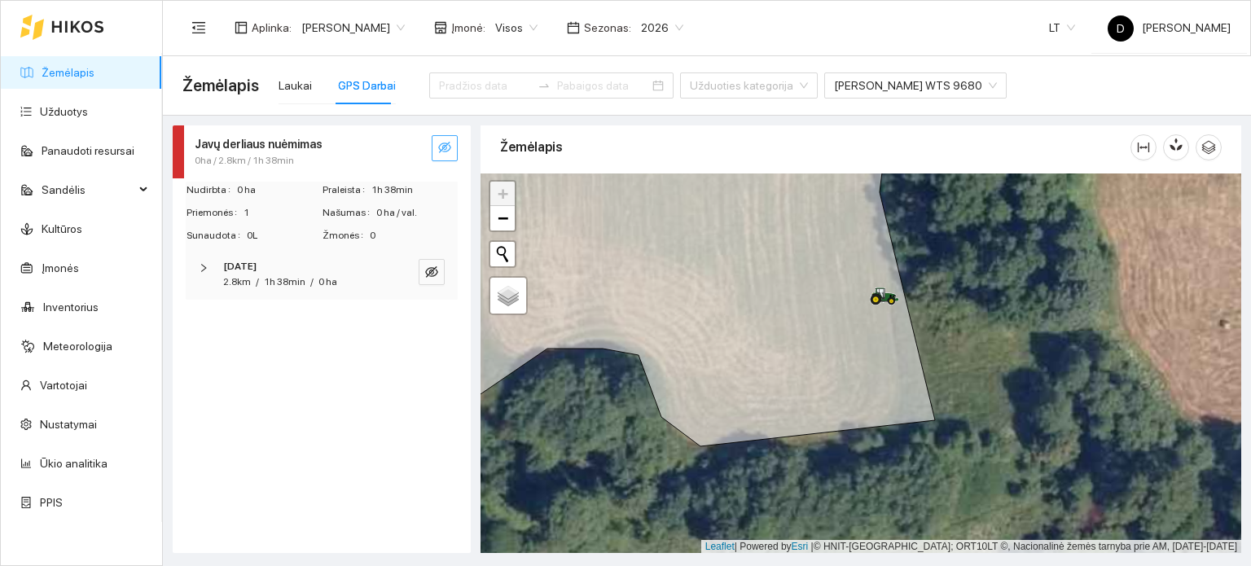
click at [335, 152] on div "Javų derliaus nuėmimas" at bounding box center [295, 144] width 200 height 18
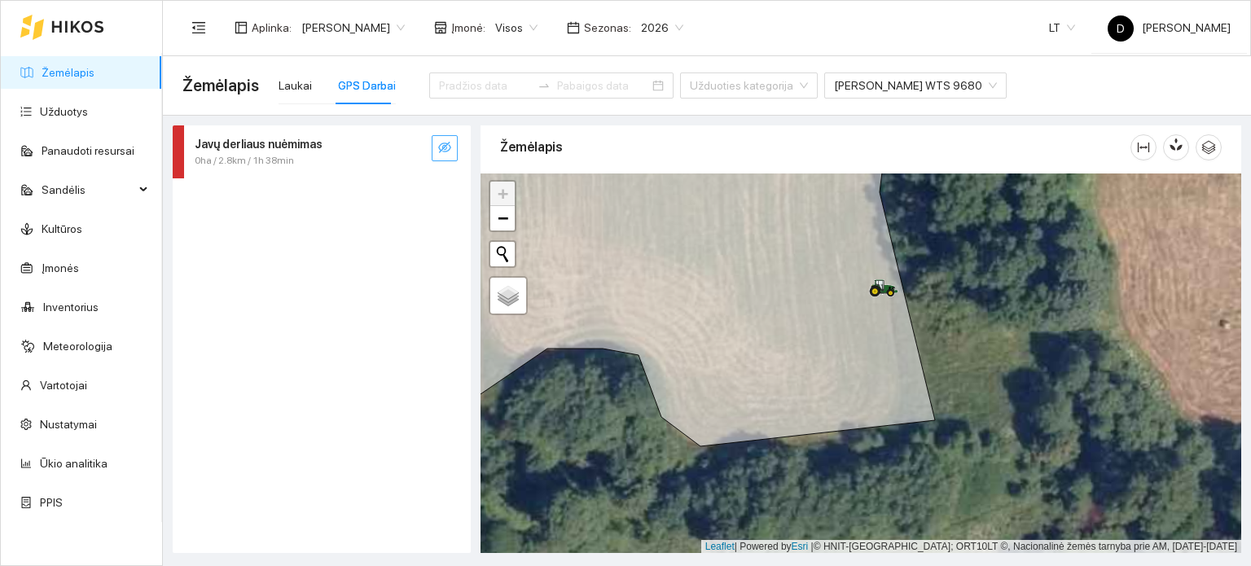
click at [682, 26] on span "2026" at bounding box center [662, 27] width 42 height 24
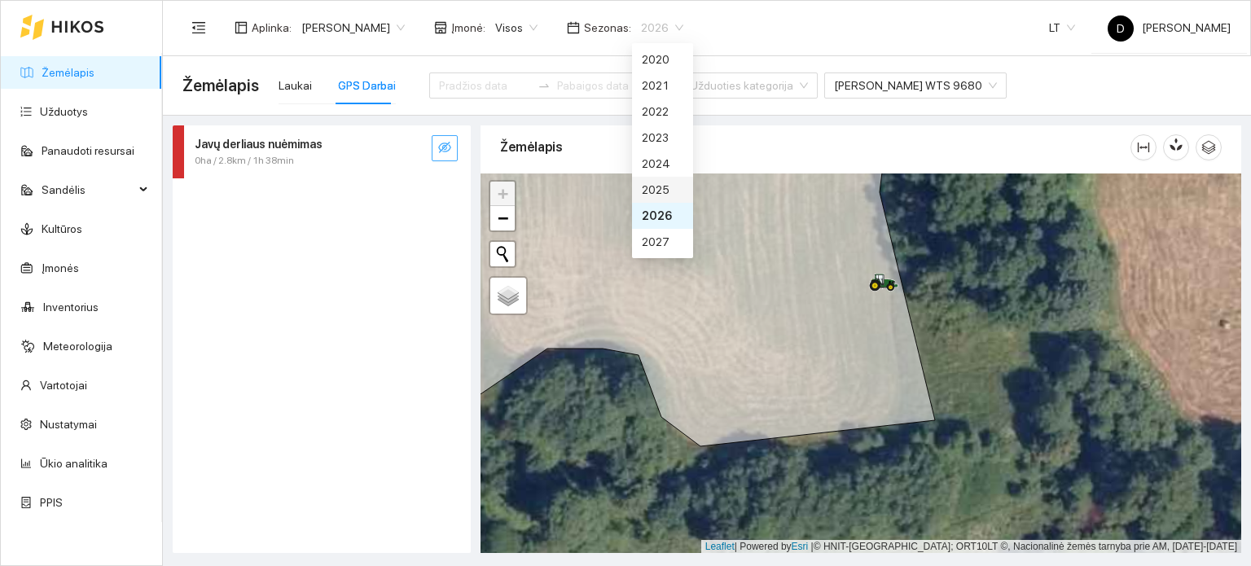
click at [649, 193] on div "2025" at bounding box center [663, 190] width 42 height 18
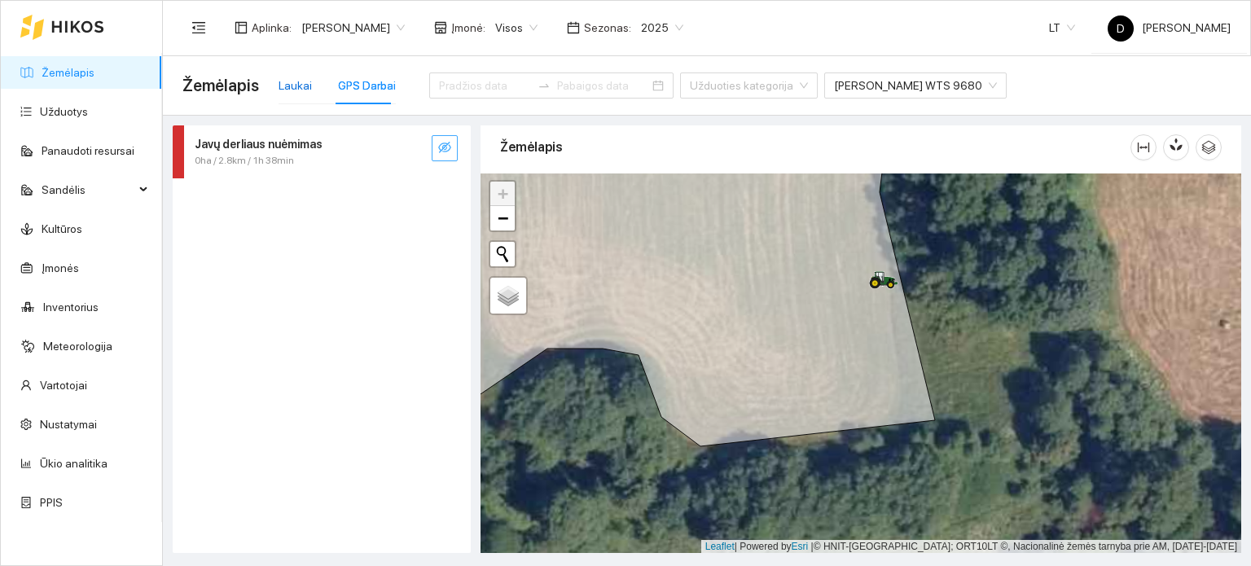
click at [290, 77] on div "Laukai" at bounding box center [295, 86] width 33 height 18
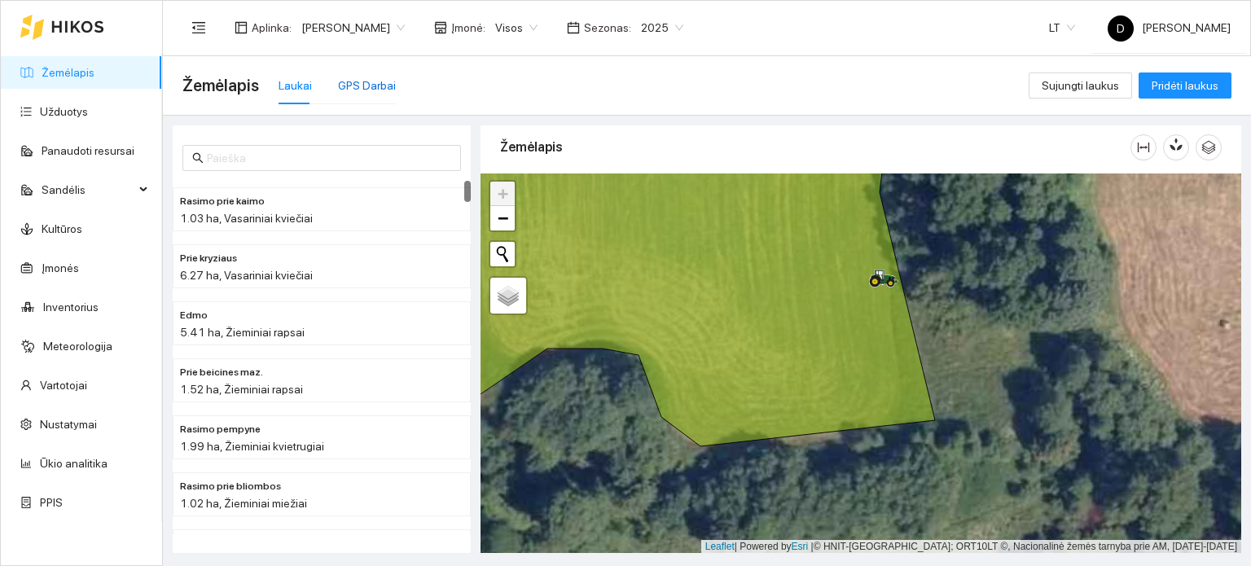
click at [368, 81] on div "GPS Darbai" at bounding box center [367, 86] width 58 height 18
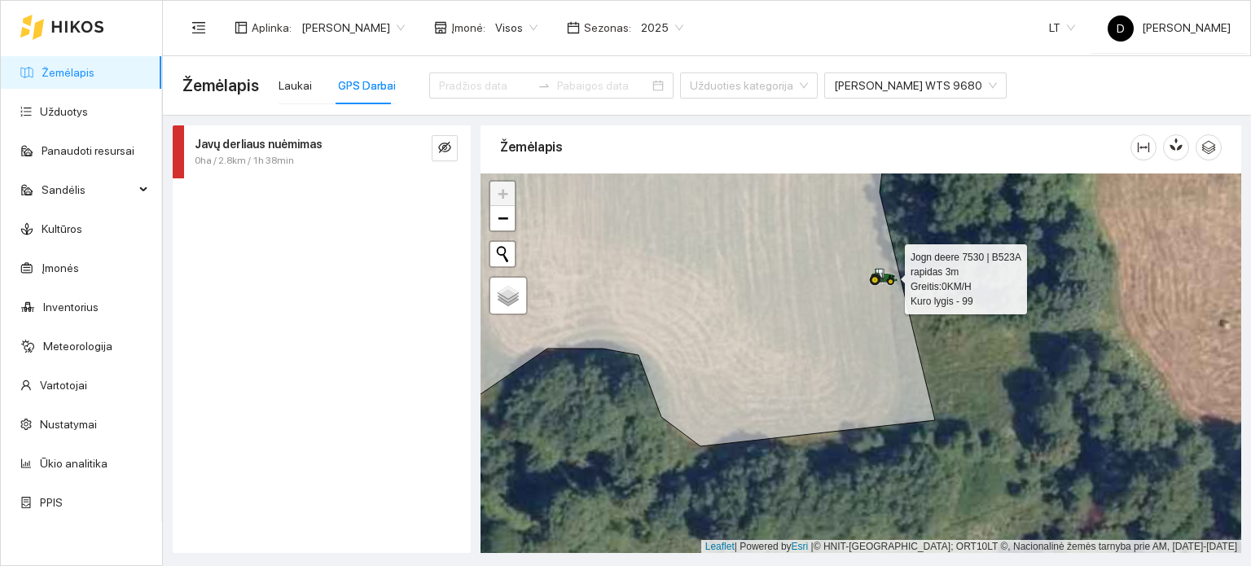
click at [886, 276] on icon at bounding box center [885, 274] width 28 height 13
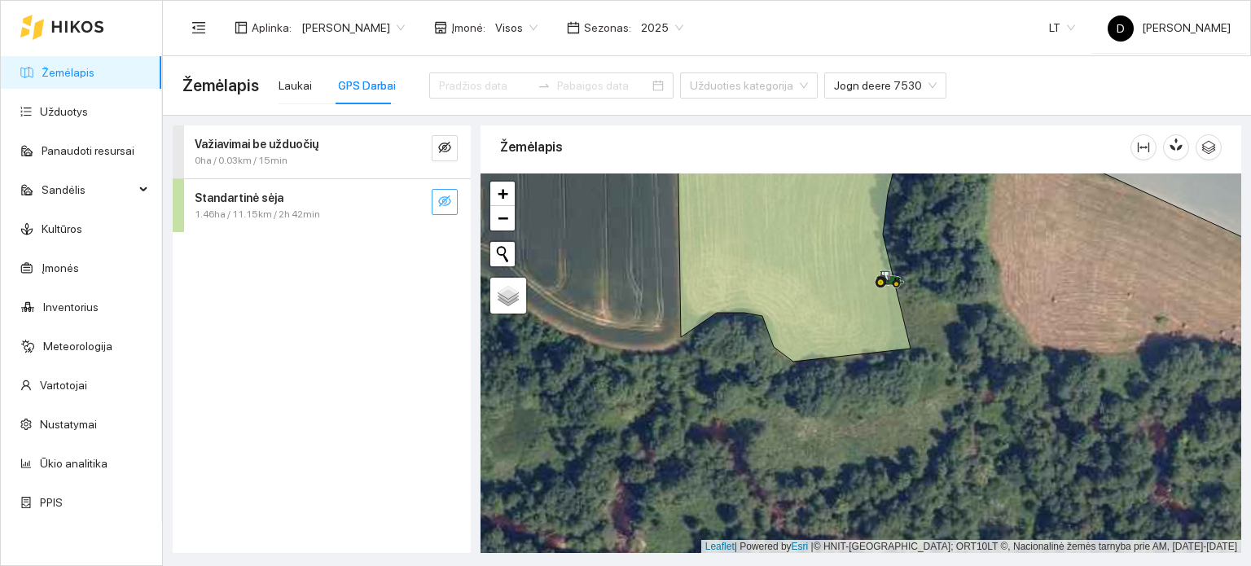
click at [450, 205] on icon "eye-invisible" at bounding box center [444, 201] width 13 height 13
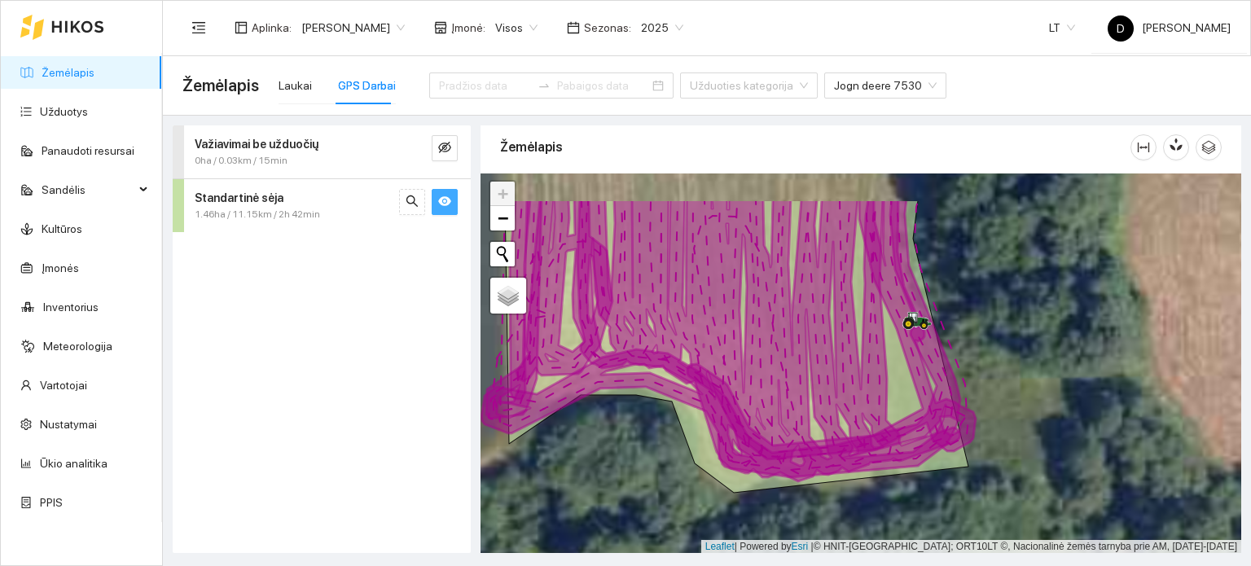
drag, startPoint x: 851, startPoint y: 291, endPoint x: 837, endPoint y: 374, distance: 84.3
click at [835, 372] on icon at bounding box center [769, 340] width 383 height 283
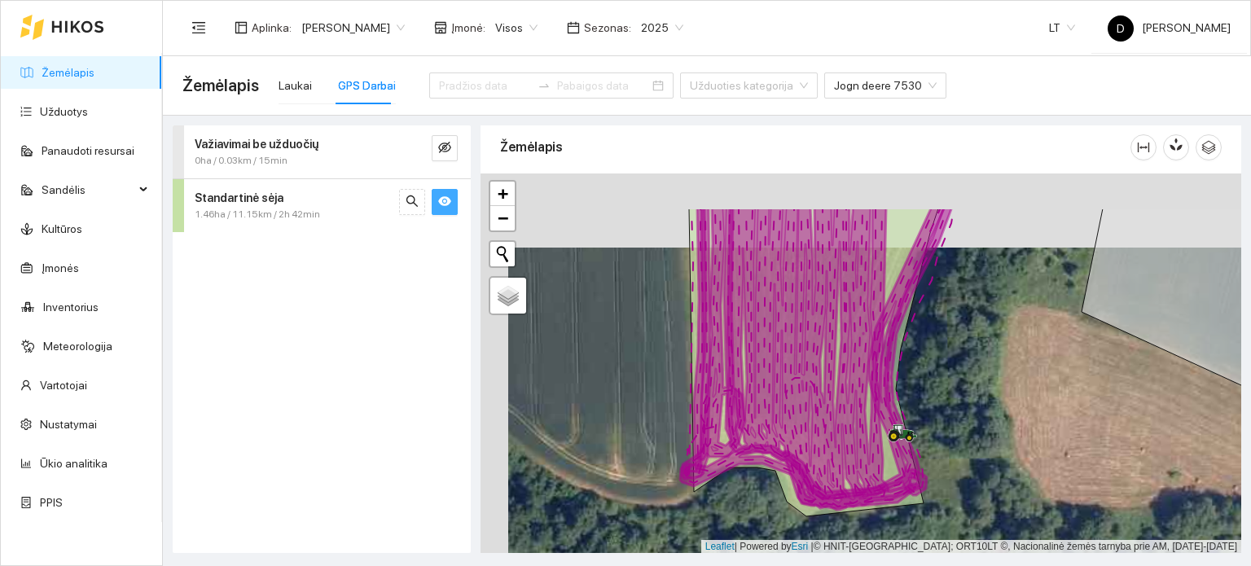
drag, startPoint x: 900, startPoint y: 303, endPoint x: 926, endPoint y: 376, distance: 77.1
click at [926, 376] on div at bounding box center [861, 364] width 761 height 380
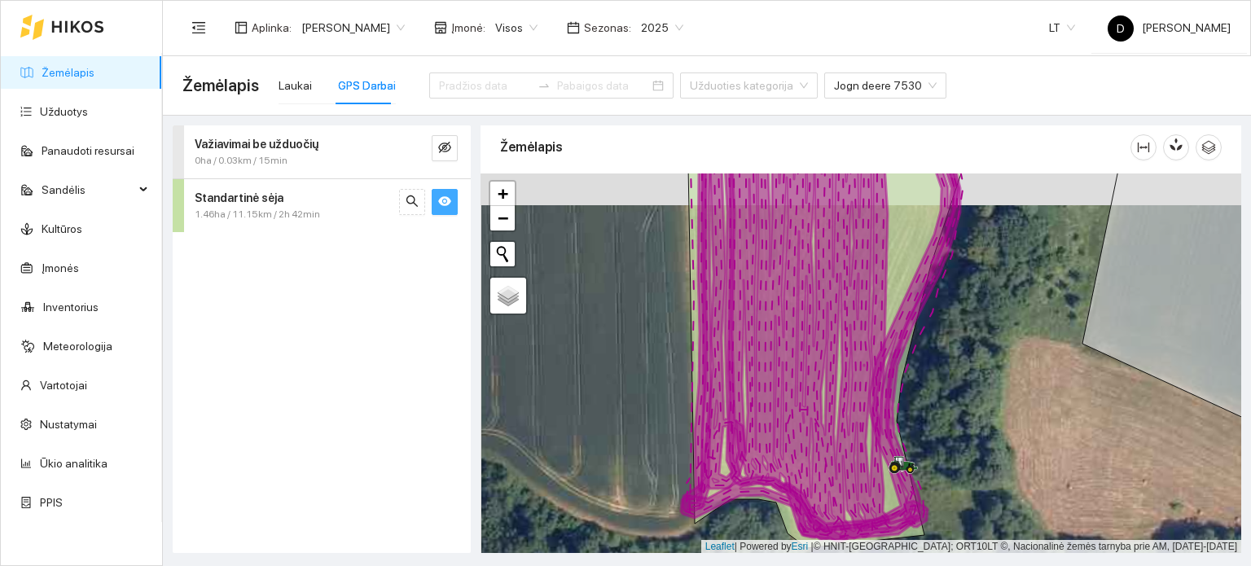
drag, startPoint x: 1003, startPoint y: 286, endPoint x: 970, endPoint y: 405, distance: 123.6
click at [970, 405] on div at bounding box center [861, 364] width 761 height 380
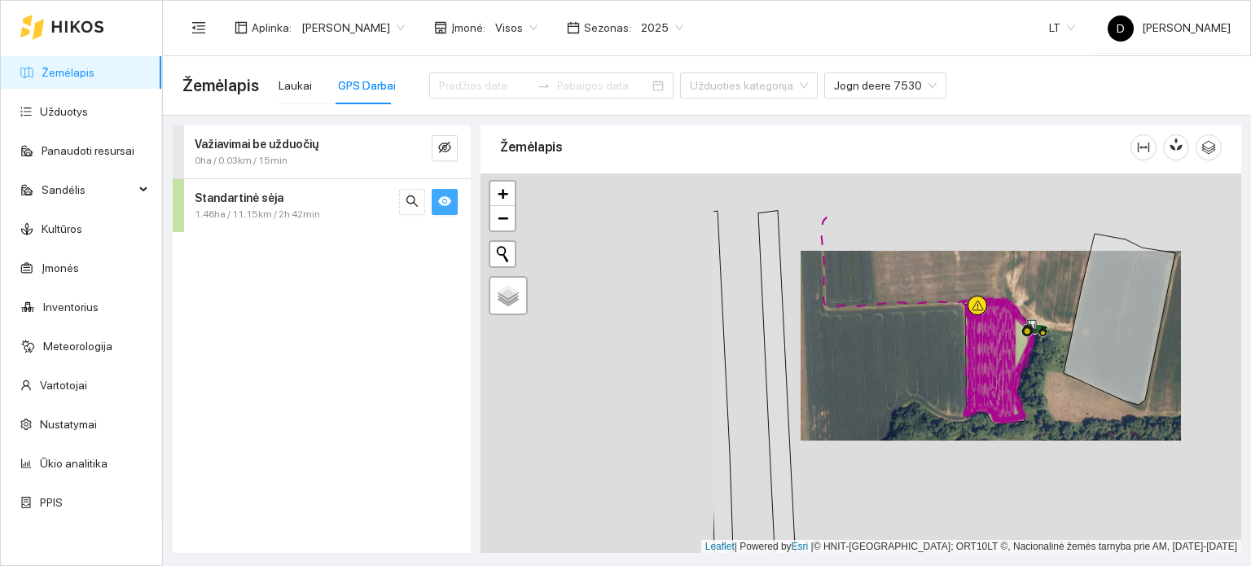
drag, startPoint x: 658, startPoint y: 319, endPoint x: 942, endPoint y: 378, distance: 289.7
click at [946, 384] on div at bounding box center [861, 364] width 761 height 380
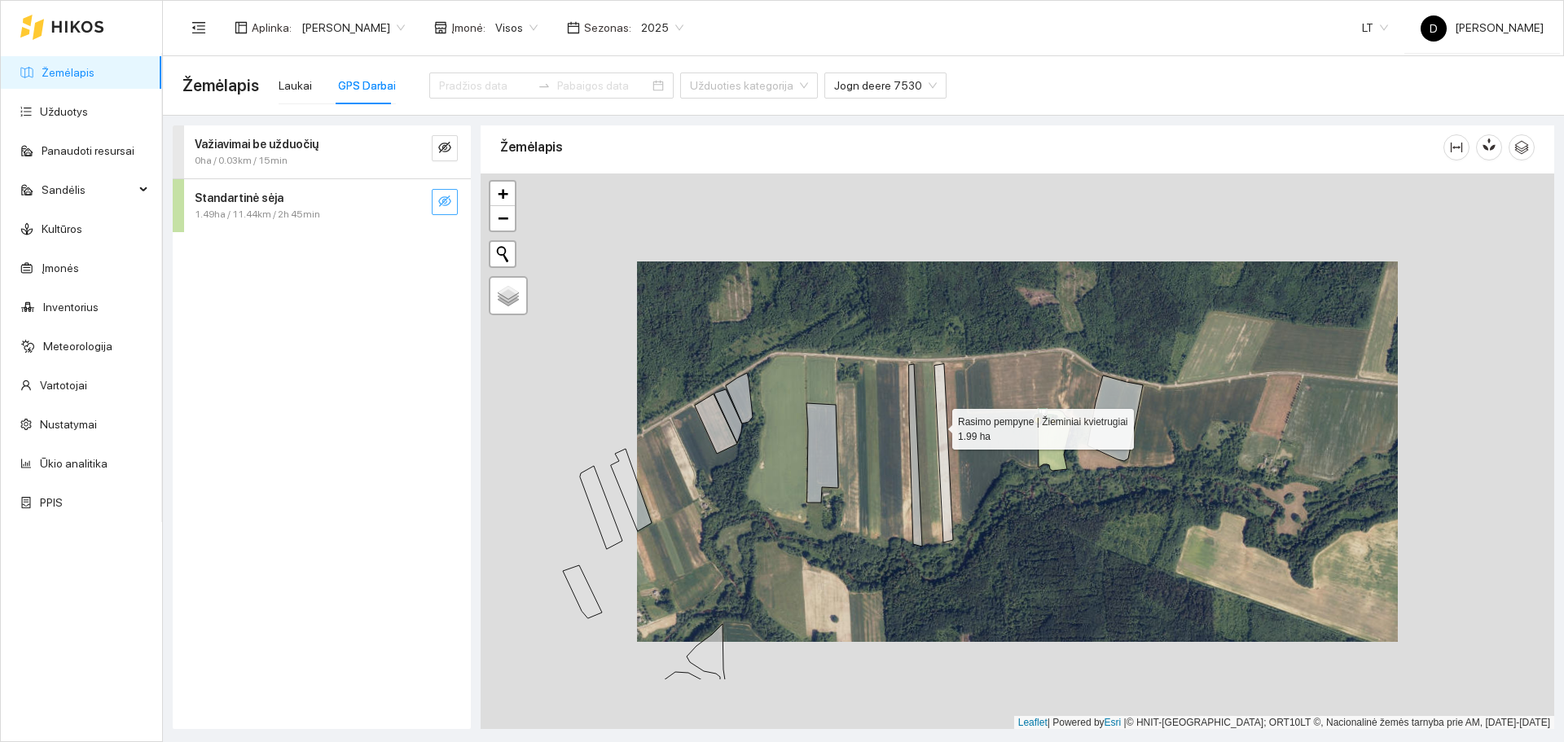
scroll to position [5, 0]
